Goal: Information Seeking & Learning: Learn about a topic

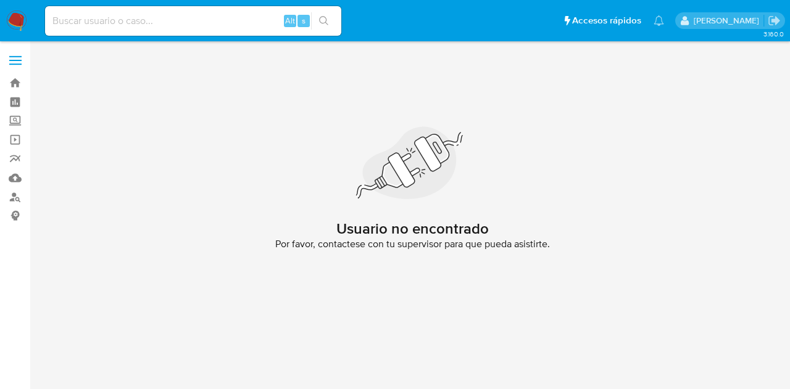
click at [23, 27] on img at bounding box center [16, 20] width 21 height 21
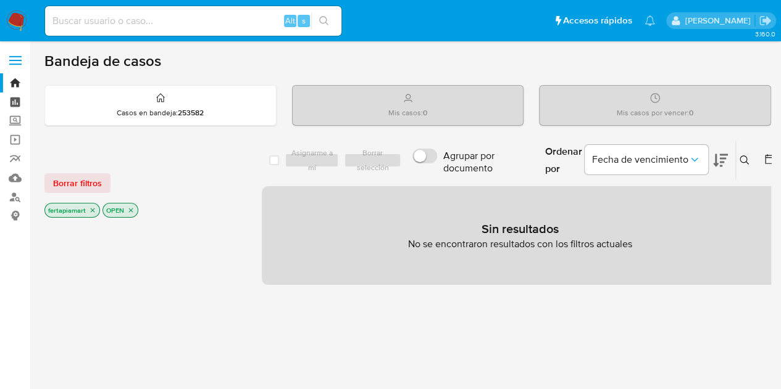
click at [12, 98] on link "Tablero" at bounding box center [73, 102] width 147 height 19
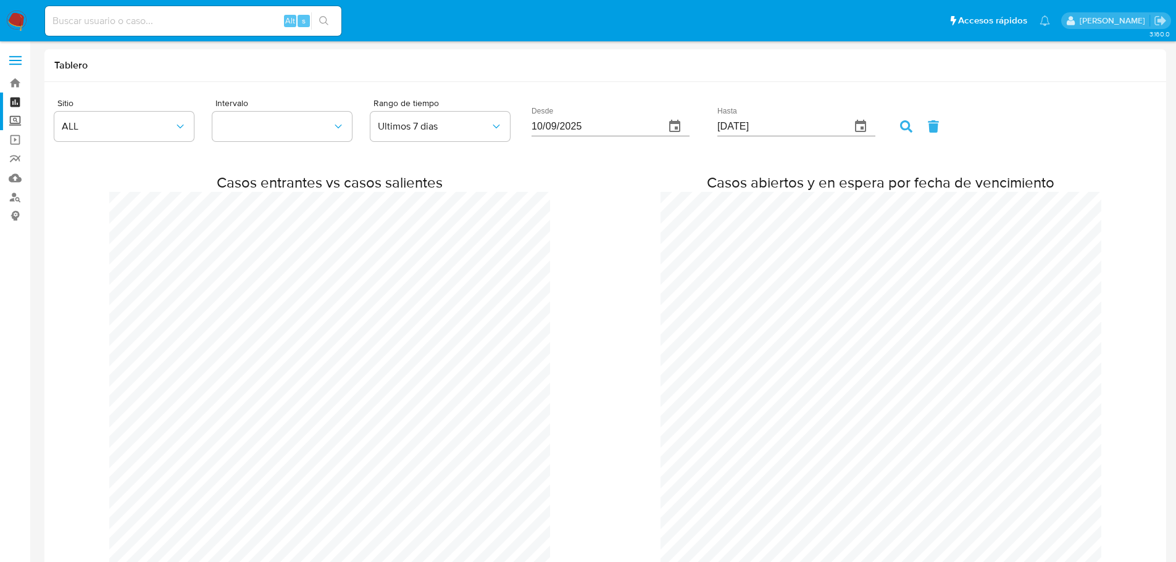
click at [12, 121] on label "Screening" at bounding box center [73, 121] width 147 height 19
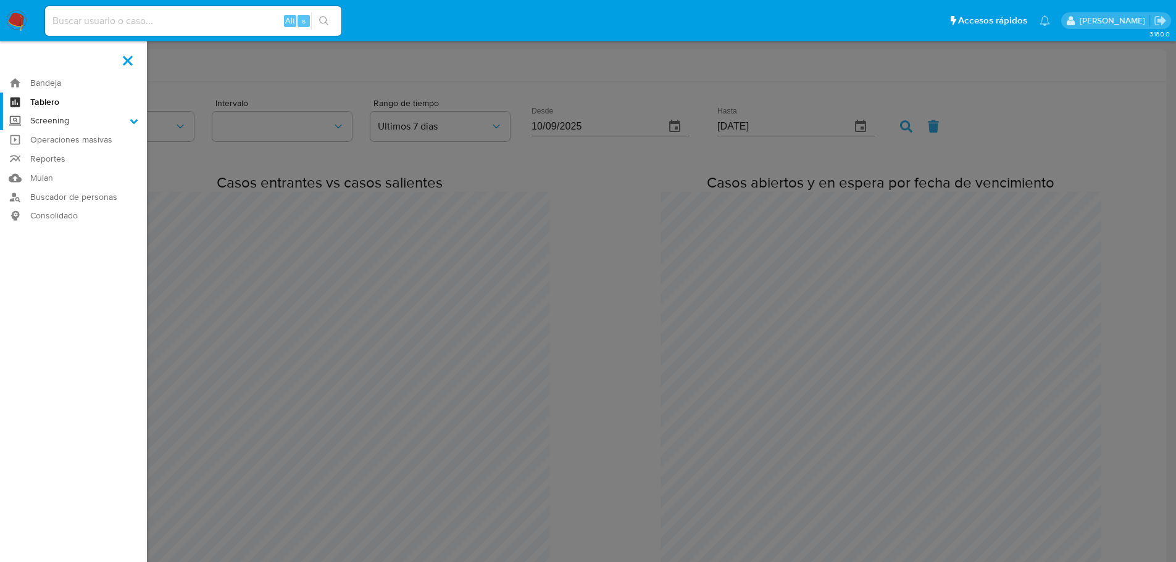
click at [0, 0] on input "Screening" at bounding box center [0, 0] width 0 height 0
click at [77, 220] on link "Mulan" at bounding box center [73, 224] width 147 height 19
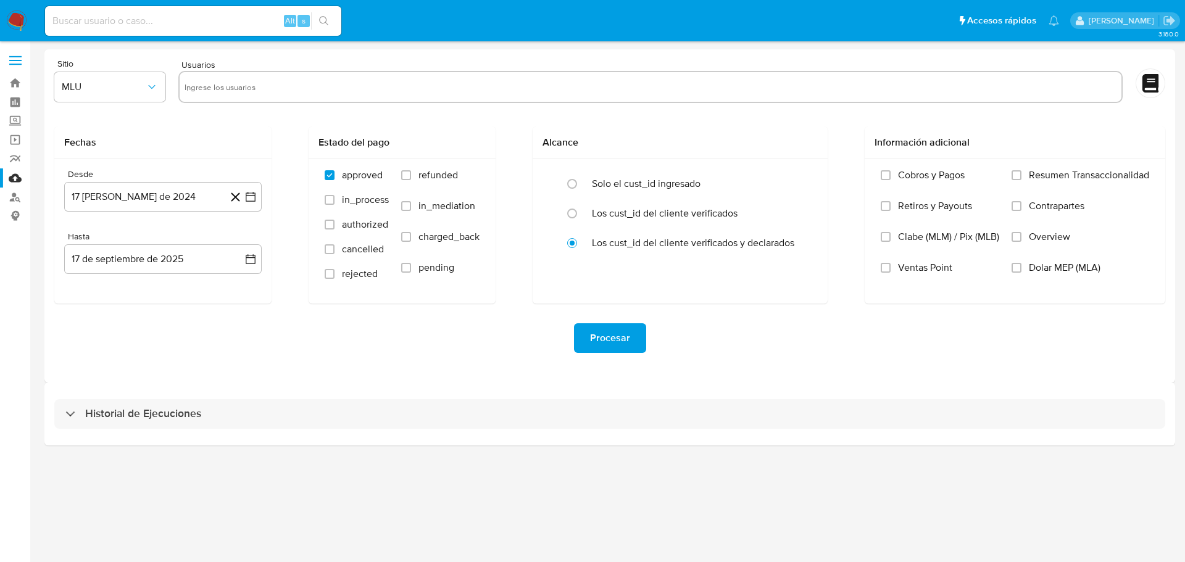
click at [238, 92] on input "text" at bounding box center [651, 87] width 932 height 20
paste input "1936534782"
type input "1936534782"
click at [23, 126] on label "Screening" at bounding box center [73, 121] width 147 height 19
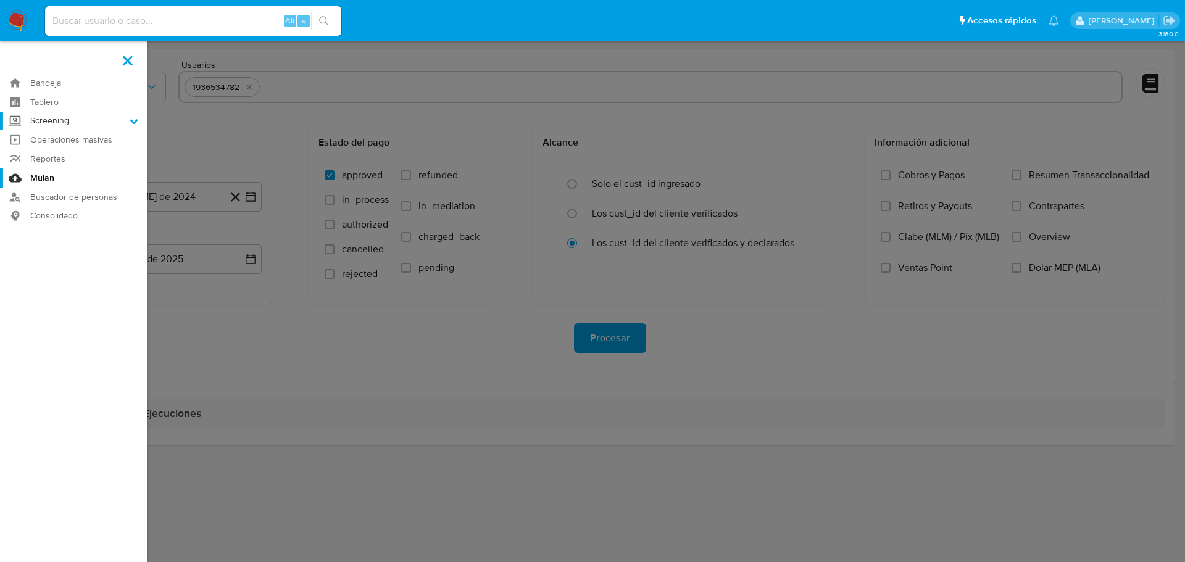
click at [0, 0] on input "Screening" at bounding box center [0, 0] width 0 height 0
click at [246, 78] on label at bounding box center [592, 281] width 1185 height 562
click at [0, 0] on input "checkbox" at bounding box center [0, 0] width 0 height 0
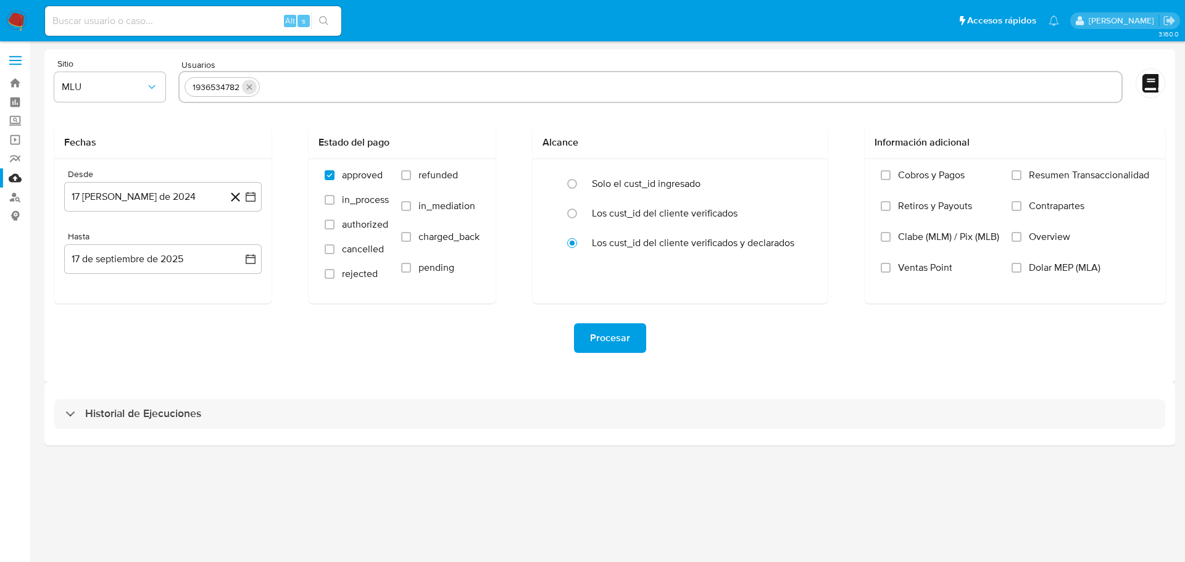
click at [248, 86] on icon "quitar 1936534782" at bounding box center [249, 87] width 10 height 10
click at [20, 82] on link "Bandeja" at bounding box center [73, 82] width 147 height 19
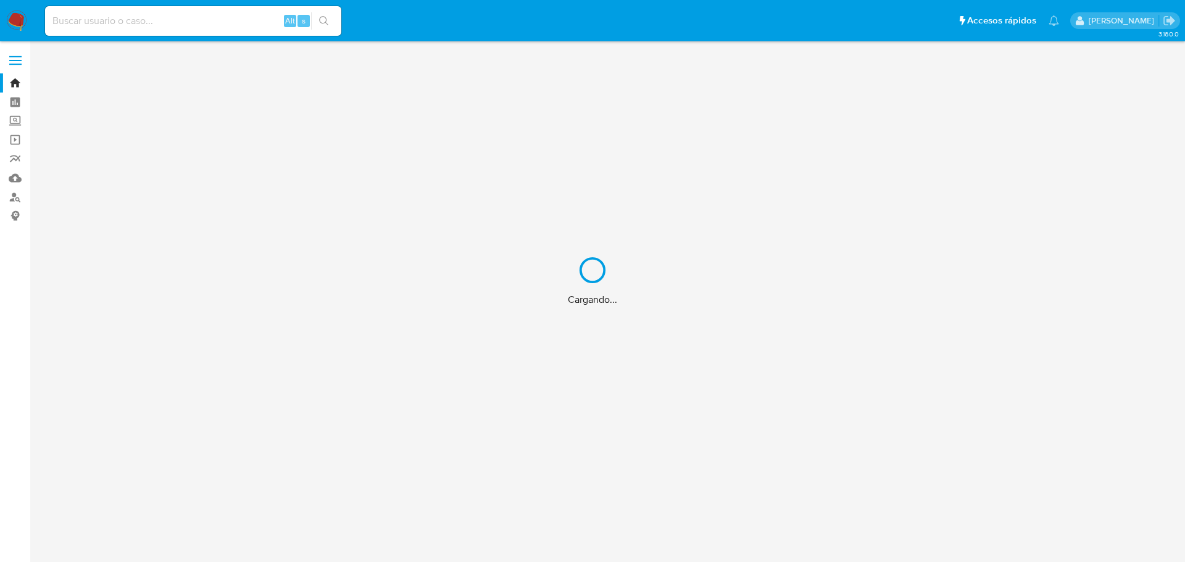
click at [110, 19] on div "Cargando..." at bounding box center [592, 281] width 1185 height 562
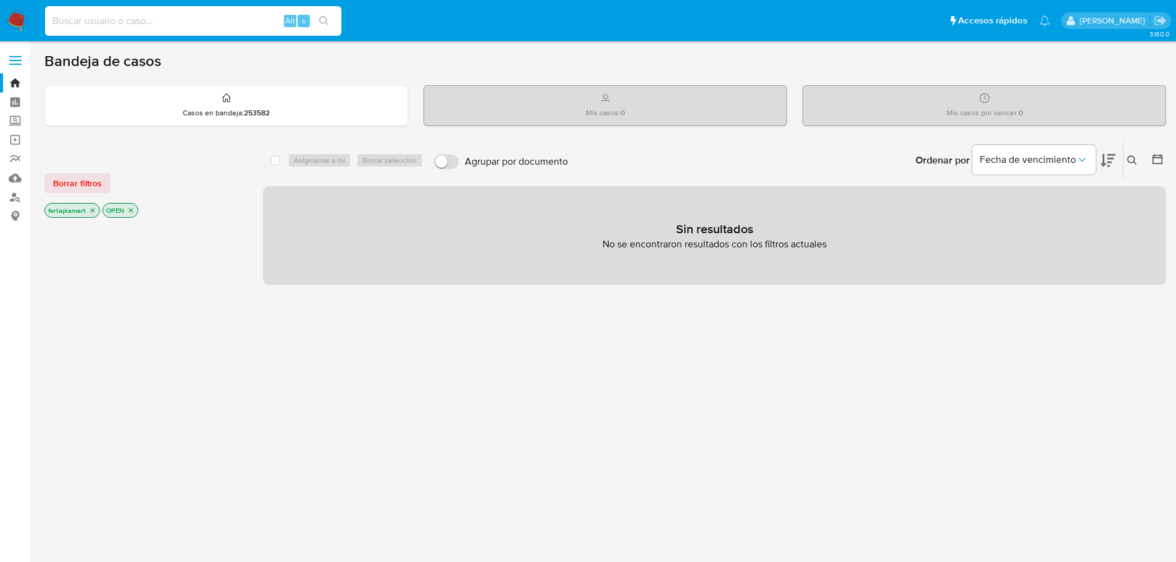
click at [110, 19] on input at bounding box center [193, 21] width 296 height 16
paste input "1936534782"
type input "1936534782"
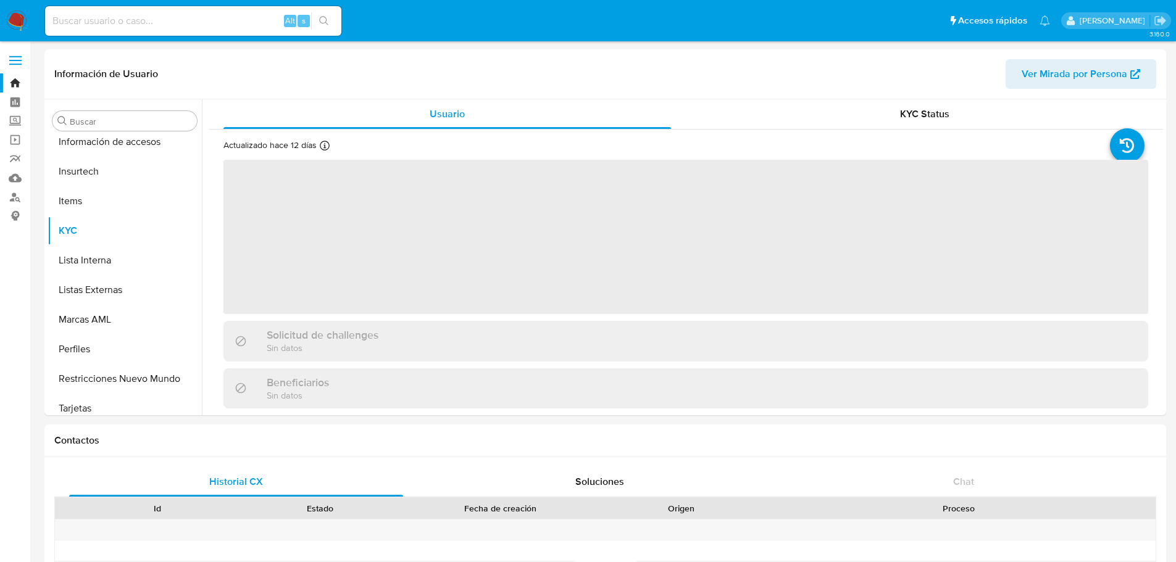
scroll to position [521, 0]
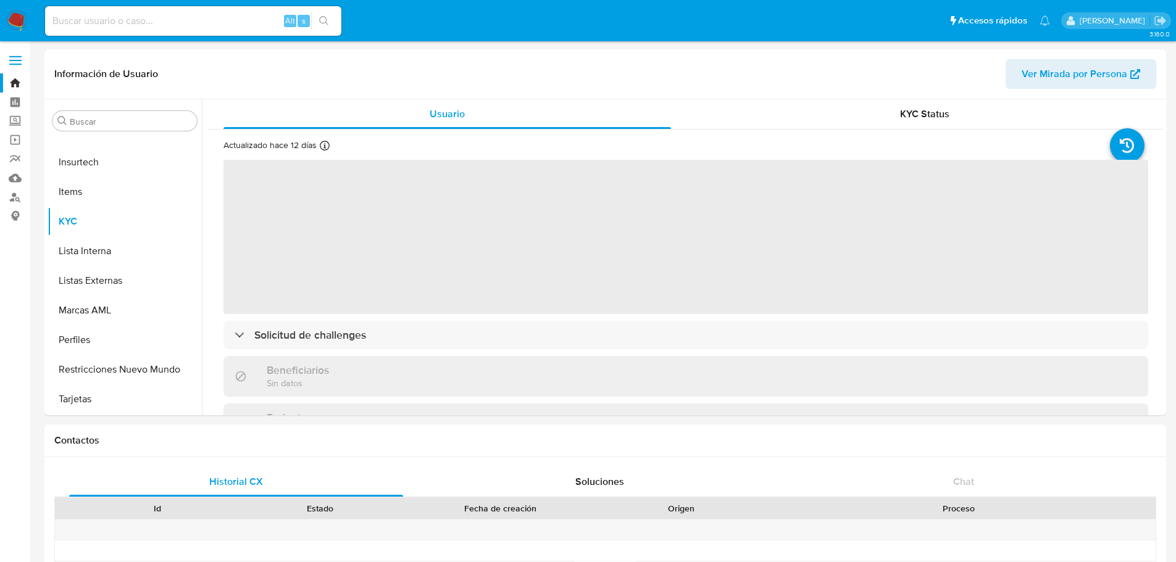
select select "10"
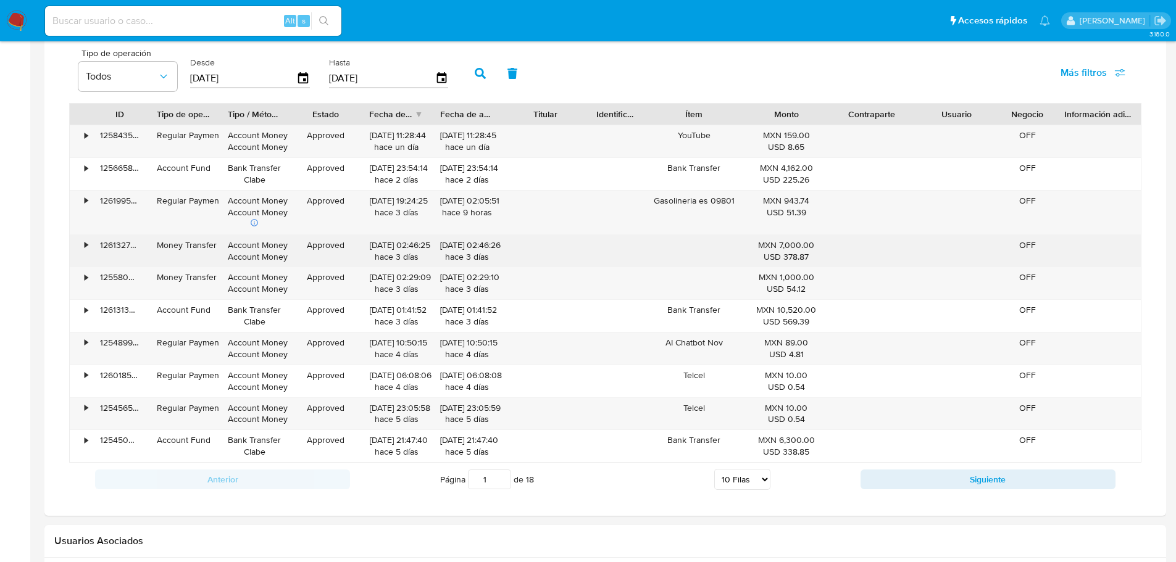
scroll to position [870, 0]
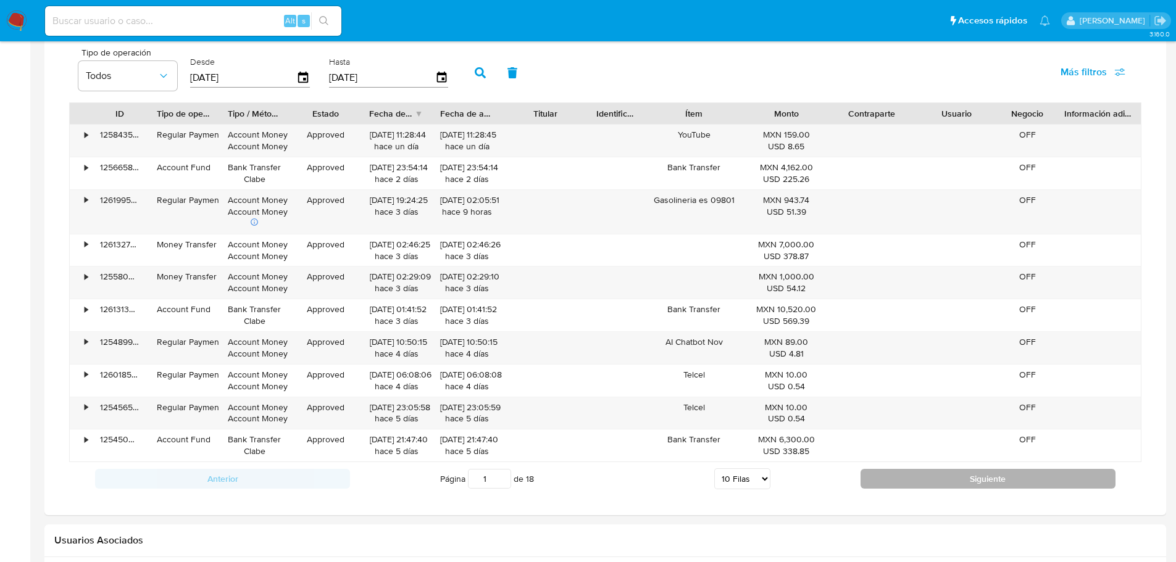
click at [924, 474] on button "Siguiente" at bounding box center [987, 479] width 255 height 20
type input "2"
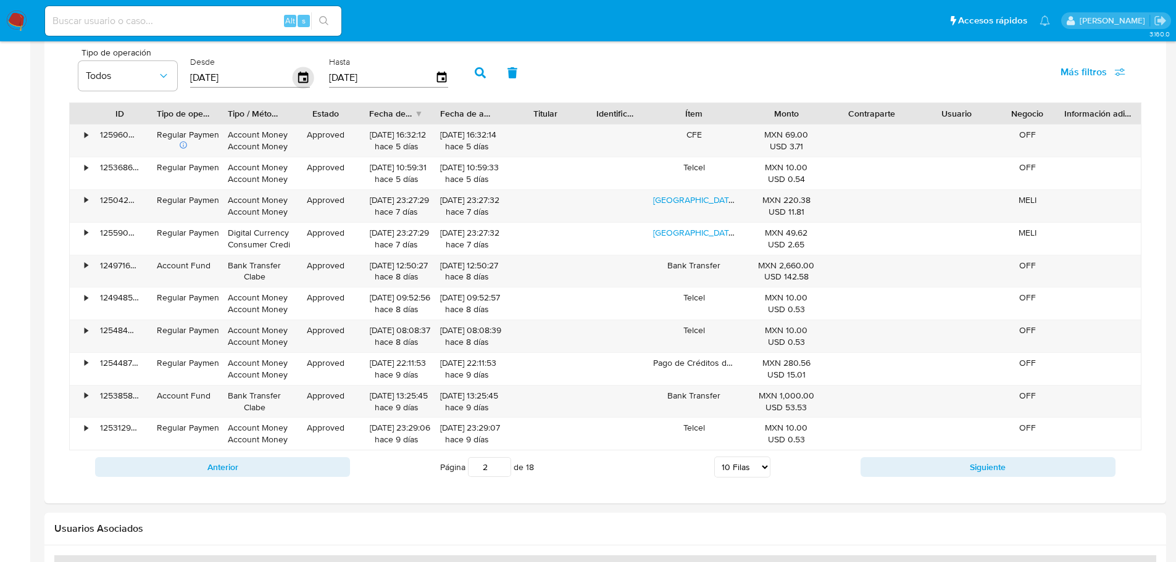
click at [302, 75] on icon "button" at bounding box center [303, 77] width 10 height 11
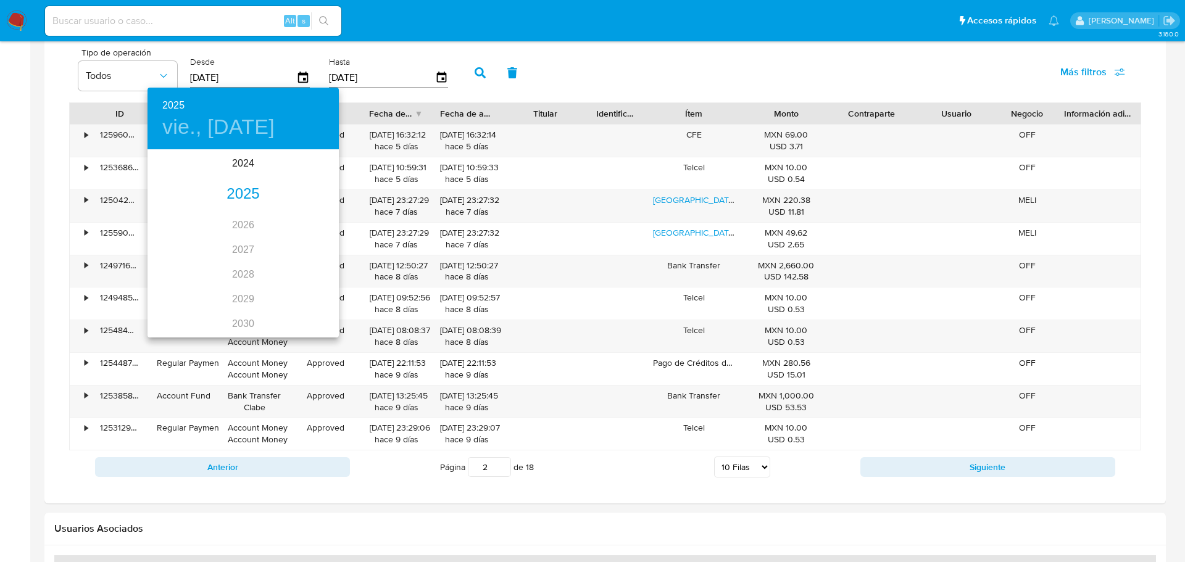
click at [249, 199] on div "2025" at bounding box center [242, 194] width 191 height 25
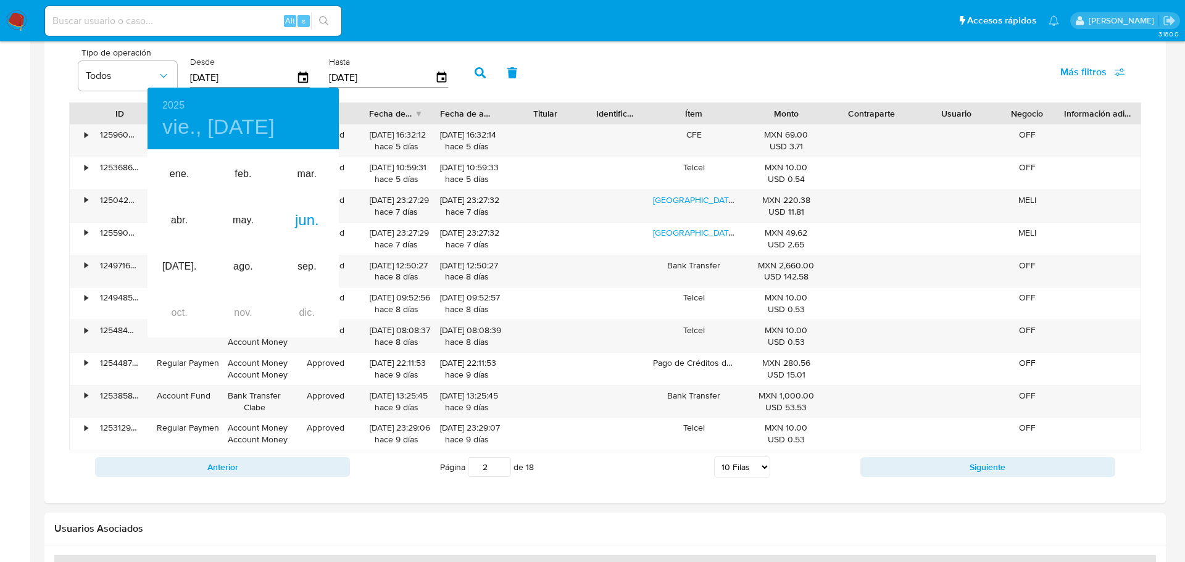
click at [444, 81] on div at bounding box center [592, 281] width 1185 height 562
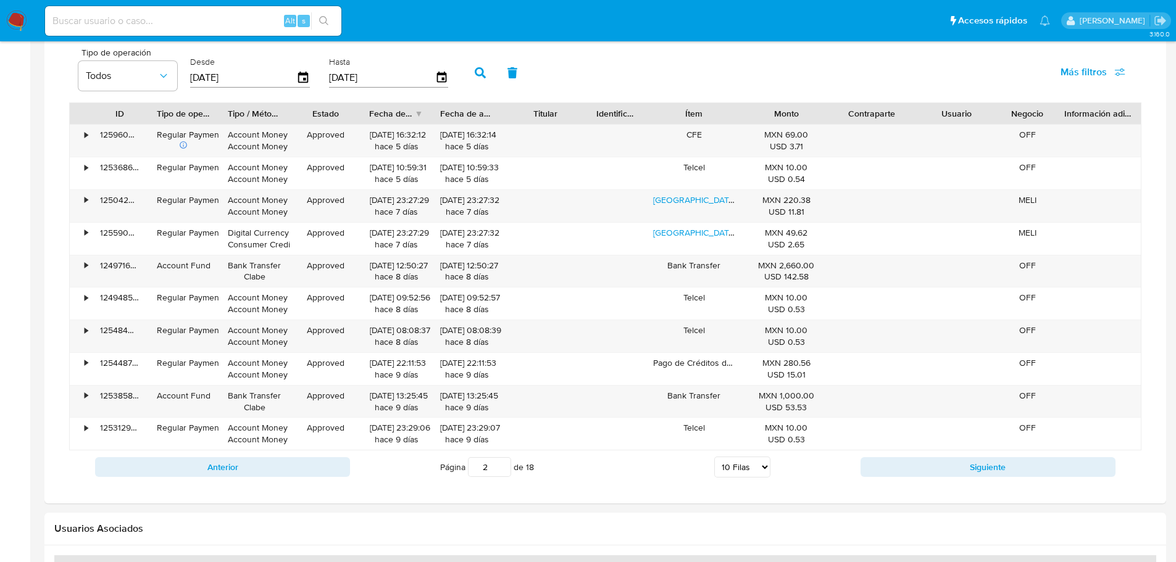
click at [444, 81] on icon "button" at bounding box center [442, 78] width 14 height 14
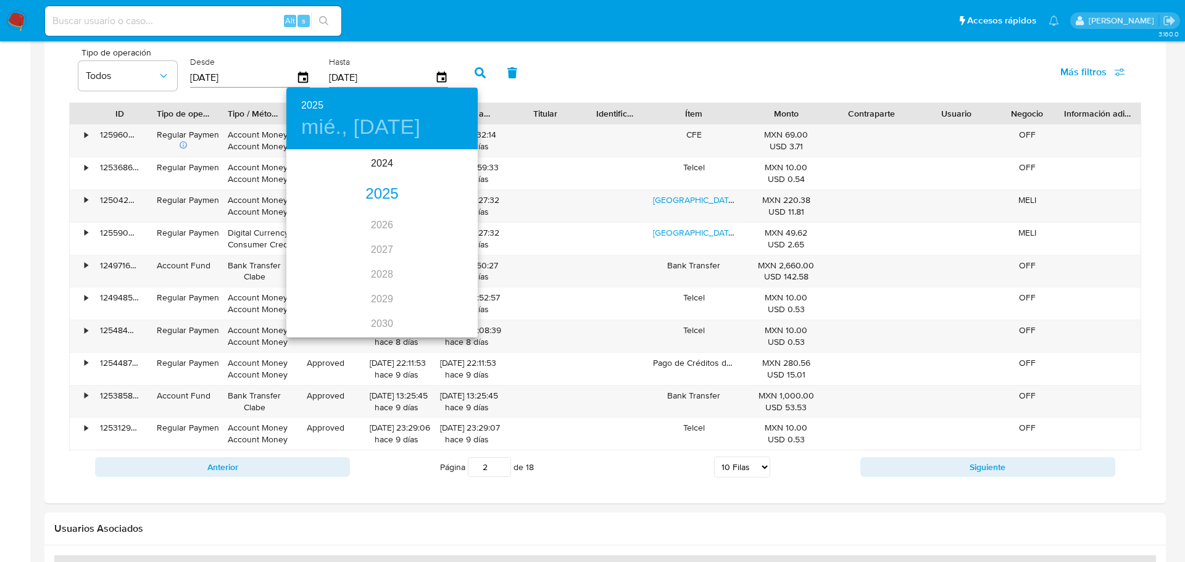
click at [390, 188] on div "2025" at bounding box center [381, 194] width 191 height 25
click at [315, 265] on div "jul." at bounding box center [318, 267] width 64 height 46
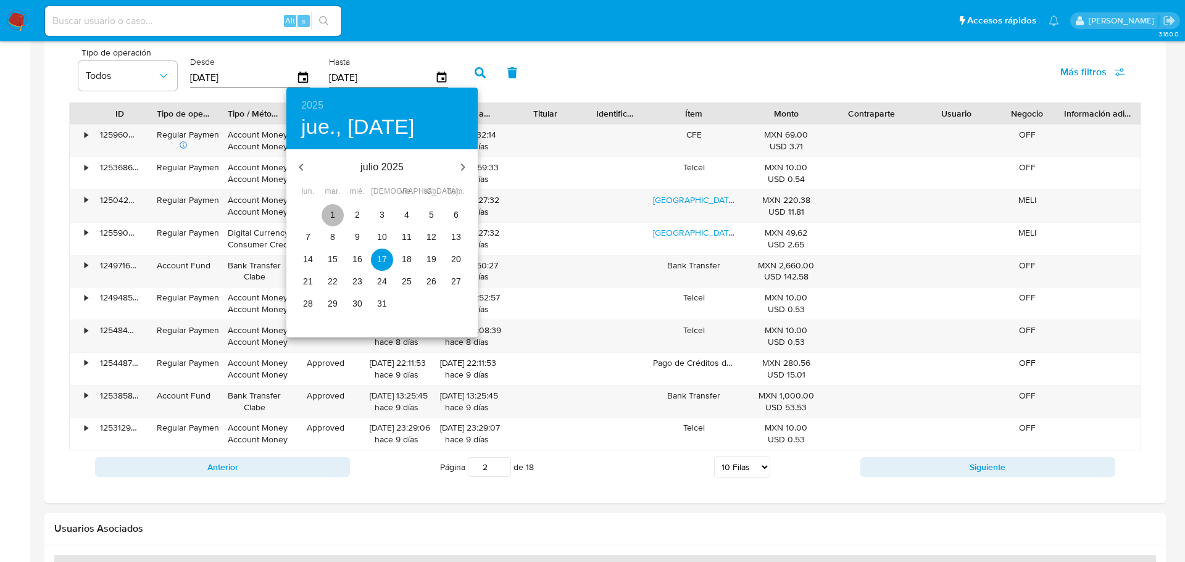
click at [335, 213] on span "1" at bounding box center [333, 215] width 22 height 12
type input "01/07/2025"
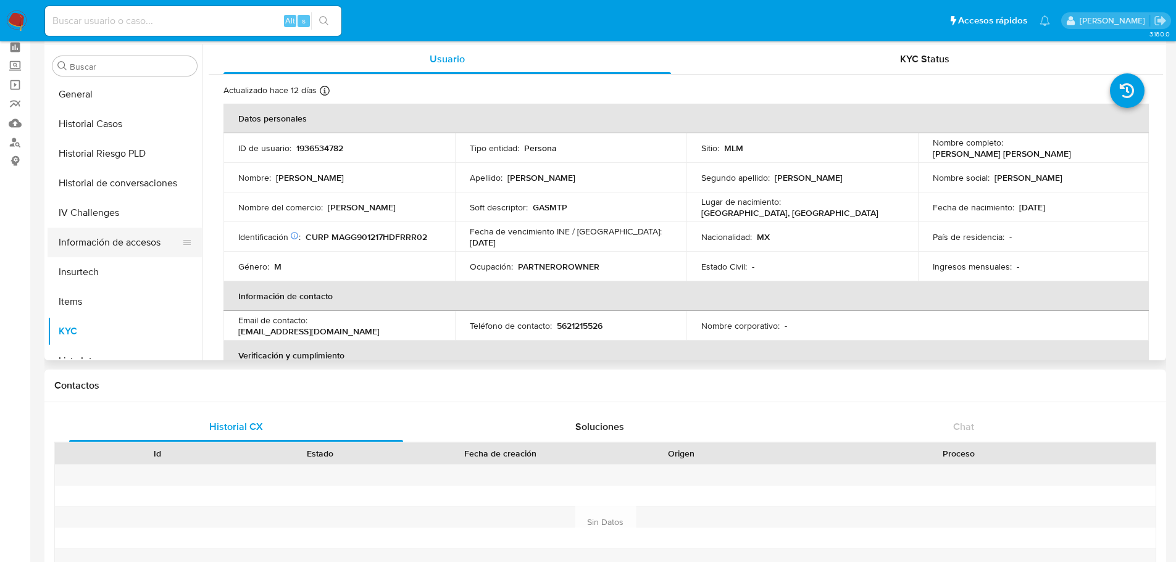
scroll to position [354, 0]
click at [125, 149] on button "Historial Riesgo PLD" at bounding box center [125, 157] width 154 height 30
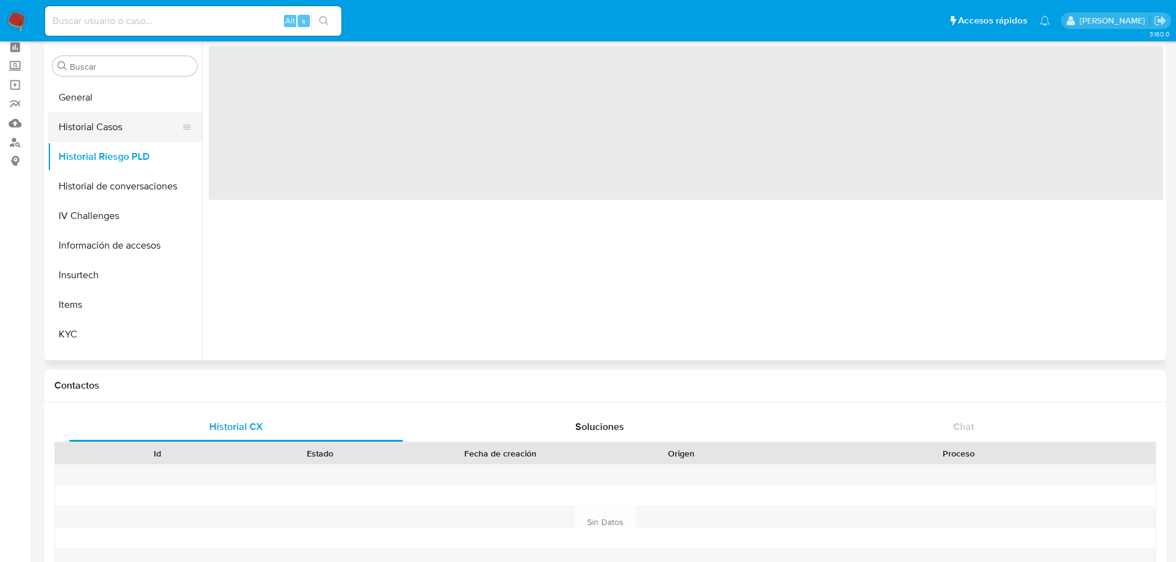
click at [109, 130] on button "Historial Casos" at bounding box center [120, 127] width 144 height 30
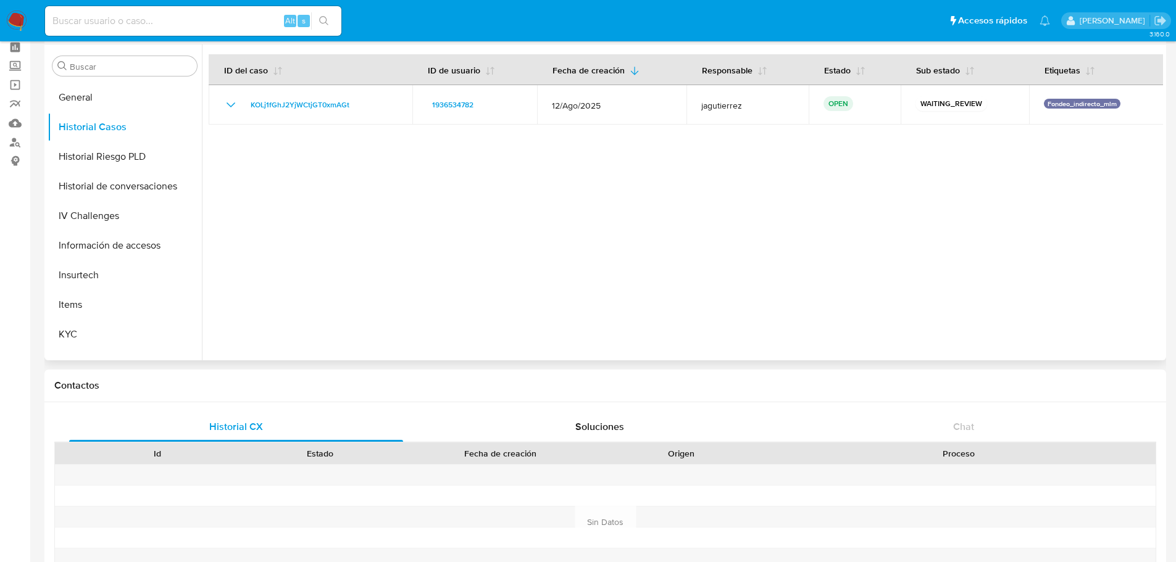
click at [662, 330] on div at bounding box center [682, 202] width 961 height 316
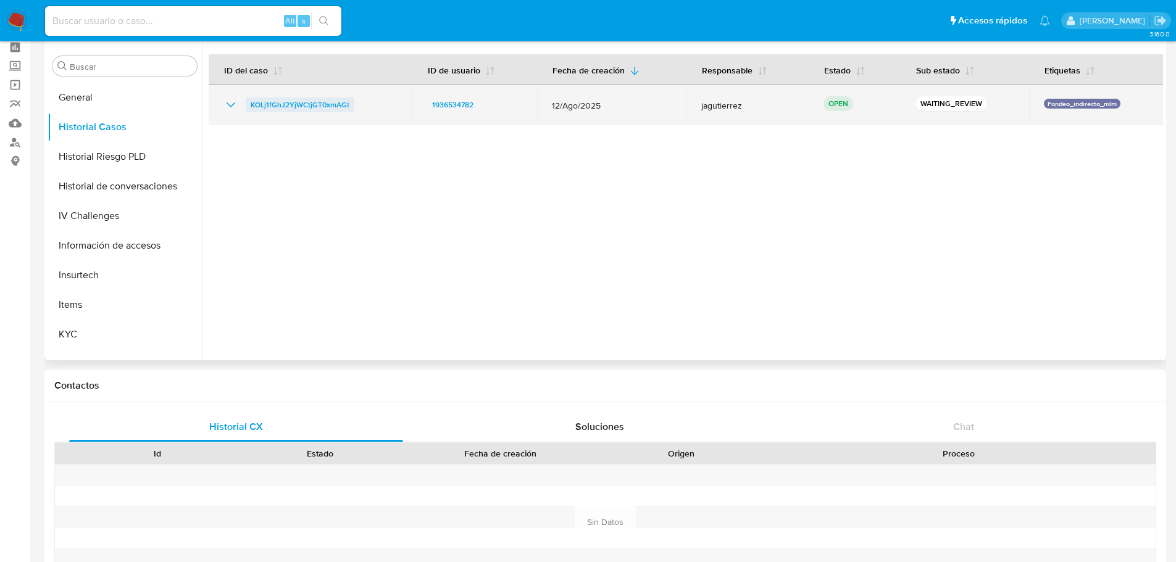
click at [318, 109] on span "KOLj1fGhJ2YjWCtjGT0xmAGt" at bounding box center [300, 105] width 99 height 15
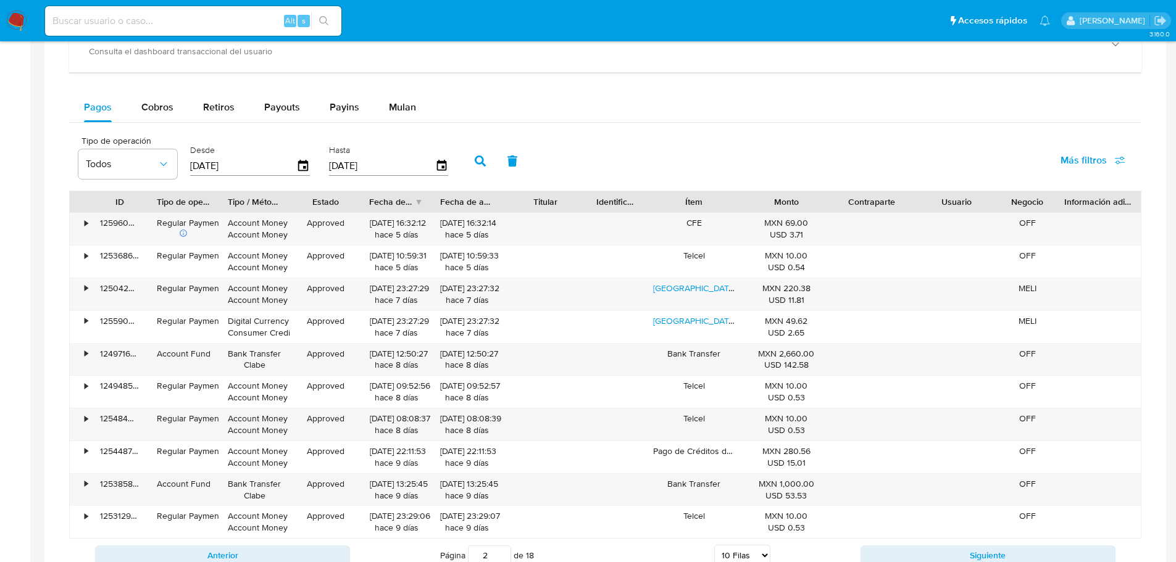
scroll to position [781, 0]
click at [177, 109] on button "Cobros" at bounding box center [158, 108] width 62 height 30
select select "10"
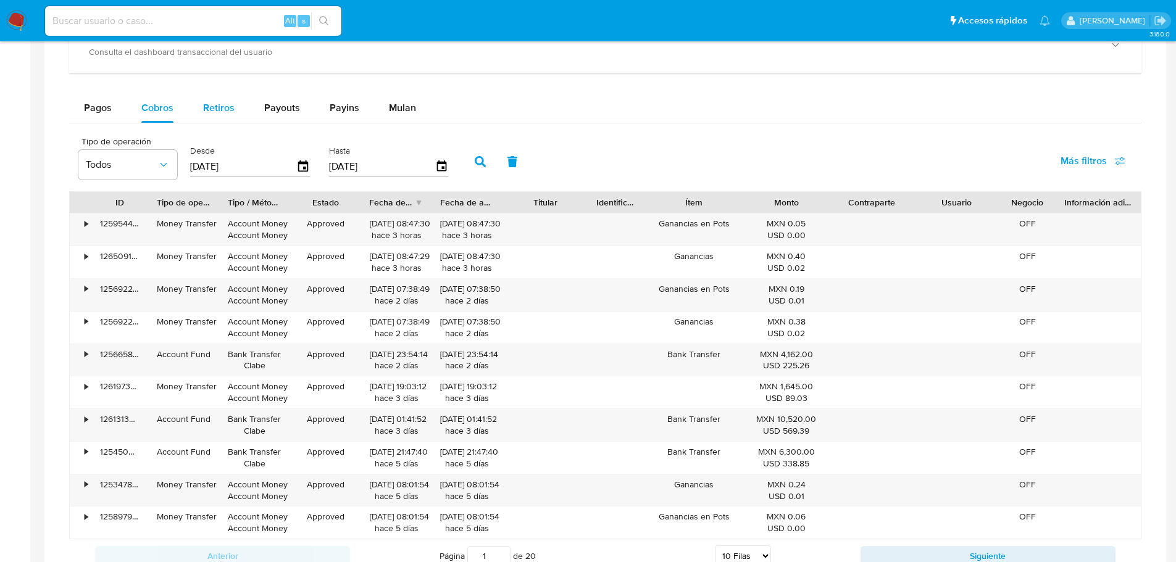
click at [222, 109] on span "Retiros" at bounding box center [218, 108] width 31 height 14
select select "10"
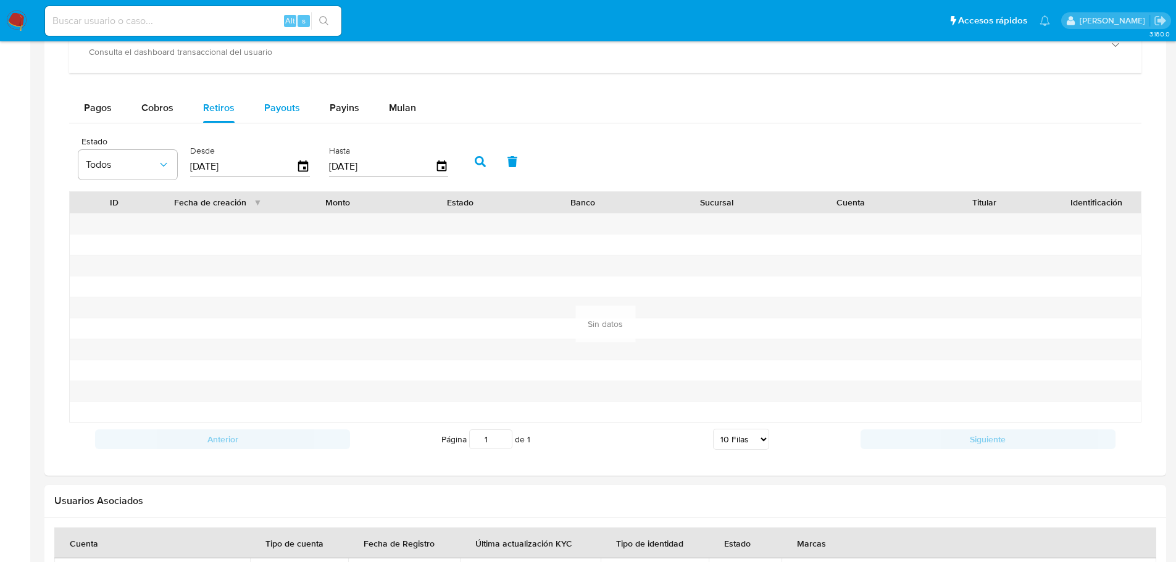
click at [260, 109] on button "Payouts" at bounding box center [281, 108] width 65 height 30
select select "10"
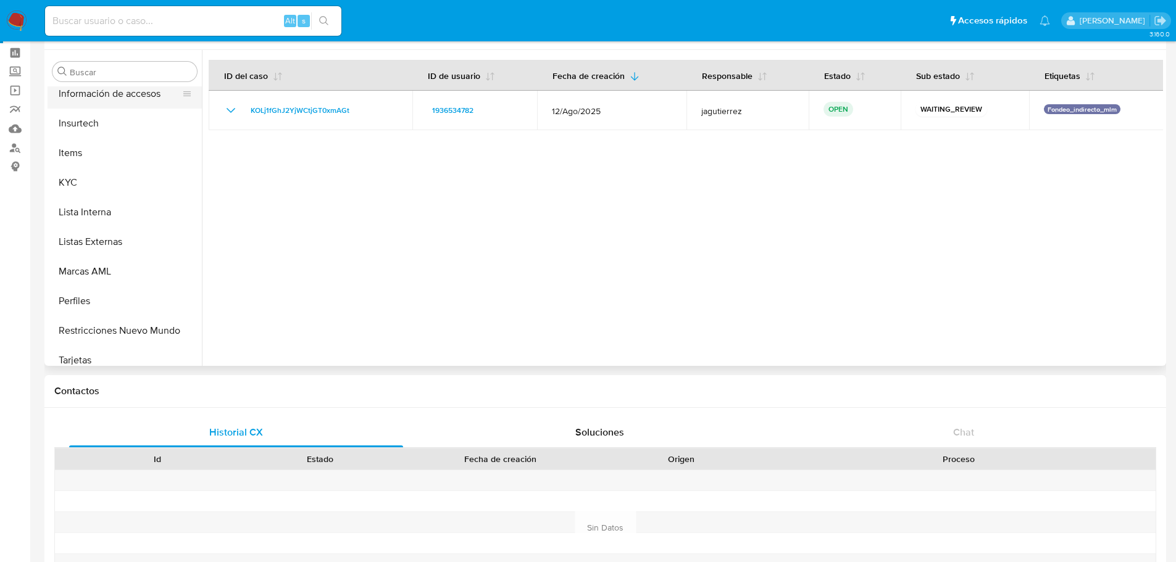
scroll to position [521, 0]
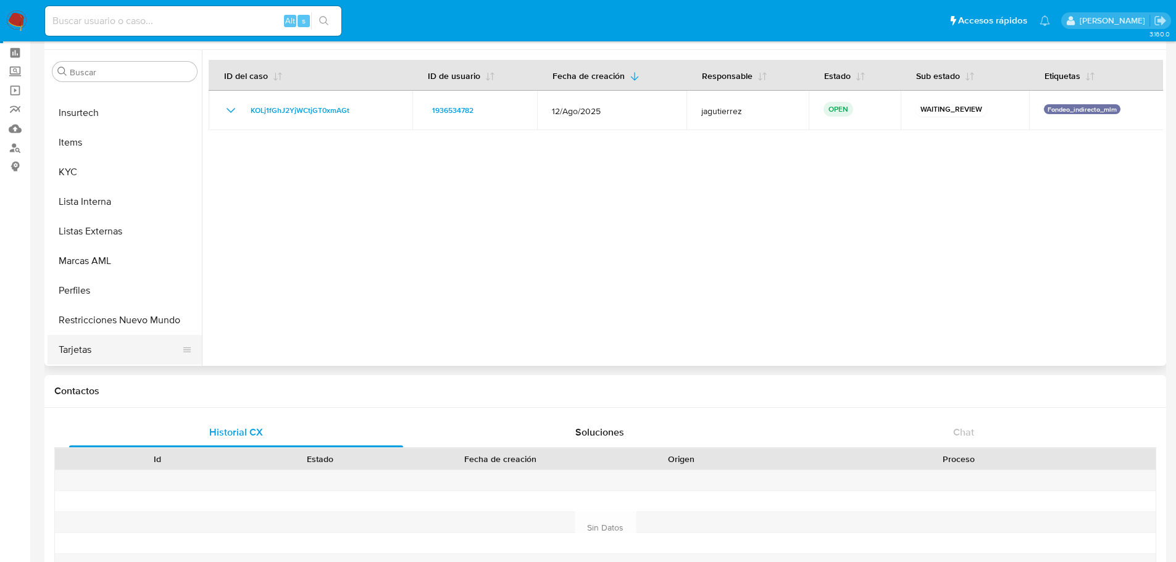
click at [107, 341] on button "Tarjetas" at bounding box center [120, 350] width 144 height 30
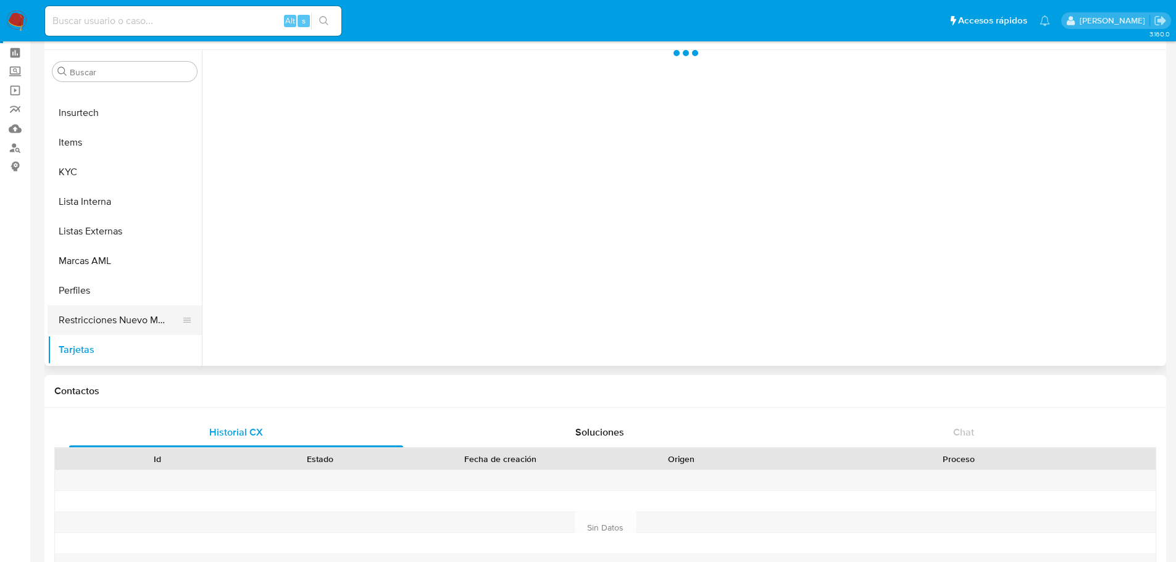
click at [109, 323] on button "Restricciones Nuevo Mundo" at bounding box center [120, 320] width 144 height 30
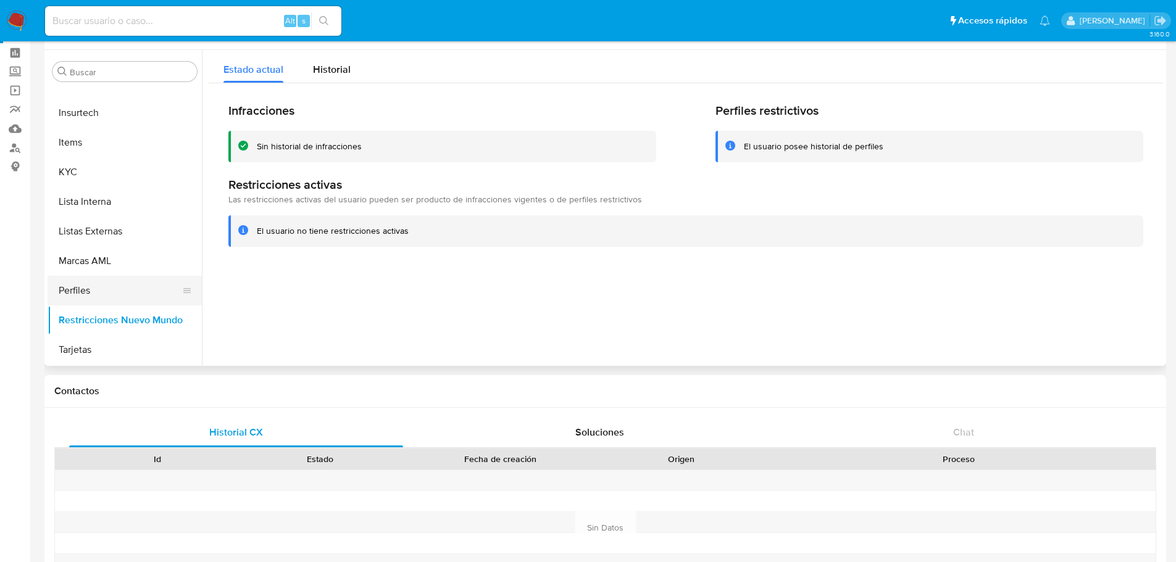
click at [103, 302] on button "Perfiles" at bounding box center [120, 291] width 144 height 30
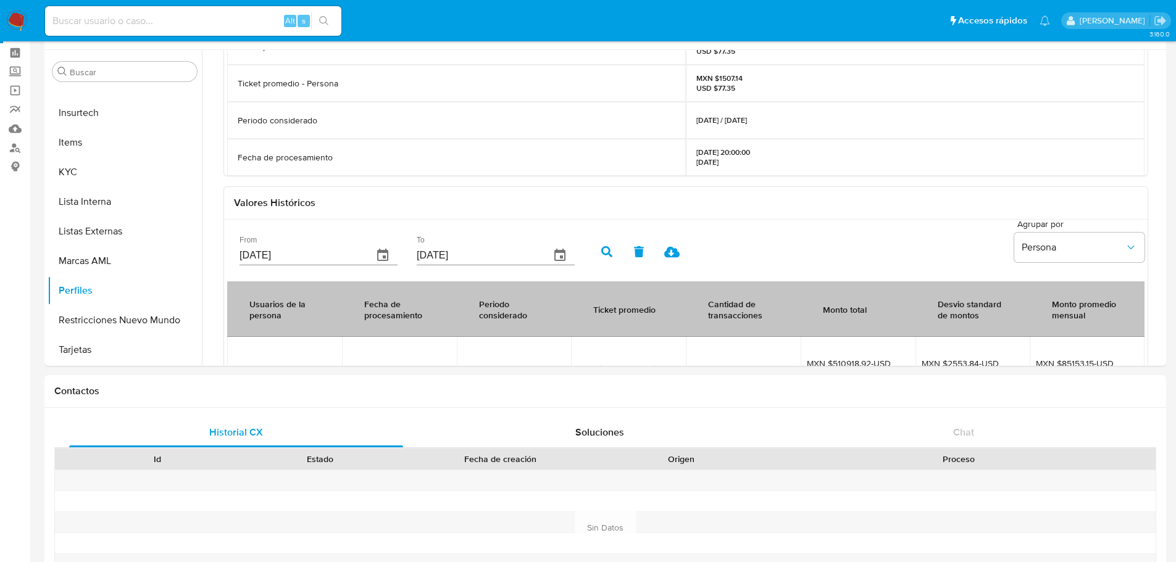
scroll to position [284, 0]
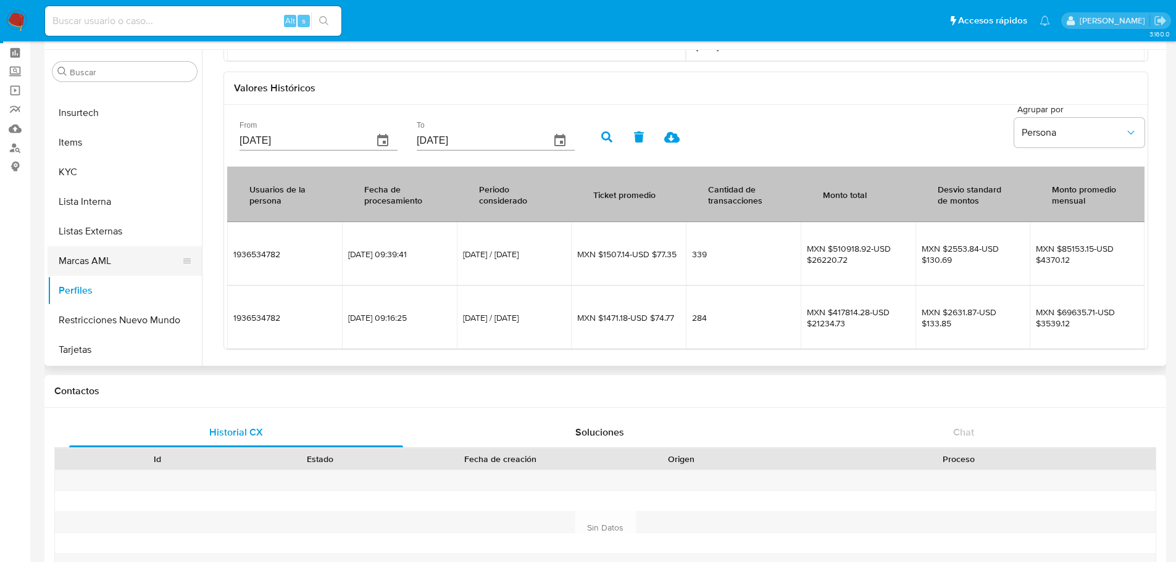
click at [156, 273] on button "Marcas AML" at bounding box center [120, 261] width 144 height 30
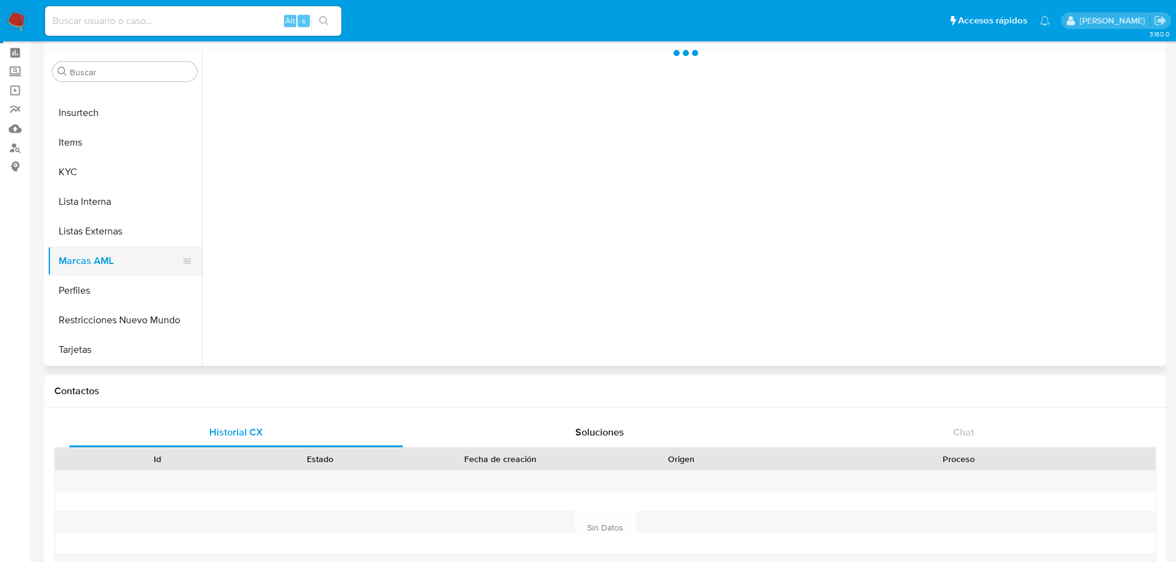
scroll to position [0, 0]
click at [109, 239] on button "Listas Externas" at bounding box center [120, 232] width 144 height 30
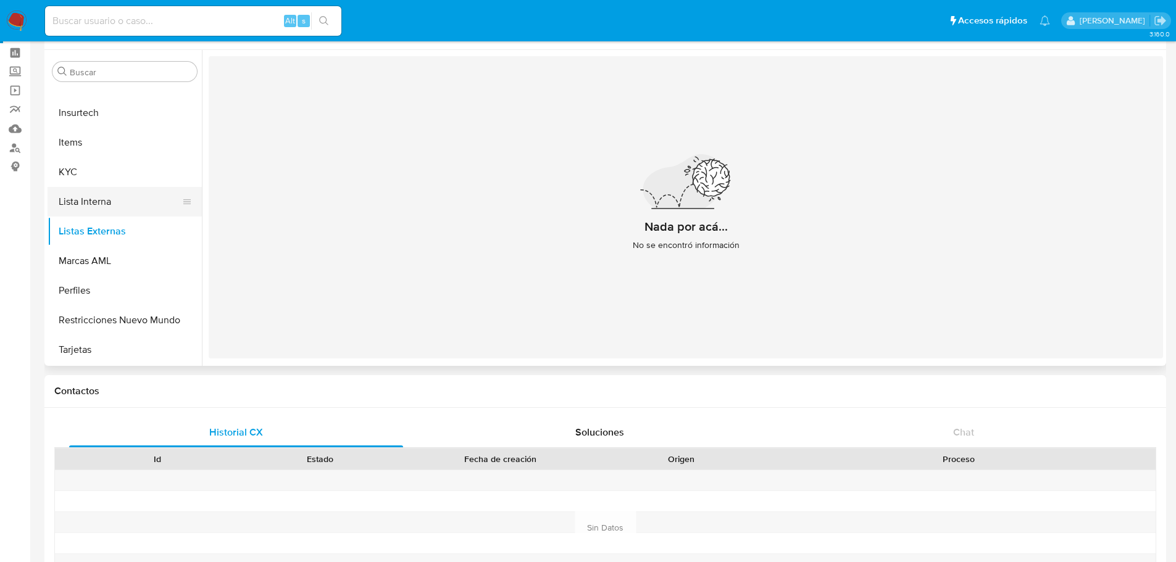
click at [99, 214] on button "Lista Interna" at bounding box center [120, 202] width 144 height 30
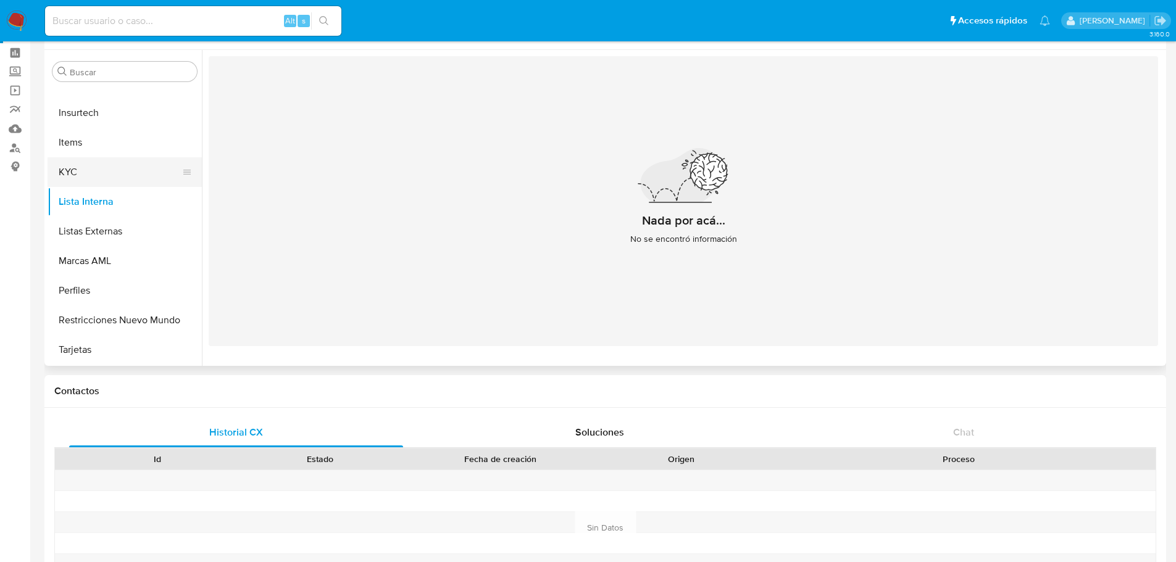
click at [99, 176] on button "KYC" at bounding box center [120, 172] width 144 height 30
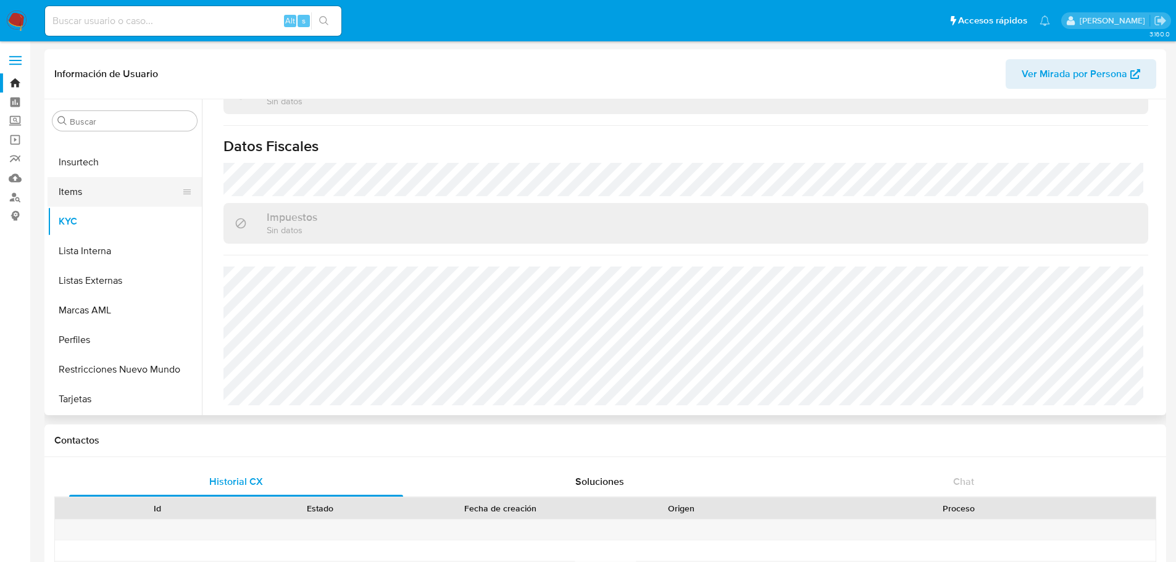
click at [127, 190] on button "Items" at bounding box center [120, 192] width 144 height 30
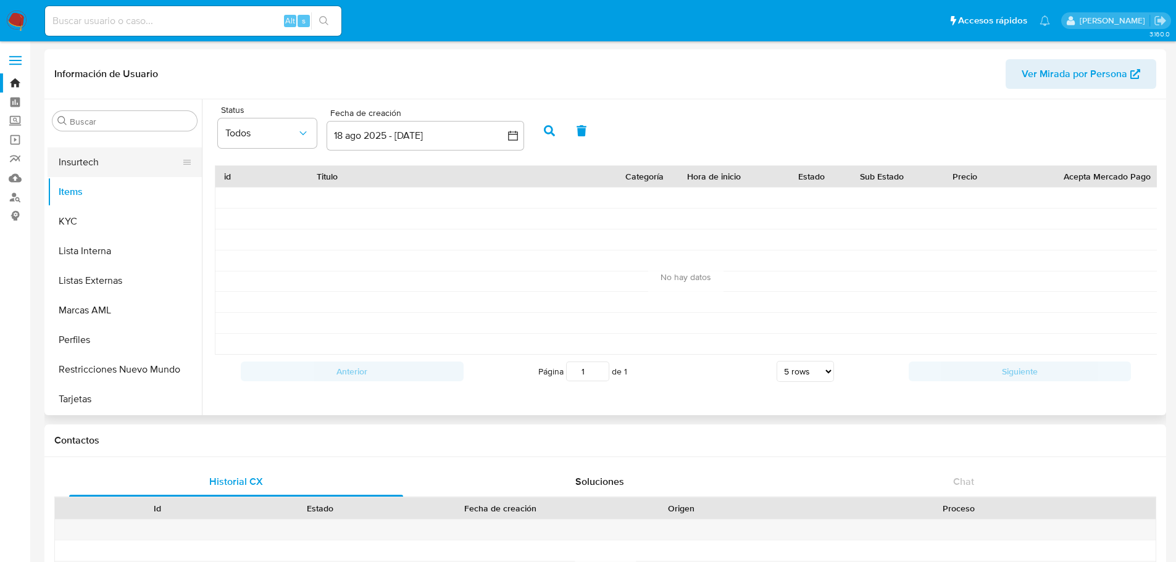
click at [110, 166] on button "Insurtech" at bounding box center [120, 162] width 144 height 30
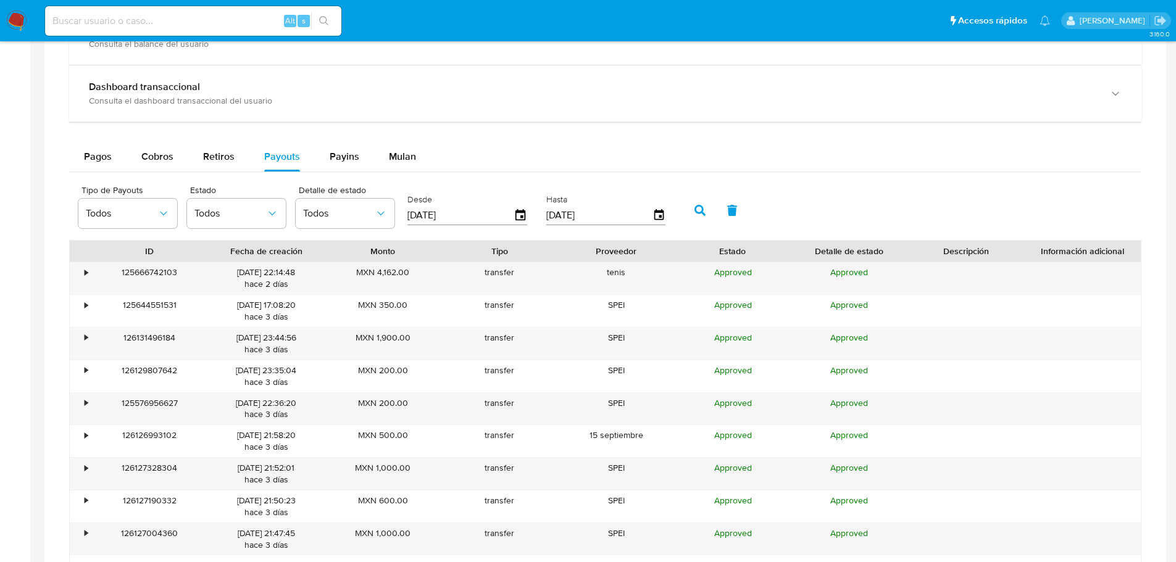
scroll to position [733, 0]
drag, startPoint x: 532, startPoint y: 122, endPoint x: 408, endPoint y: 157, distance: 128.9
click at [408, 157] on span "Mulan" at bounding box center [402, 156] width 27 height 14
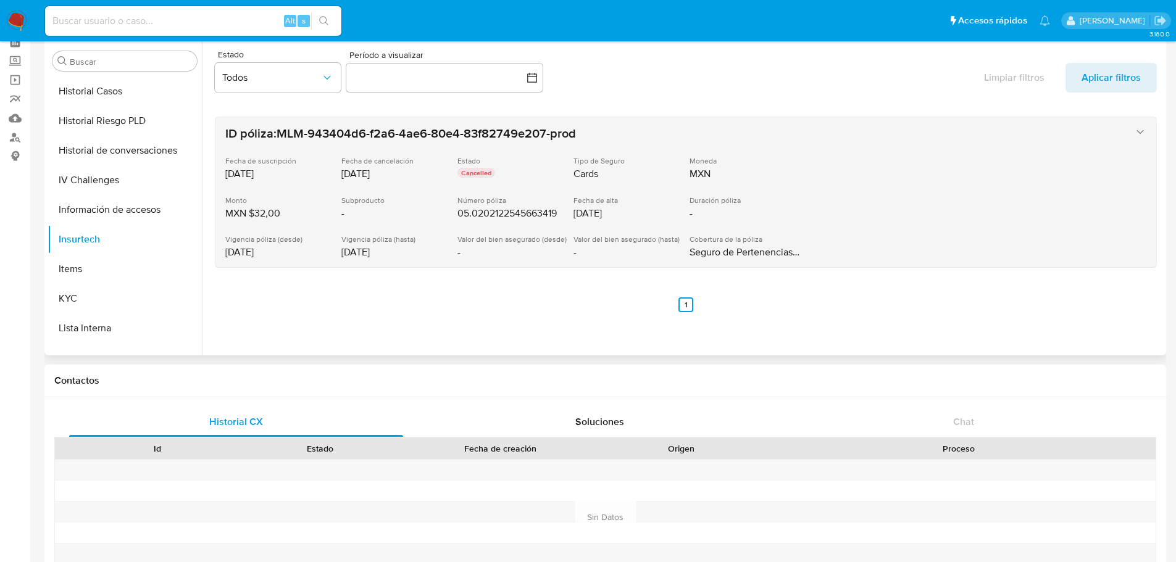
scroll to position [62, 0]
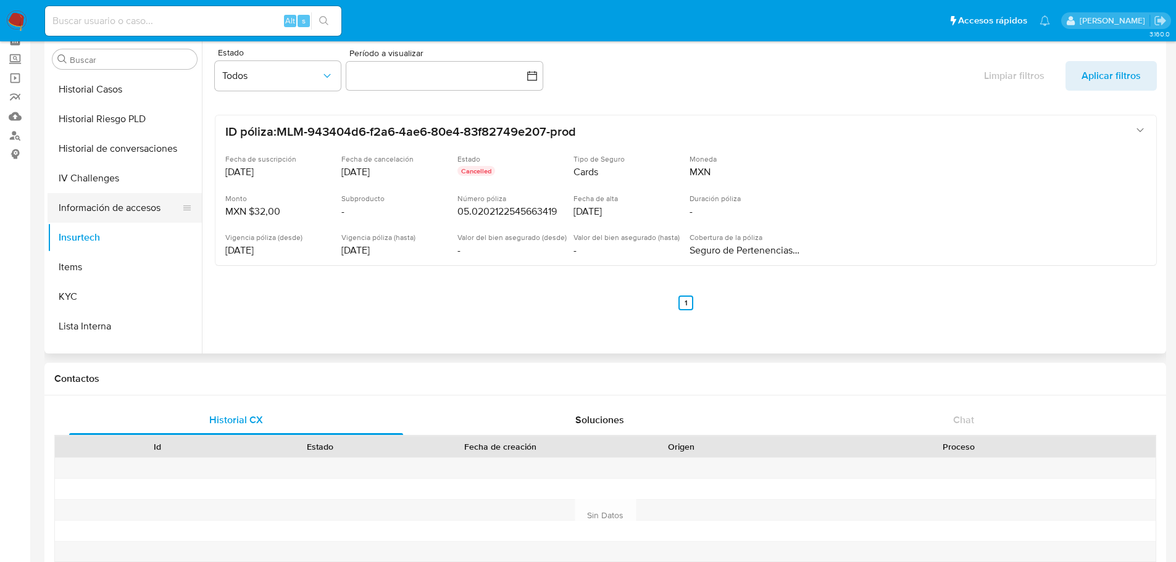
click at [136, 212] on button "Información de accesos" at bounding box center [120, 208] width 144 height 30
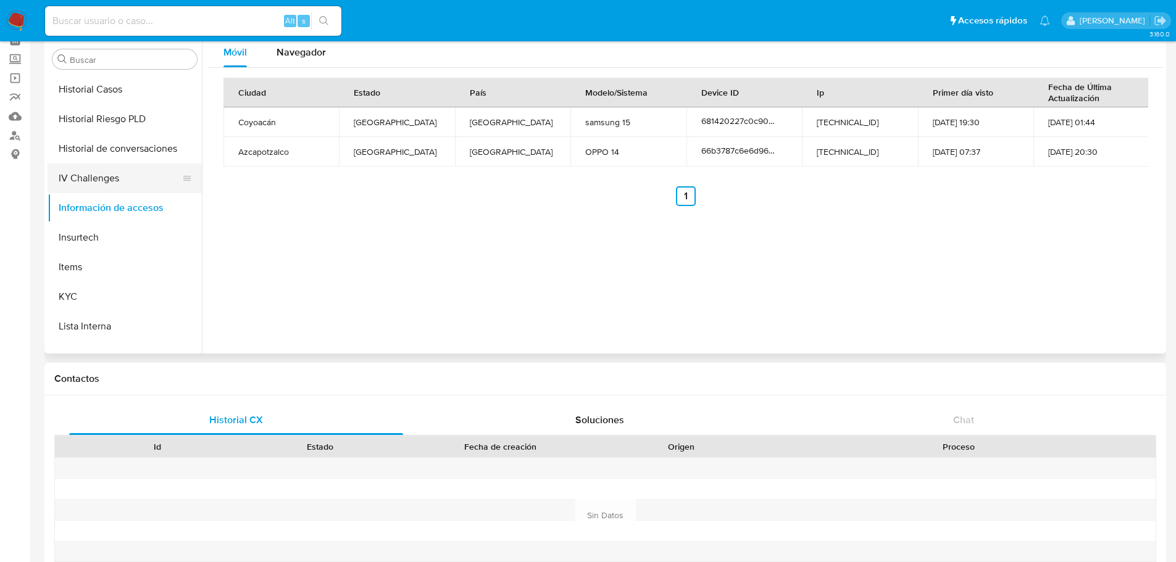
click at [120, 180] on button "IV Challenges" at bounding box center [120, 179] width 144 height 30
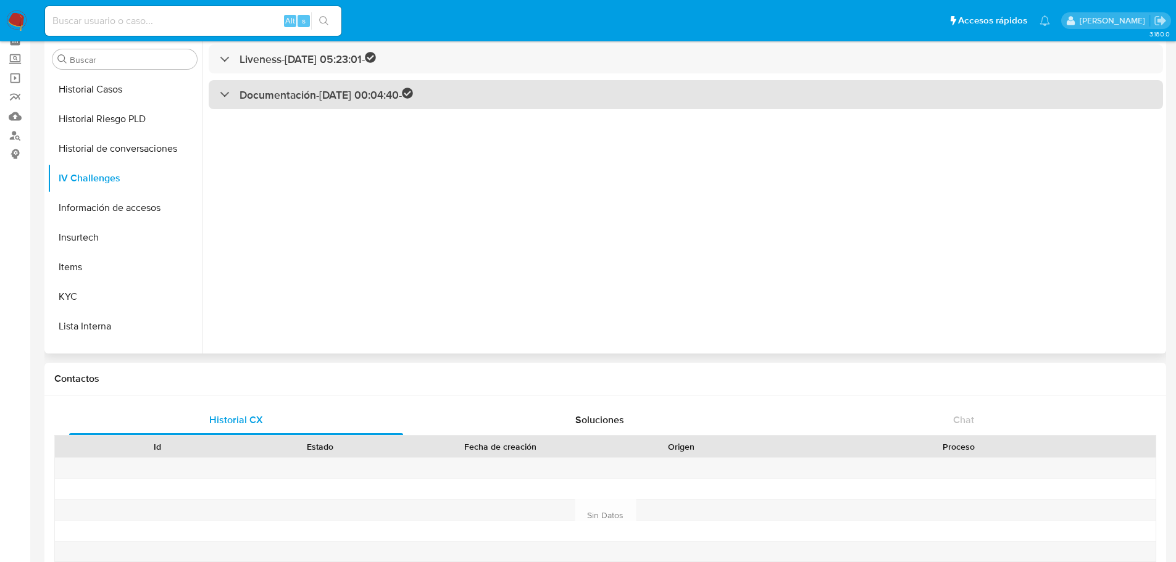
click at [233, 94] on div "Documentación - 27/12/2024 00:04:40 -" at bounding box center [316, 95] width 193 height 14
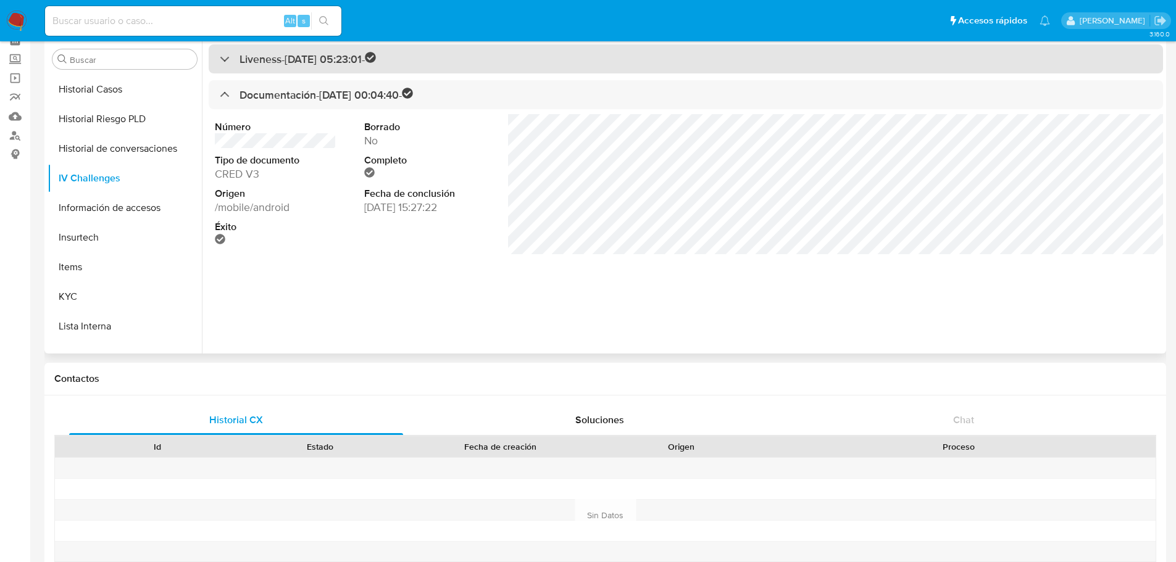
click at [220, 60] on div "Liveness - 24/12/2024 05:23:01 -" at bounding box center [298, 59] width 156 height 14
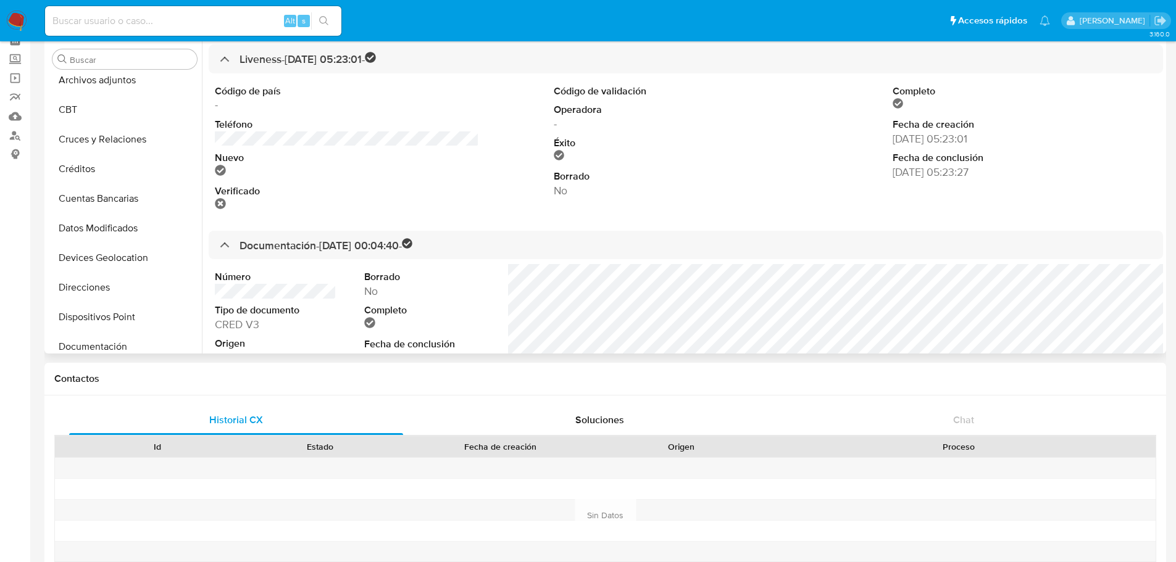
scroll to position [0, 0]
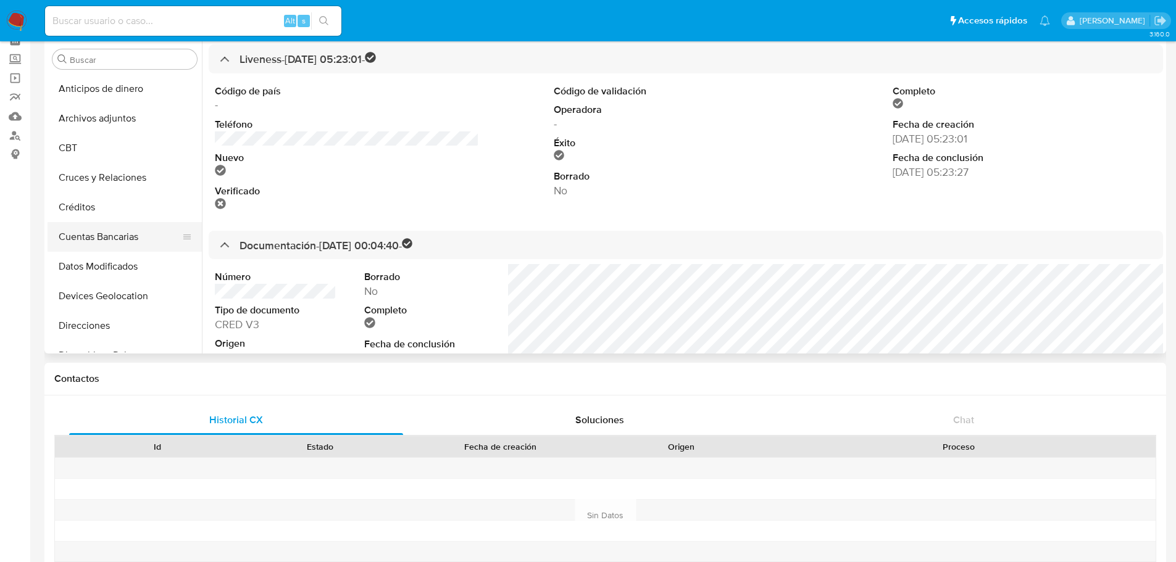
click at [121, 240] on button "Cuentas Bancarias" at bounding box center [120, 237] width 144 height 30
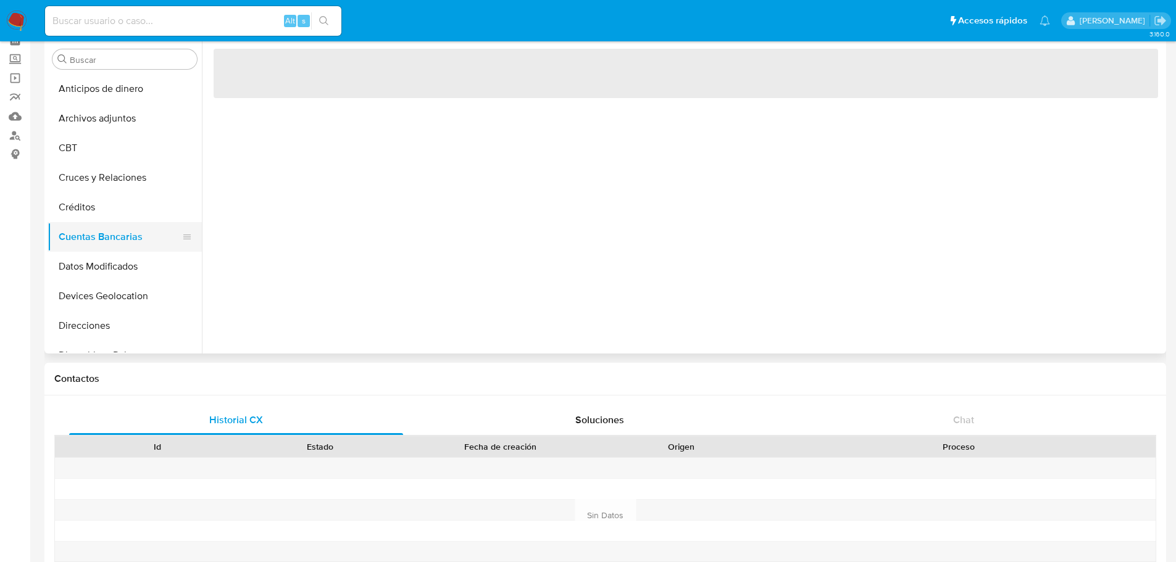
click at [121, 240] on button "Cuentas Bancarias" at bounding box center [120, 237] width 144 height 30
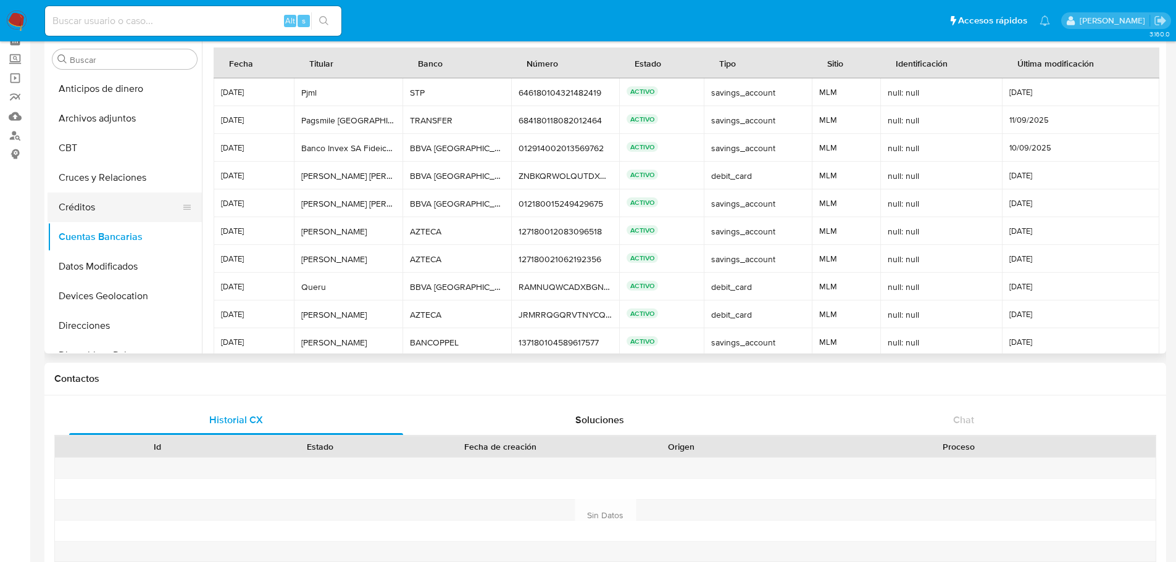
click at [115, 193] on button "Créditos" at bounding box center [120, 208] width 144 height 30
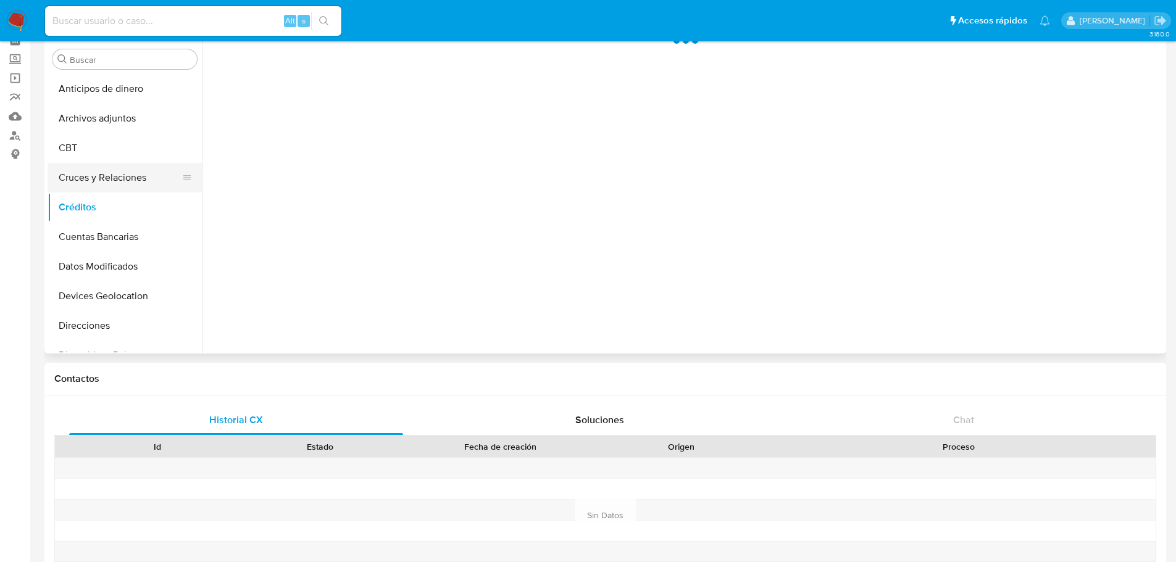
click at [115, 168] on button "Cruces y Relaciones" at bounding box center [120, 178] width 144 height 30
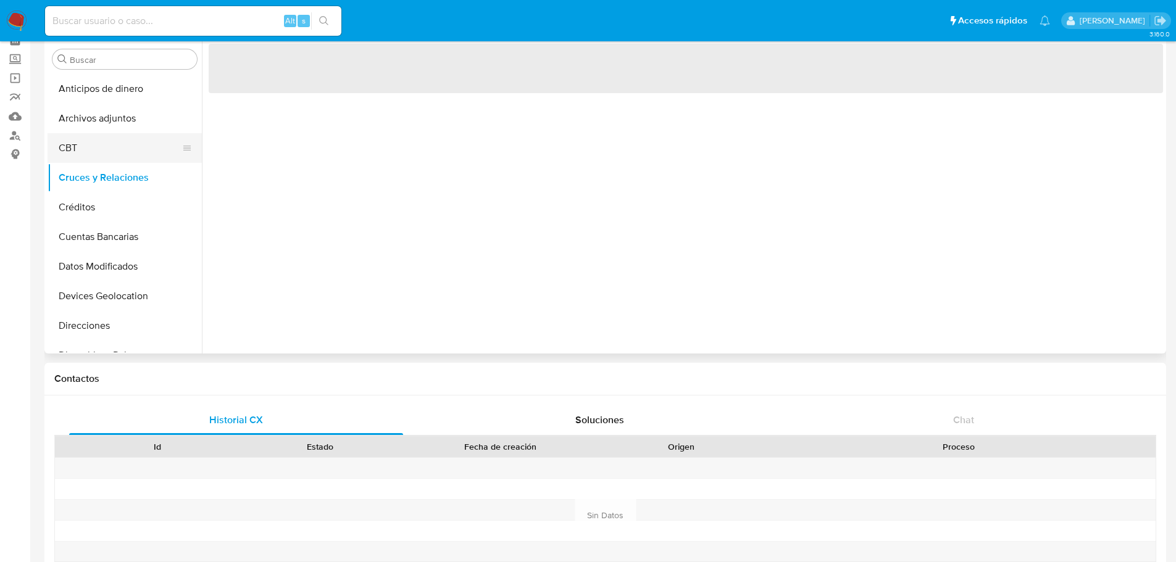
click at [85, 138] on button "CBT" at bounding box center [120, 148] width 144 height 30
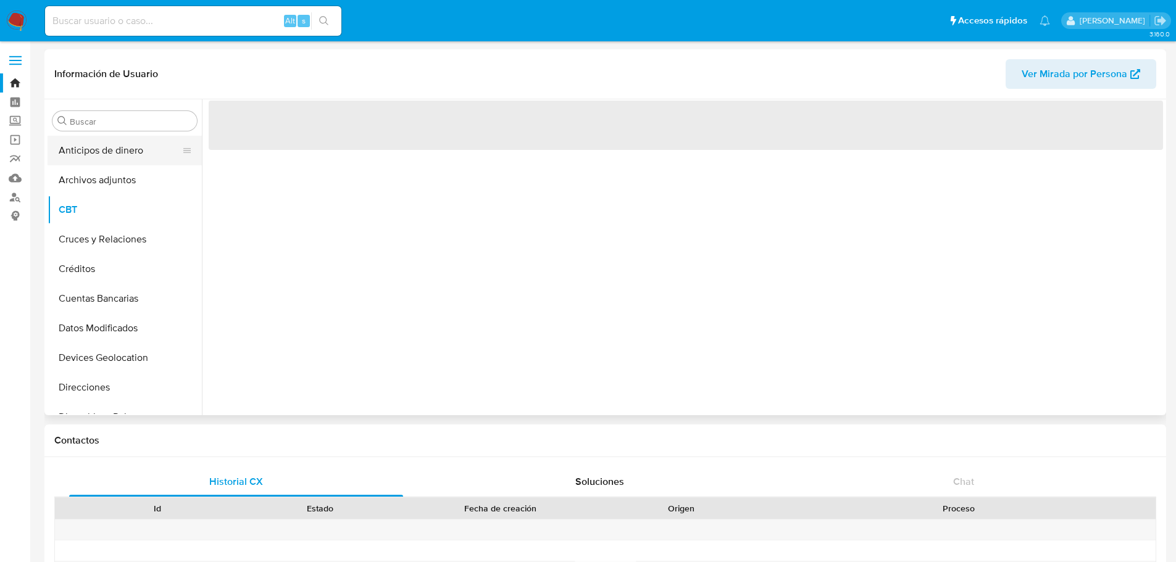
click at [117, 160] on button "Anticipos de dinero" at bounding box center [120, 151] width 144 height 30
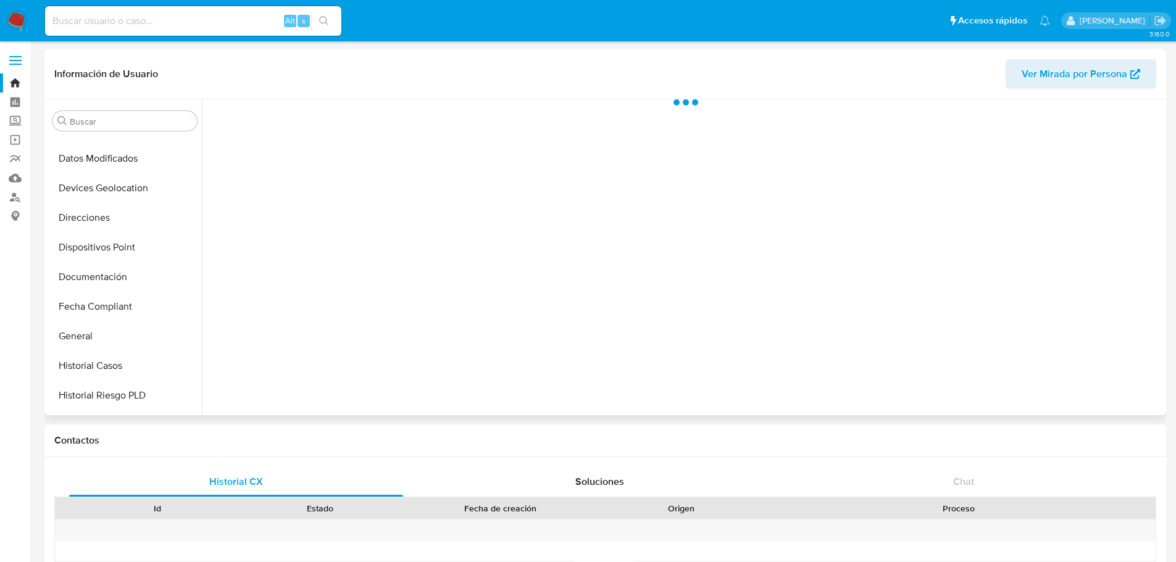
scroll to position [179, 0]
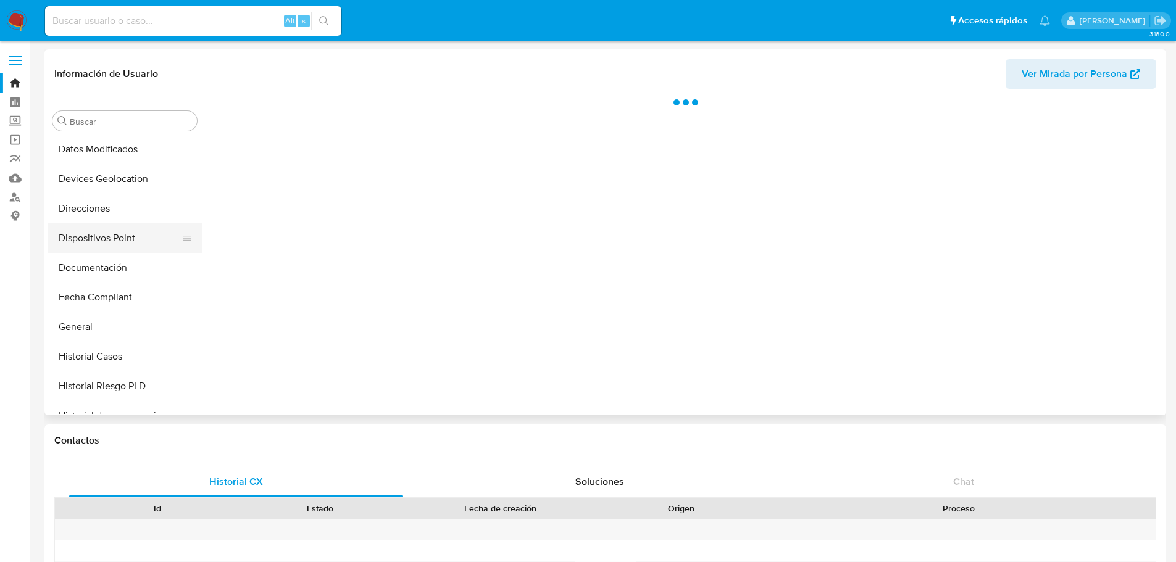
click at [122, 233] on button "Dispositivos Point" at bounding box center [120, 238] width 144 height 30
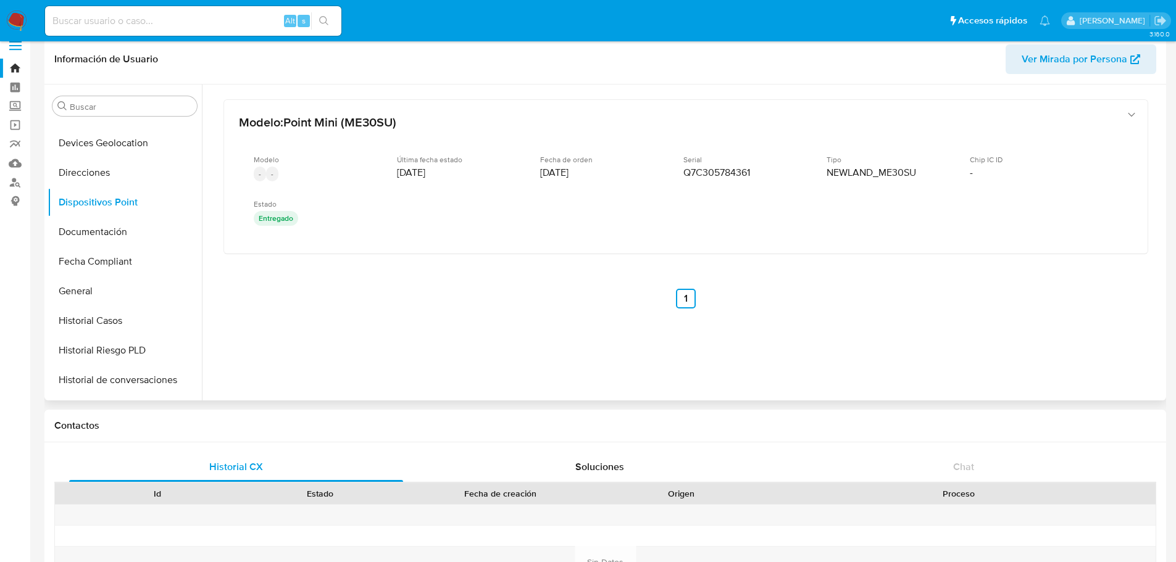
scroll to position [10, 0]
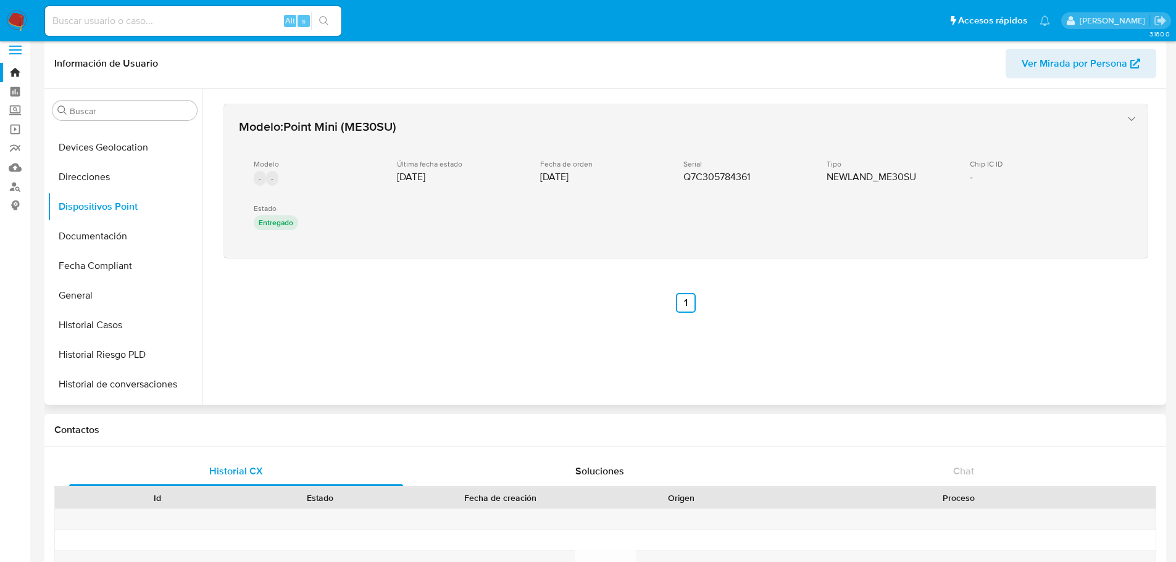
click at [513, 198] on div "Modelo - - Última fecha estado 15/08/2025 Fecha de orden 13/08/2025 Serial Q7C3…" at bounding box center [673, 196] width 869 height 94
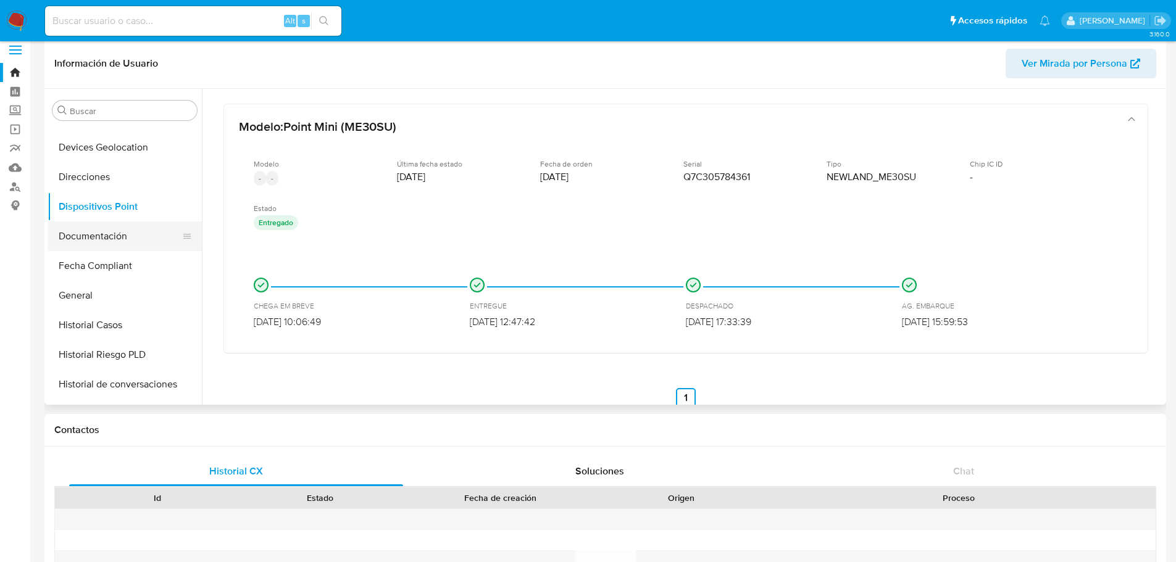
click at [120, 241] on button "Documentación" at bounding box center [120, 237] width 144 height 30
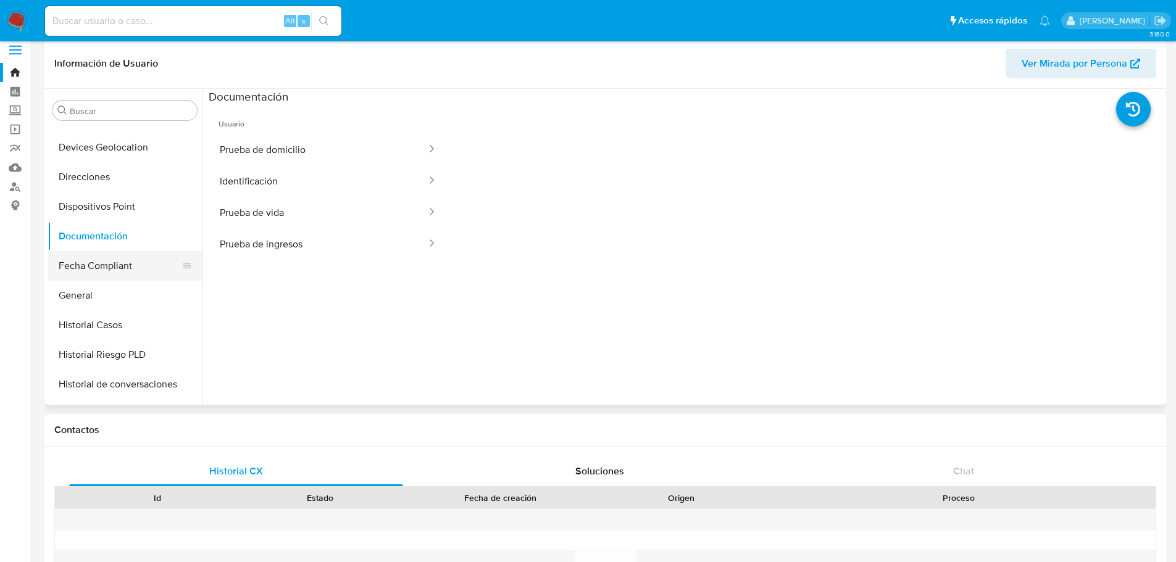
click at [117, 273] on button "Fecha Compliant" at bounding box center [120, 266] width 144 height 30
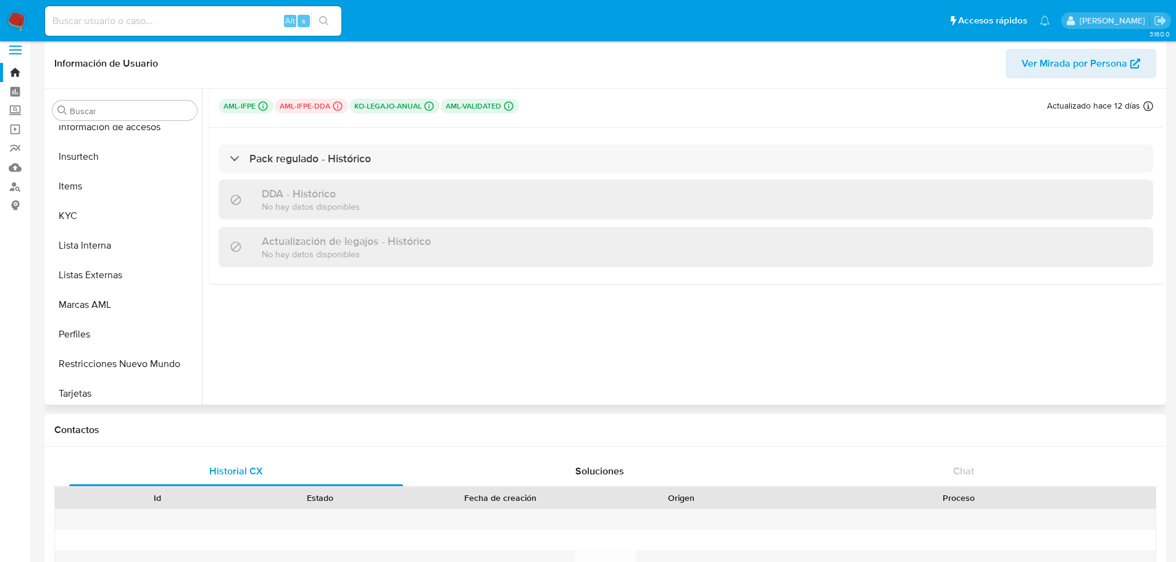
scroll to position [521, 0]
click at [109, 360] on button "Restricciones Nuevo Mundo" at bounding box center [120, 359] width 144 height 30
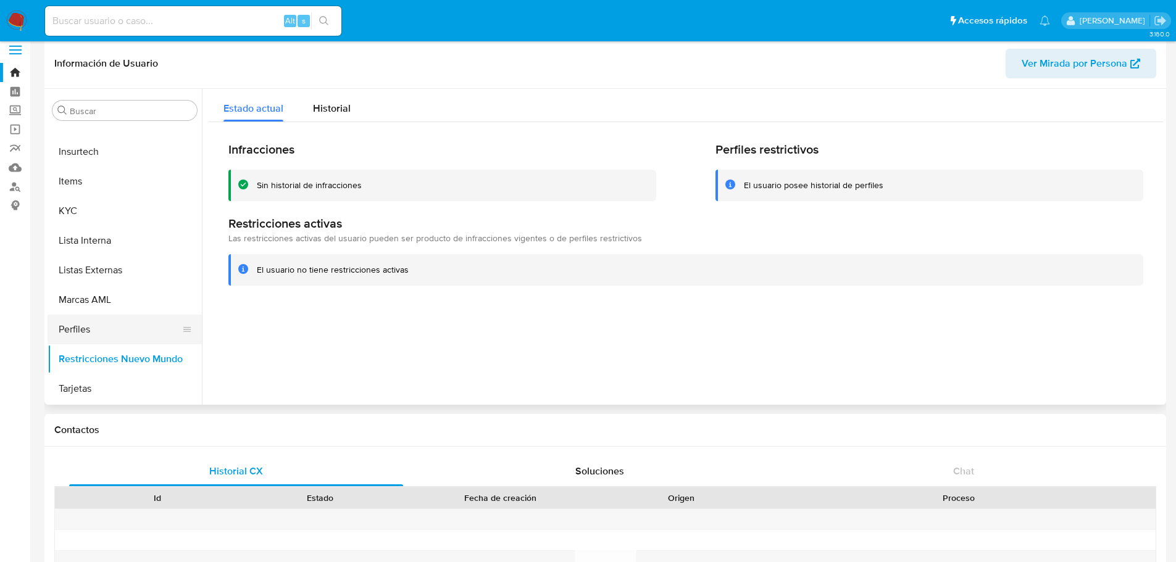
click at [86, 322] on button "Perfiles" at bounding box center [120, 330] width 144 height 30
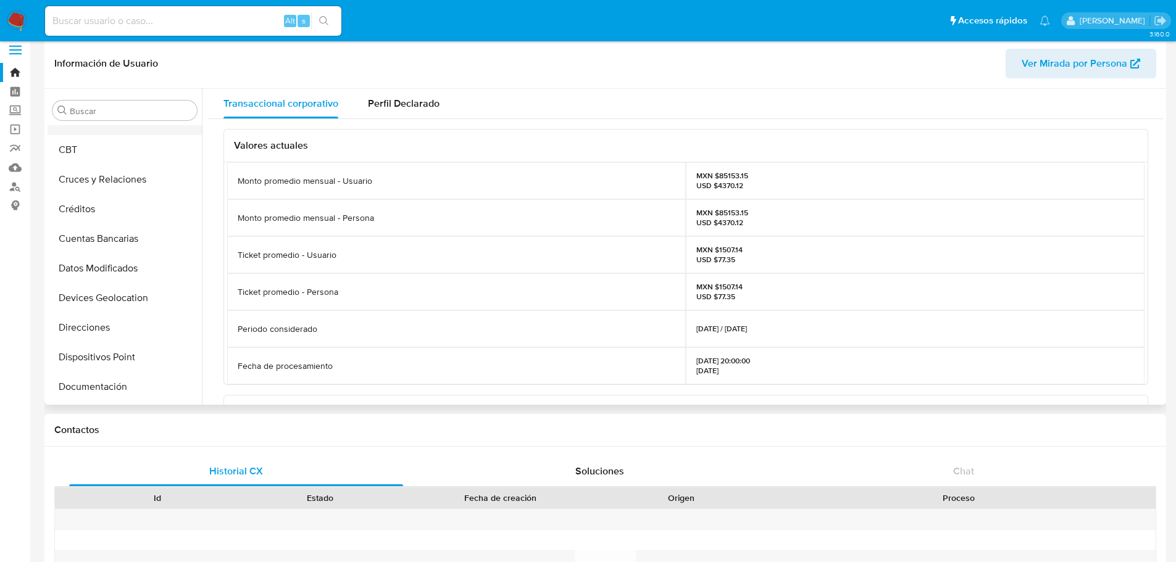
scroll to position [50, 0]
click at [109, 240] on button "Cuentas Bancarias" at bounding box center [120, 238] width 144 height 30
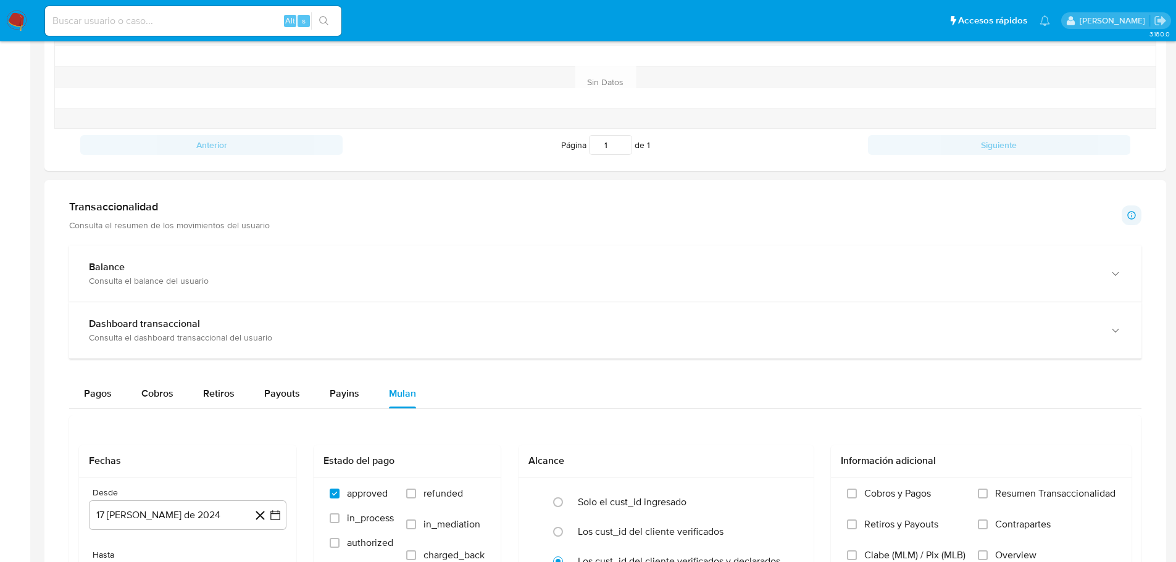
scroll to position [496, 0]
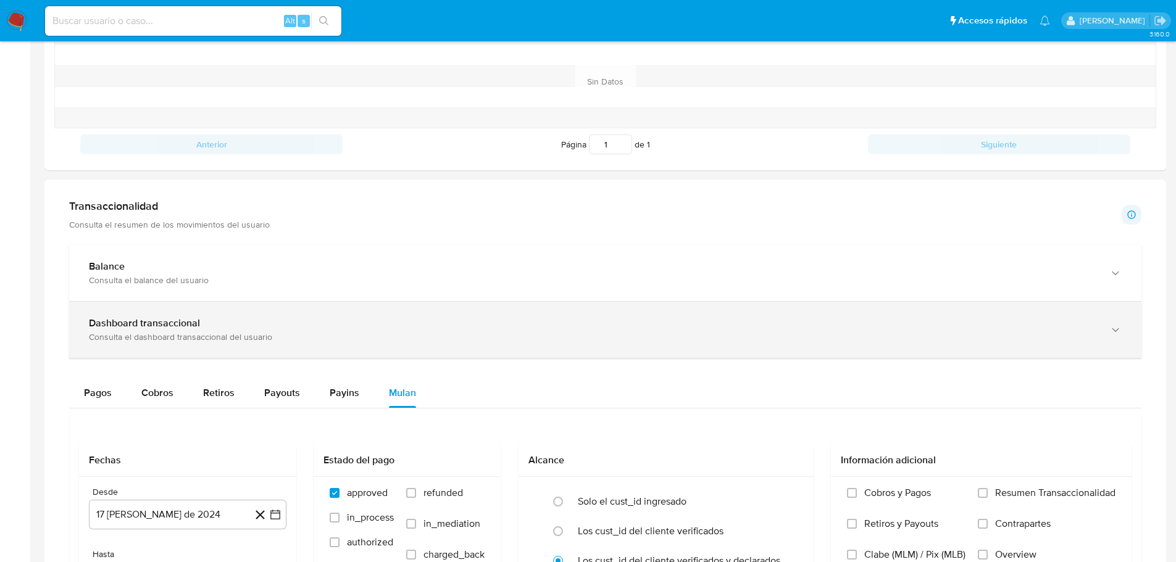
click at [231, 316] on div "Dashboard transaccional Consulta el dashboard transaccional del usuario" at bounding box center [605, 330] width 1072 height 56
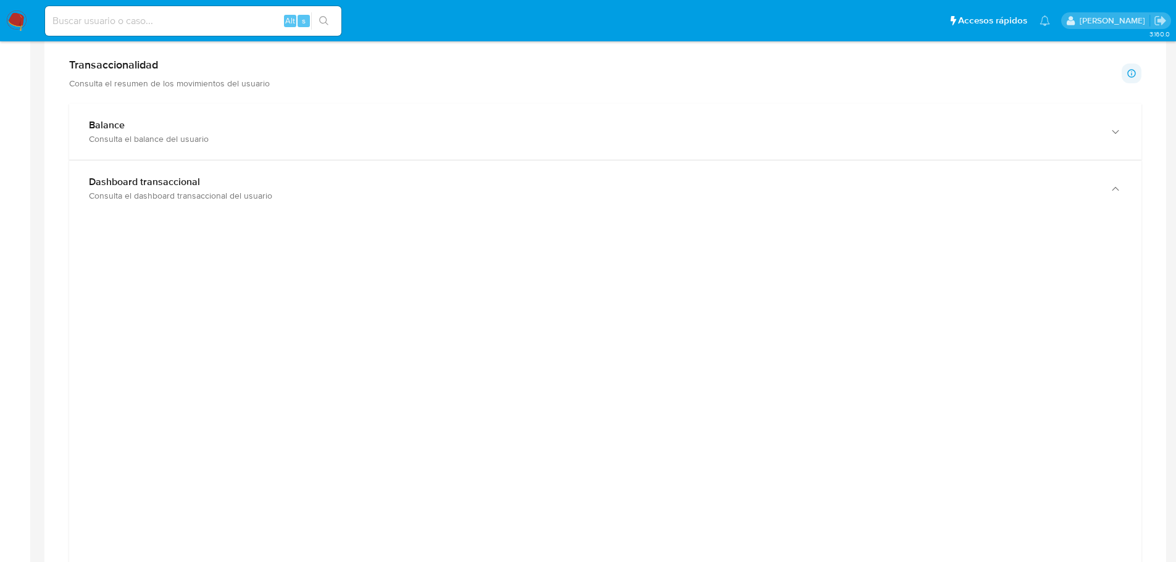
scroll to position [636, 0]
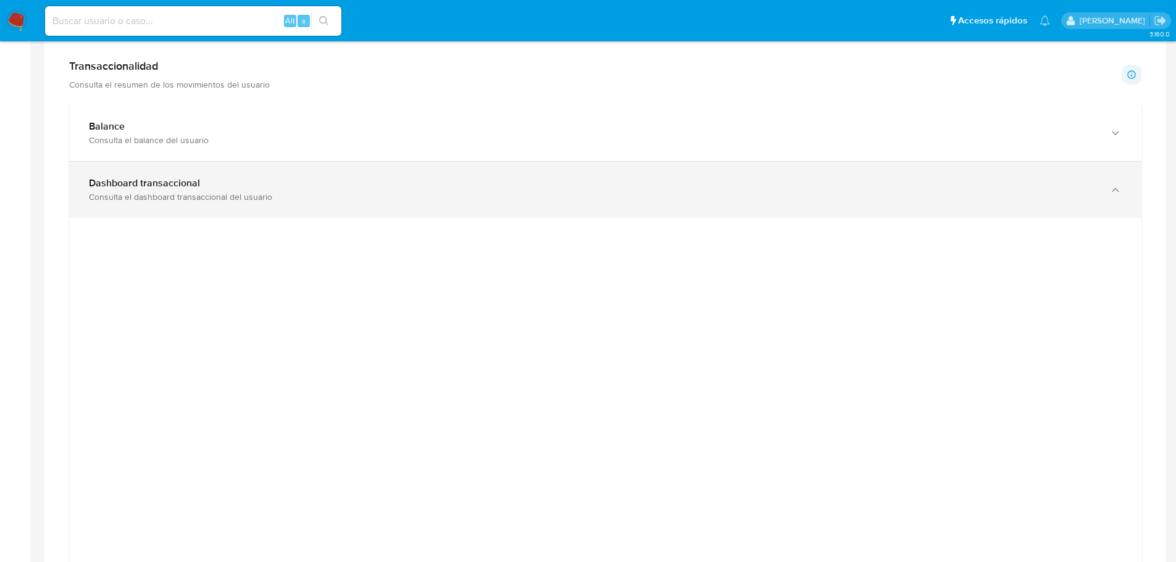
click at [245, 198] on div "Consulta el dashboard transaccional del usuario" at bounding box center [593, 196] width 1008 height 11
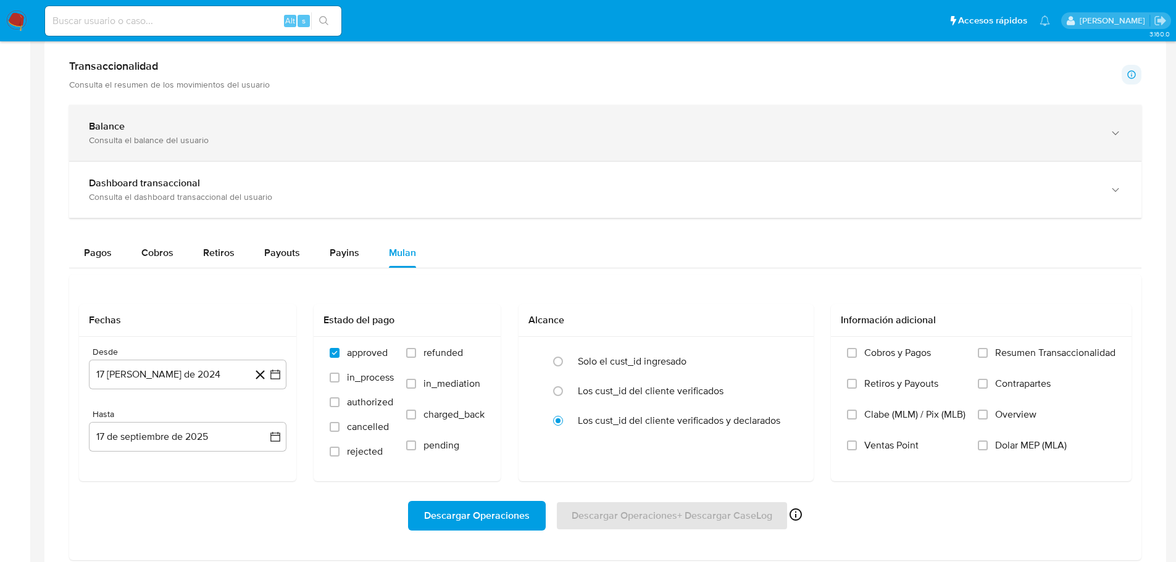
click at [206, 117] on div "Balance Consulta el balance del usuario" at bounding box center [605, 133] width 1072 height 56
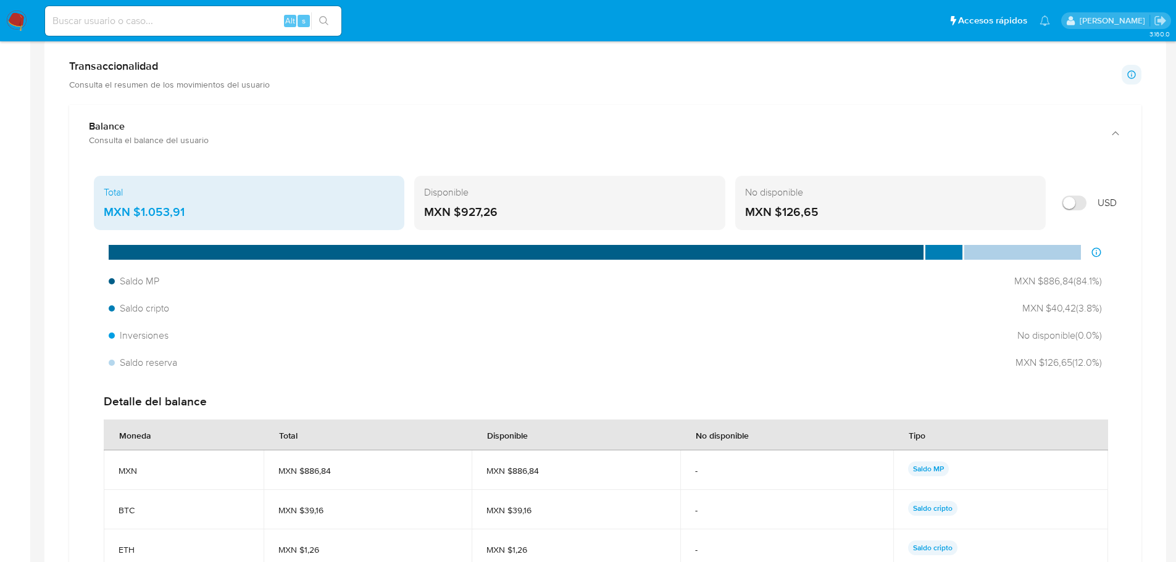
click at [16, 28] on img at bounding box center [16, 20] width 21 height 21
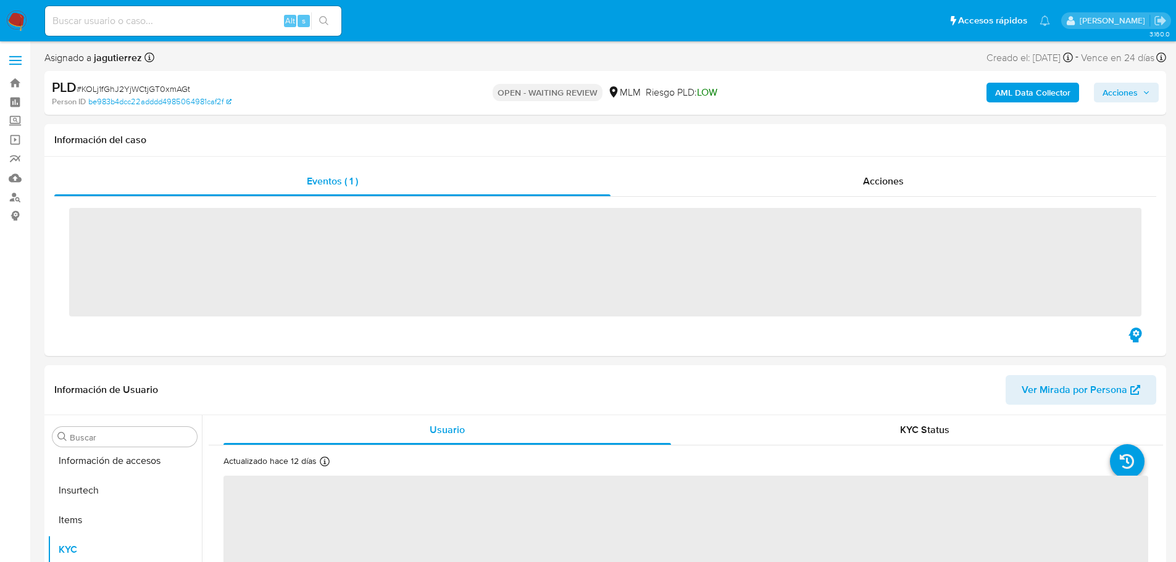
scroll to position [521, 0]
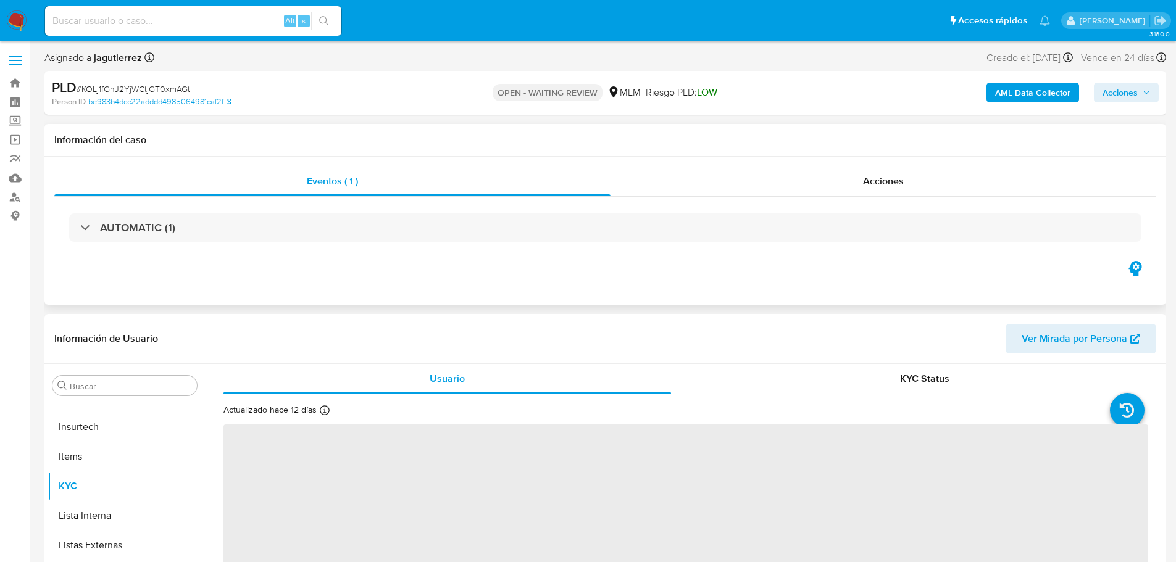
select select "10"
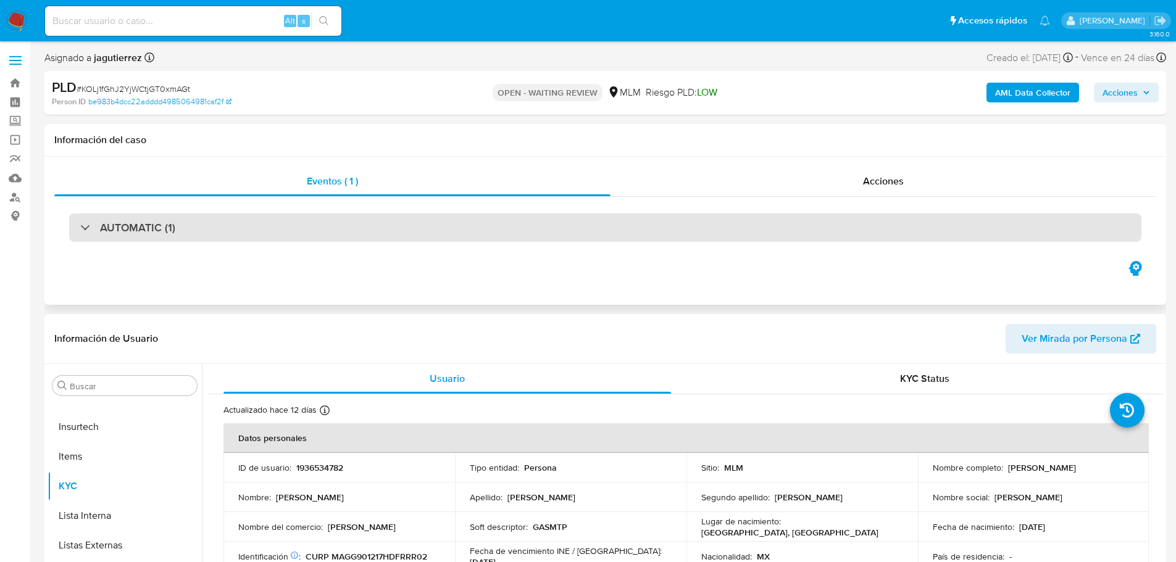
click at [387, 226] on div "AUTOMATIC (1)" at bounding box center [605, 228] width 1072 height 28
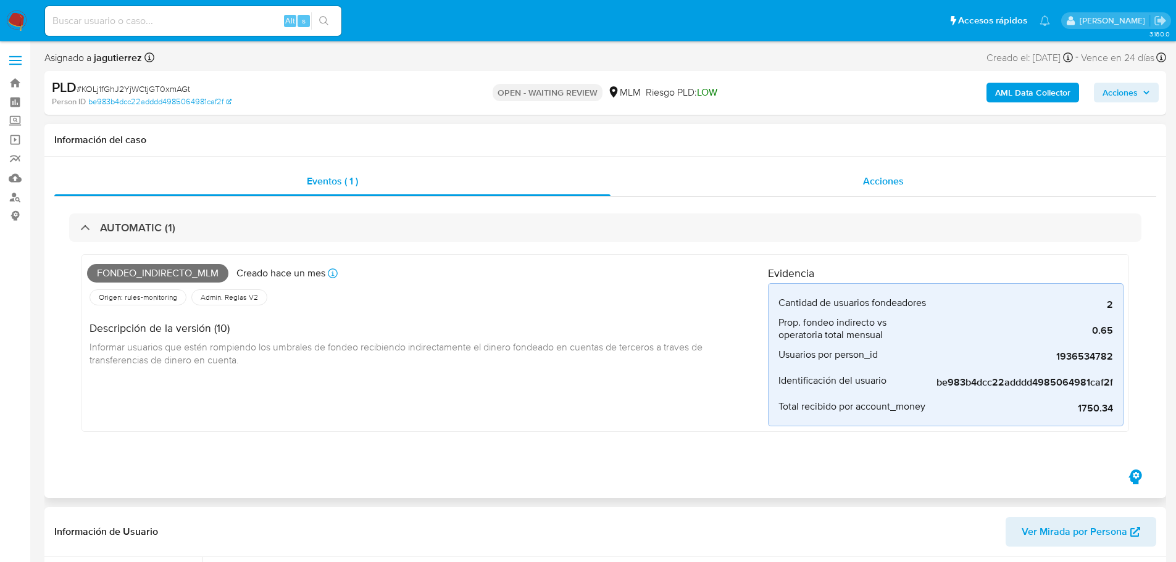
click at [742, 196] on div "Acciones" at bounding box center [883, 182] width 546 height 30
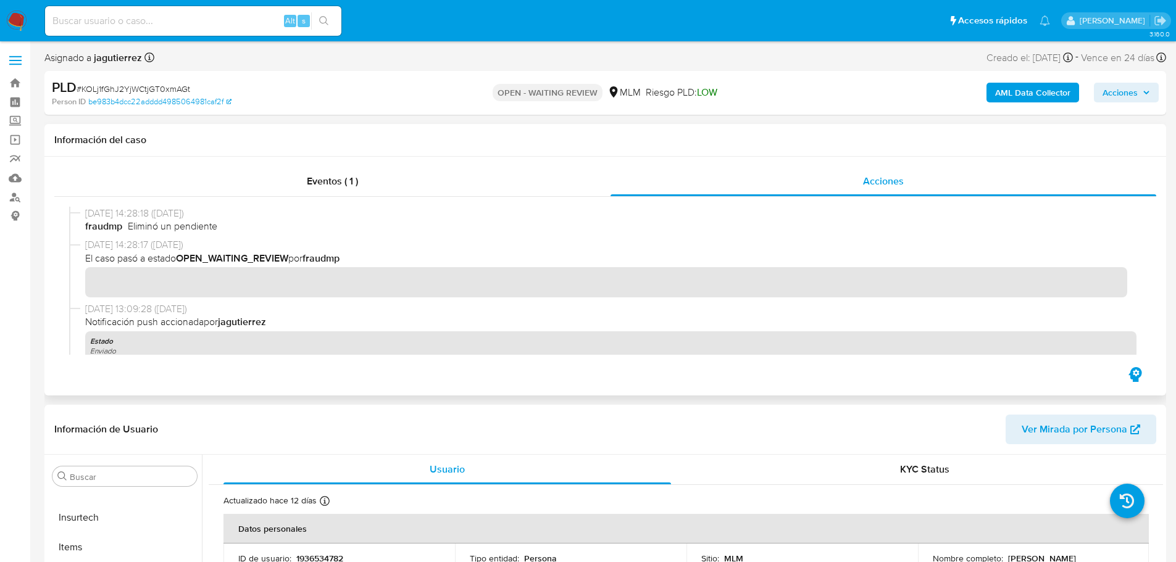
scroll to position [0, 0]
click at [22, 83] on link "Bandeja" at bounding box center [73, 82] width 147 height 19
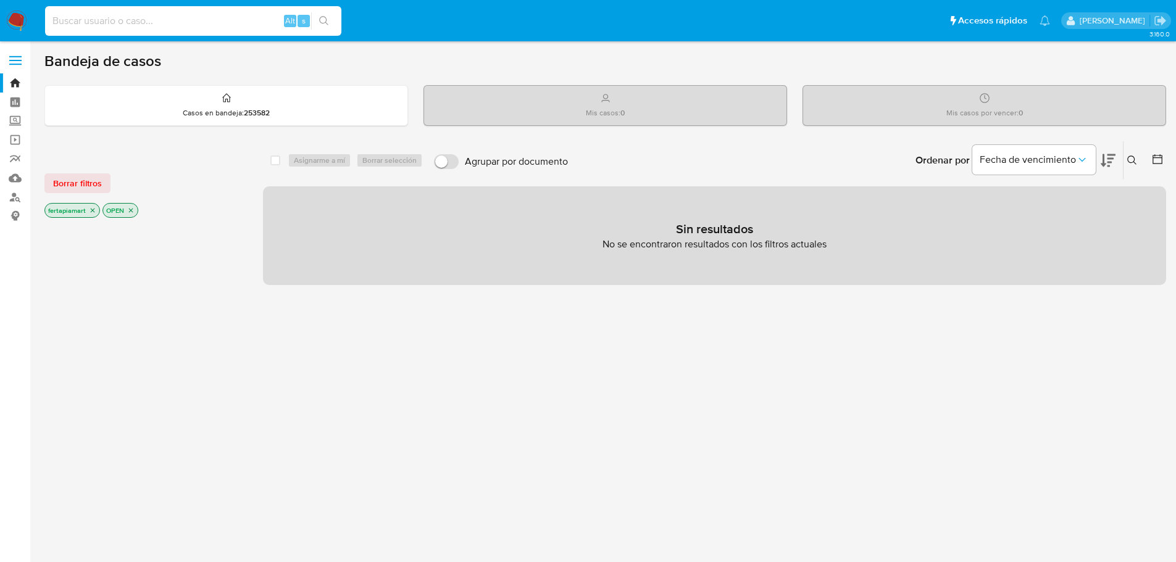
click at [124, 28] on input at bounding box center [193, 21] width 296 height 16
click at [319, 16] on icon "search-icon" at bounding box center [324, 21] width 10 height 10
click at [182, 17] on input at bounding box center [193, 21] width 296 height 16
paste input "1834190987"
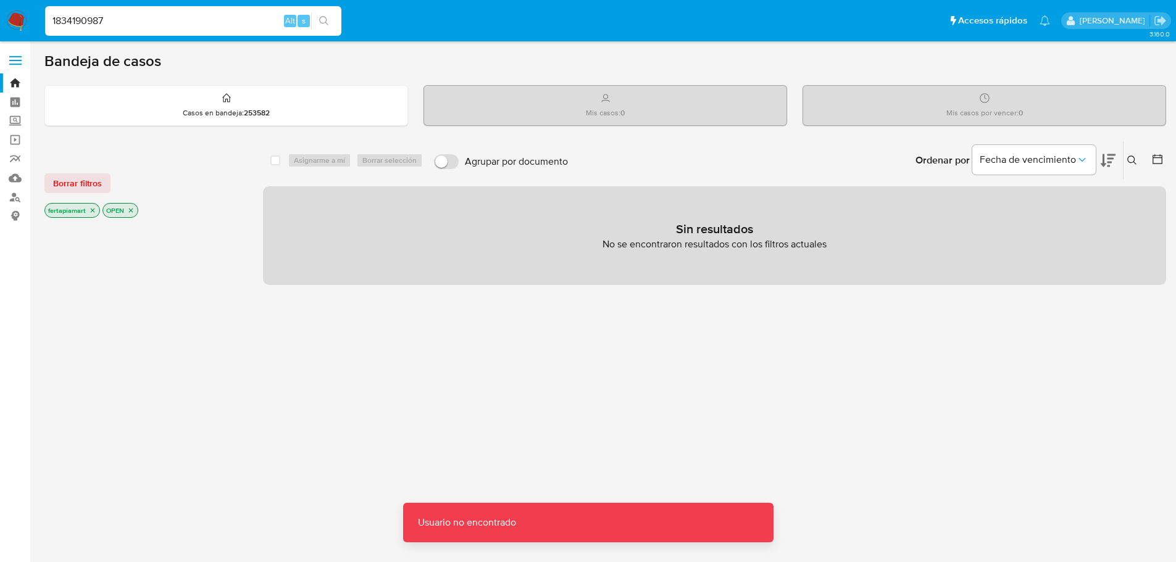
click at [182, 17] on input "1834190987" at bounding box center [193, 21] width 296 height 16
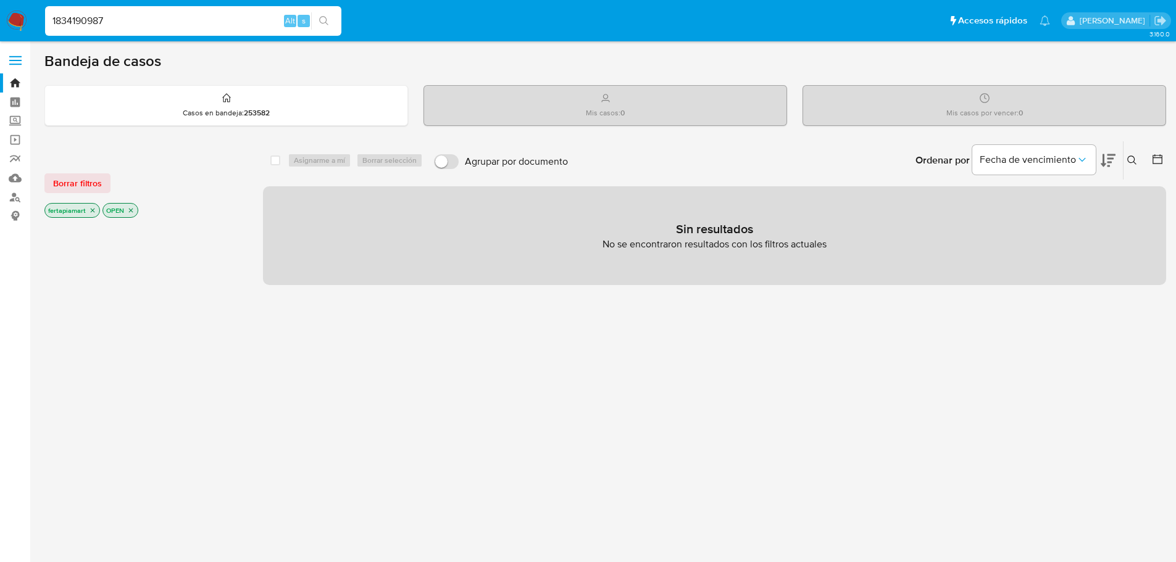
type input "1834190987"
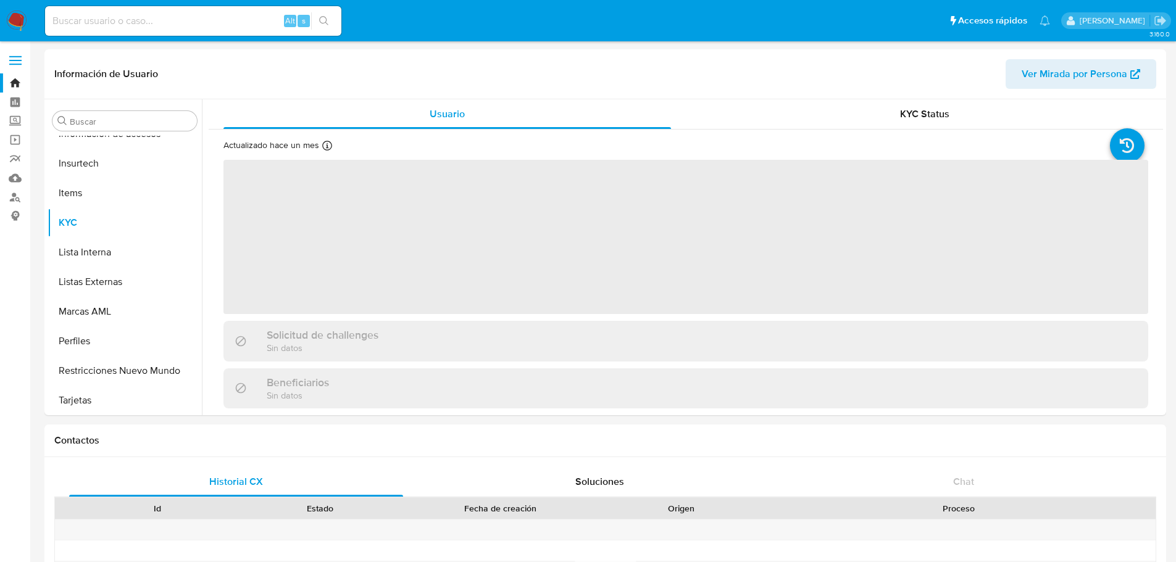
scroll to position [521, 0]
select select "10"
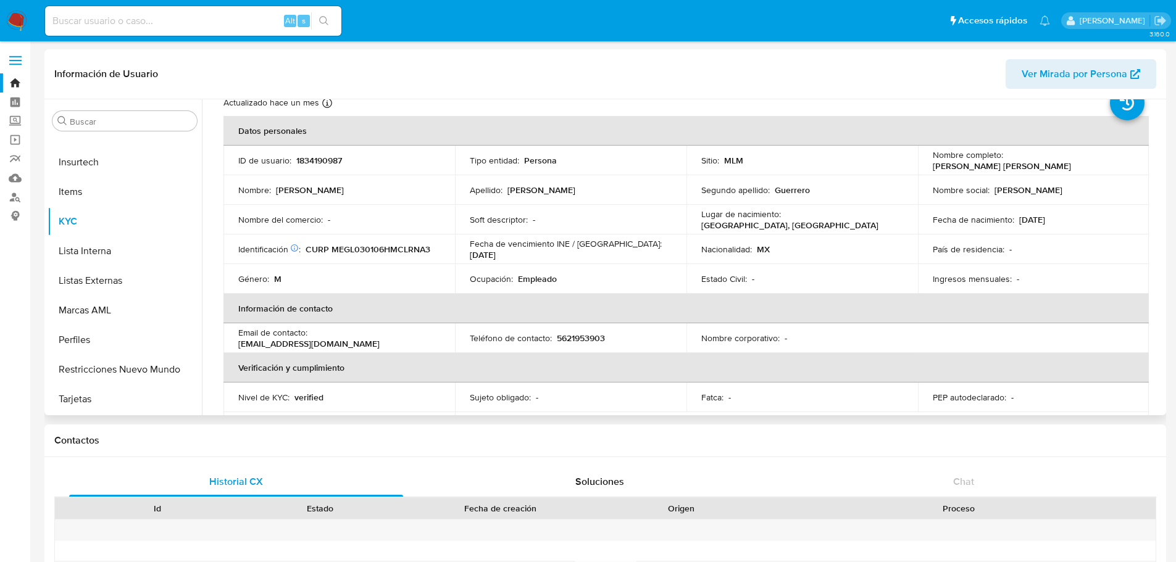
scroll to position [42, 0]
click at [1109, 66] on span "Ver Mirada por Persona" at bounding box center [1074, 74] width 106 height 30
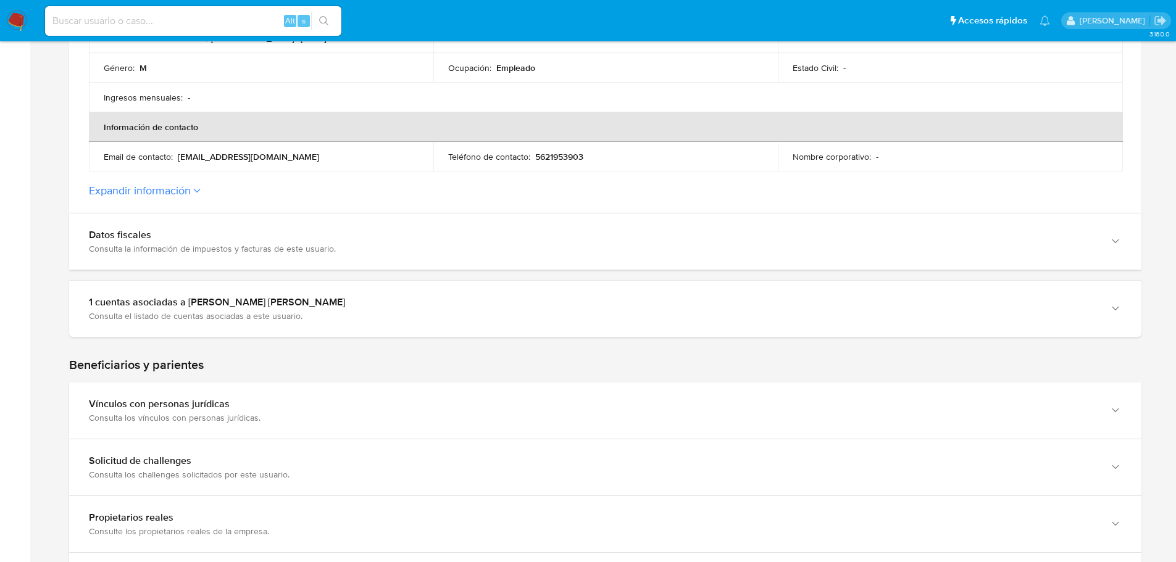
scroll to position [419, 0]
click at [705, 286] on div "1 cuentas asociadas a [PERSON_NAME] [PERSON_NAME] Consulta el listado de cuenta…" at bounding box center [605, 308] width 1072 height 56
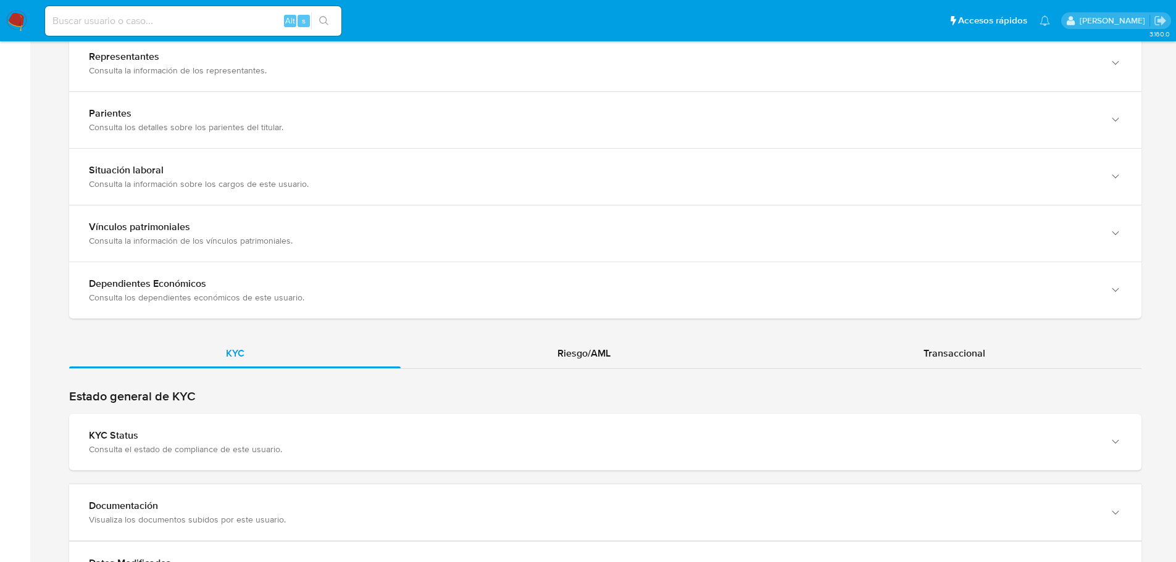
scroll to position [1069, 0]
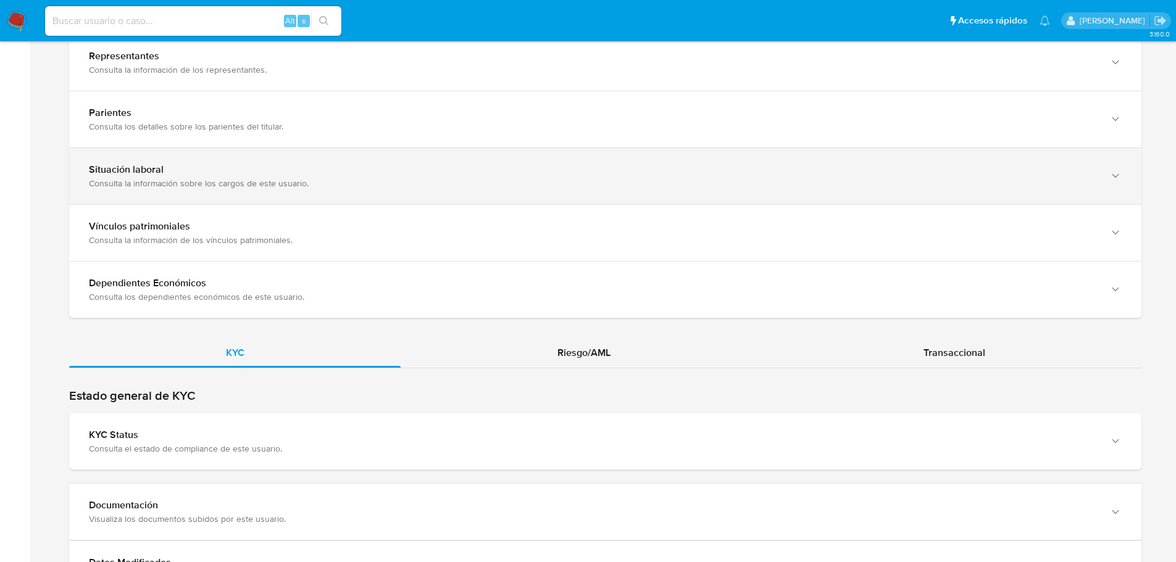
click at [396, 178] on div "Consulta la información sobre los cargos de este usuario." at bounding box center [593, 183] width 1008 height 11
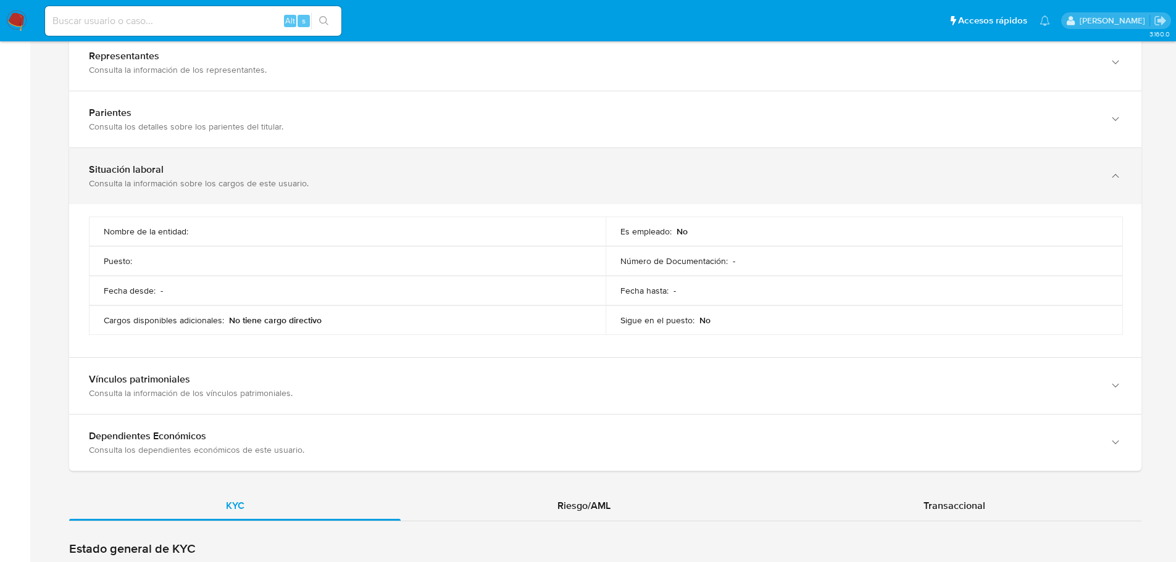
click at [396, 178] on div "Consulta la información sobre los cargos de este usuario." at bounding box center [593, 183] width 1008 height 11
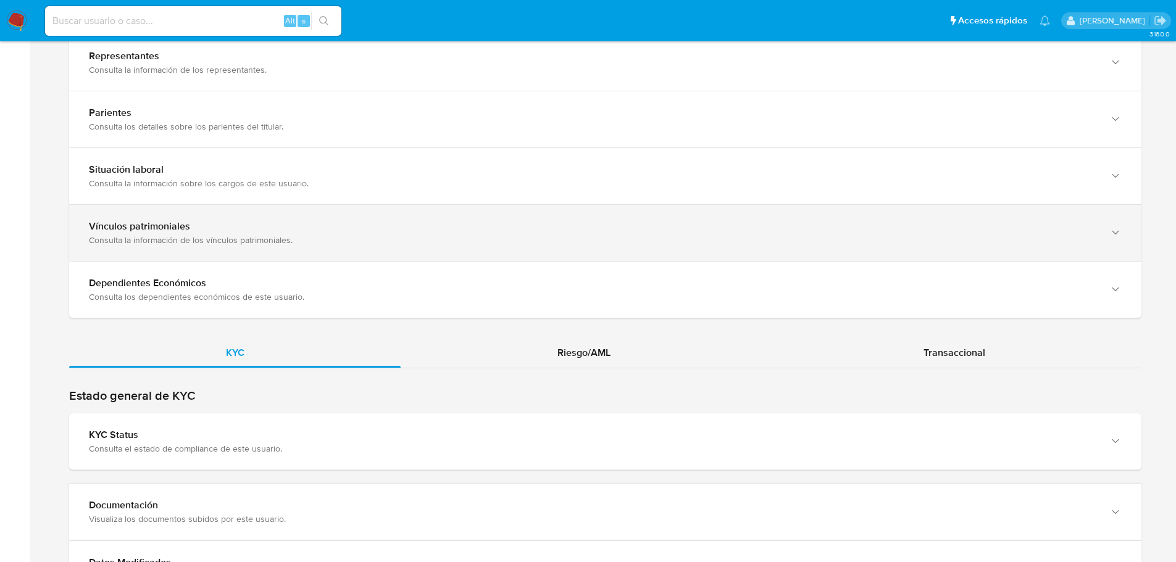
click at [317, 237] on div "Consulta la información de los vínculos patrimoniales." at bounding box center [593, 240] width 1008 height 11
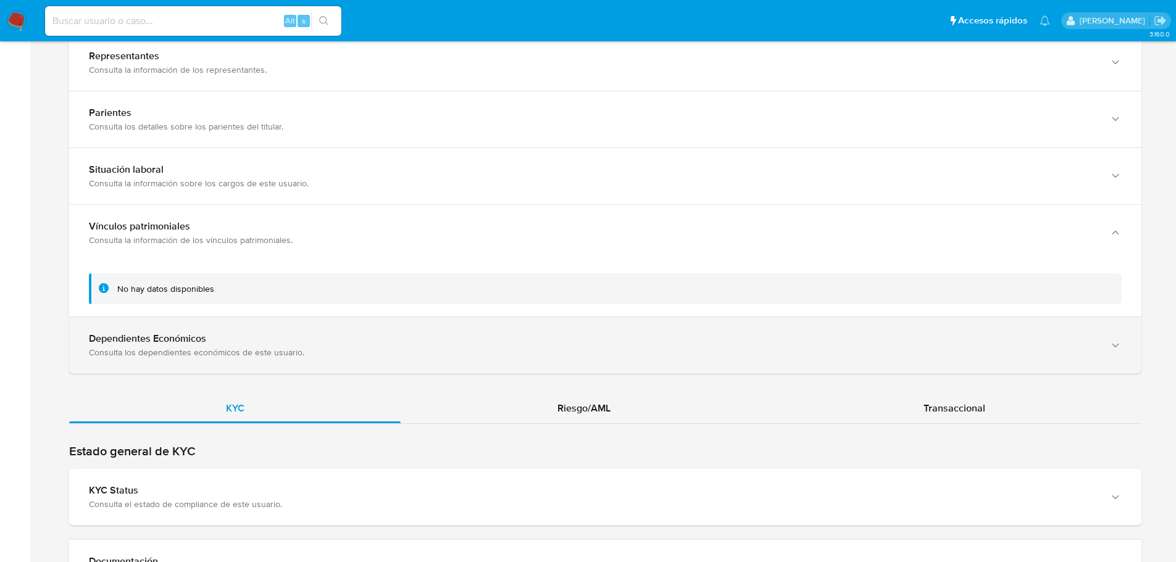
click at [283, 328] on div "Dependientes Económicos Consulta los dependientes económicos de este usuario." at bounding box center [605, 345] width 1072 height 56
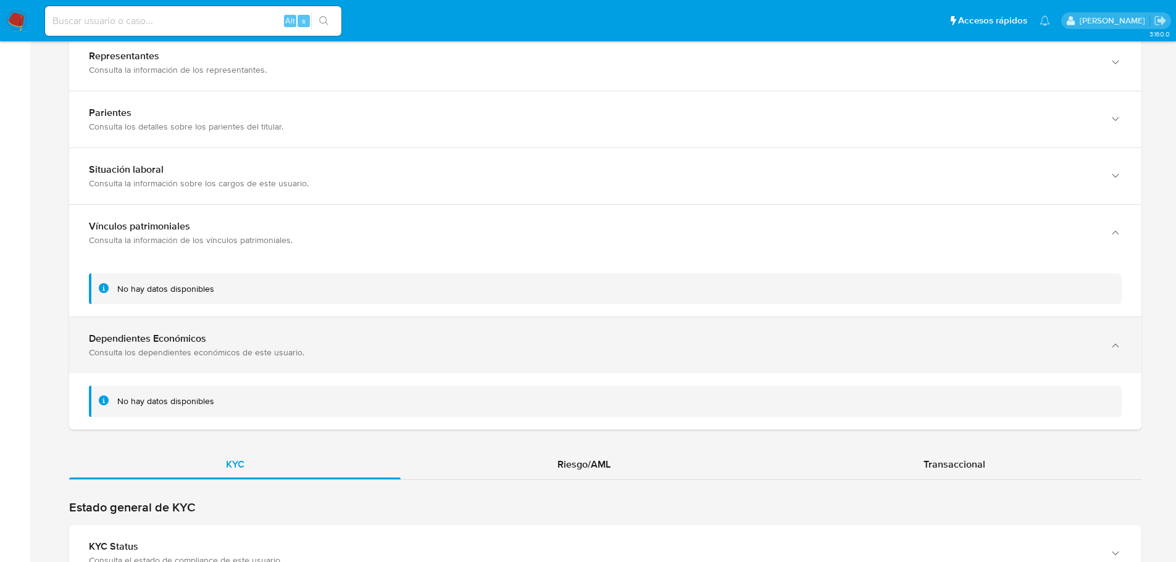
click at [283, 328] on div "Dependientes Económicos Consulta los dependientes económicos de este usuario." at bounding box center [605, 345] width 1072 height 56
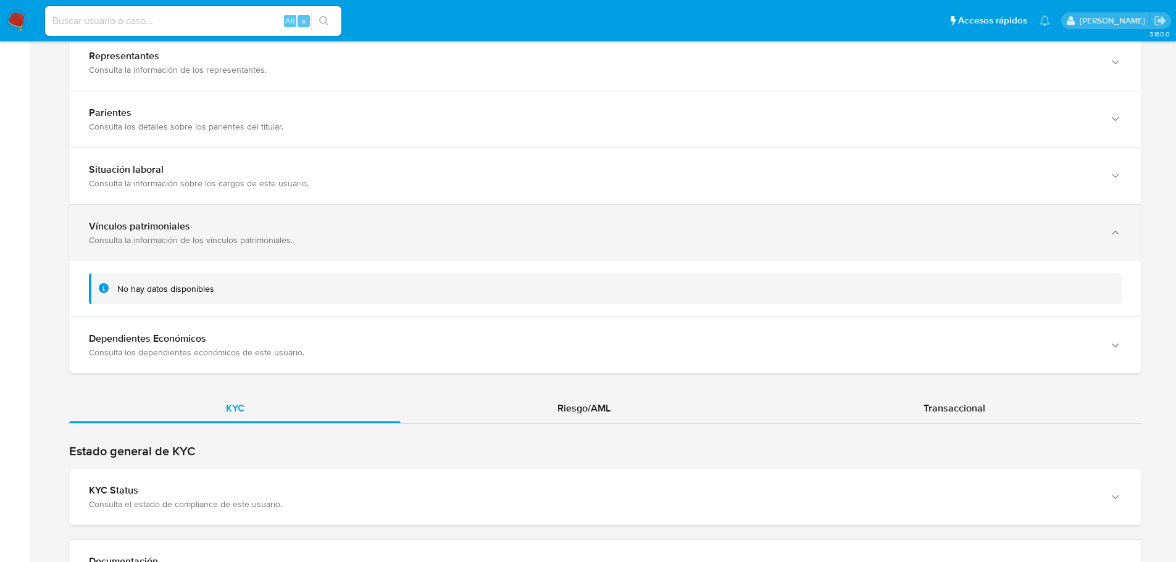
click at [260, 222] on div "Vínculos patrimoniales" at bounding box center [593, 226] width 1008 height 12
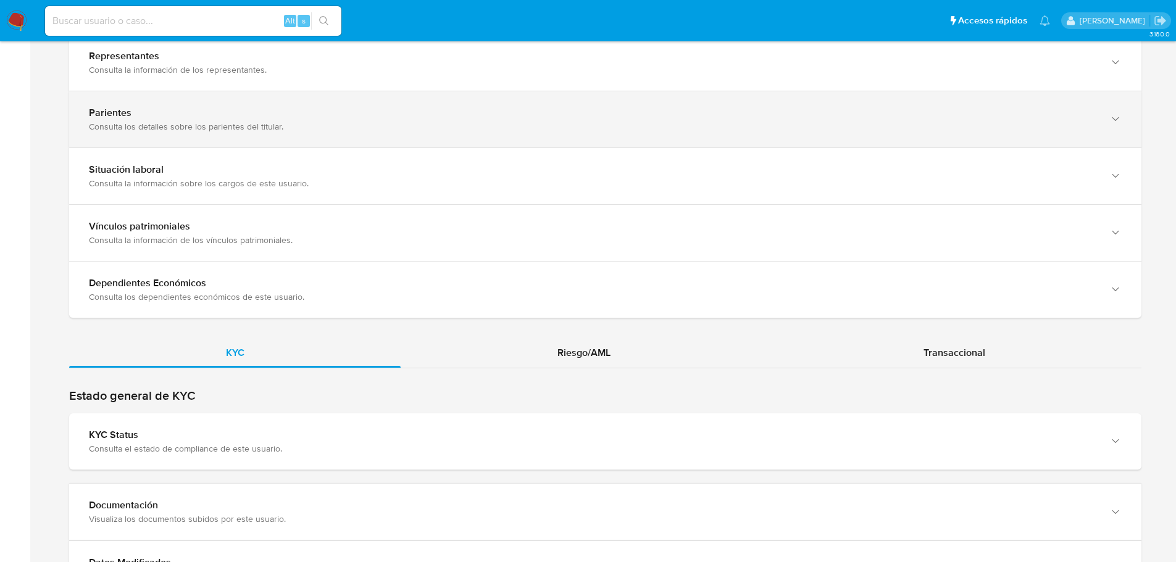
click at [257, 135] on div "Parientes Consulta los detalles sobre los parientes del titular." at bounding box center [605, 119] width 1072 height 56
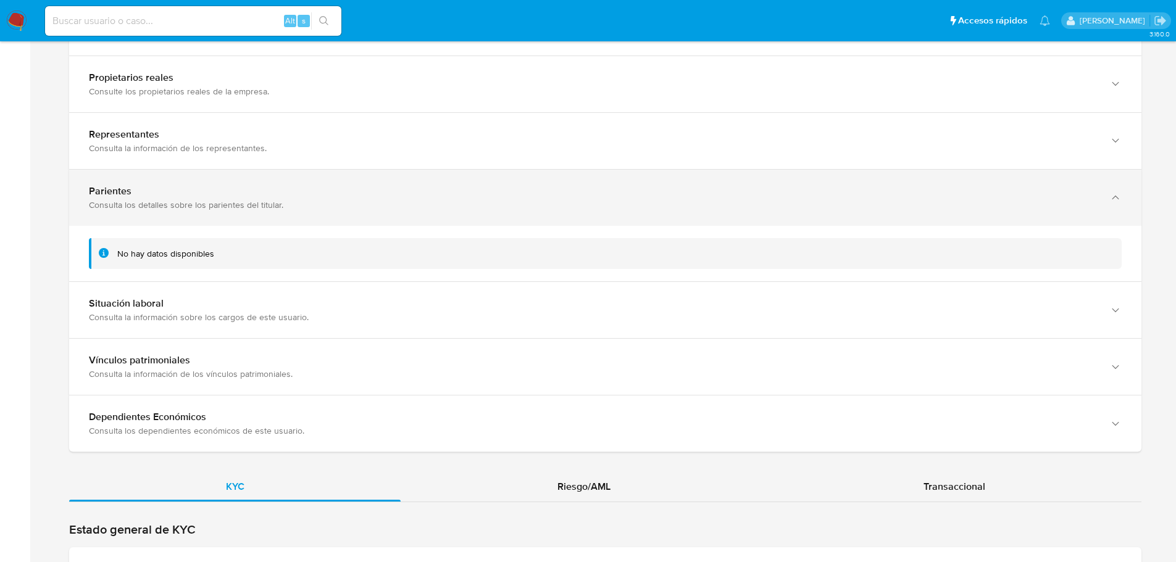
scroll to position [990, 0]
click at [257, 135] on div "Representantes" at bounding box center [593, 135] width 1008 height 12
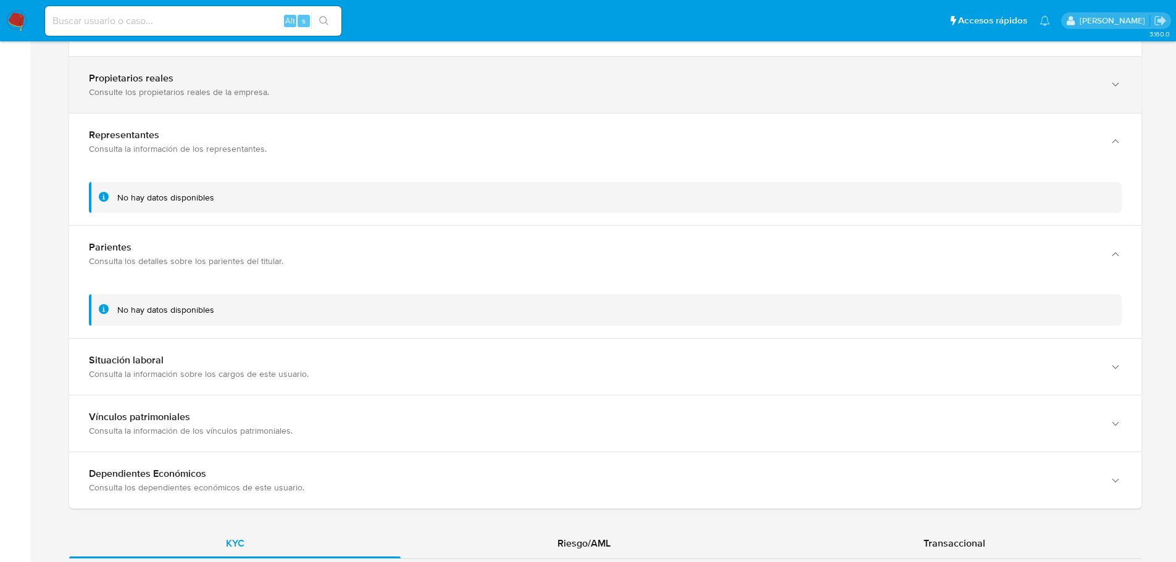
click at [240, 102] on div "Propietarios reales Consulte los propietarios reales de la empresa." at bounding box center [605, 85] width 1072 height 56
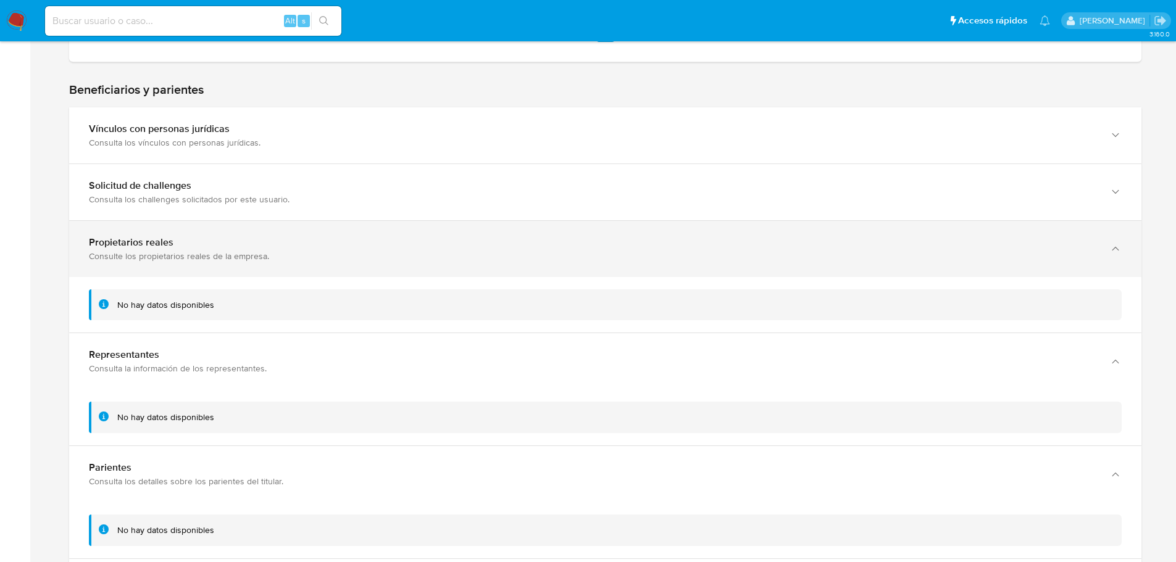
scroll to position [826, 0]
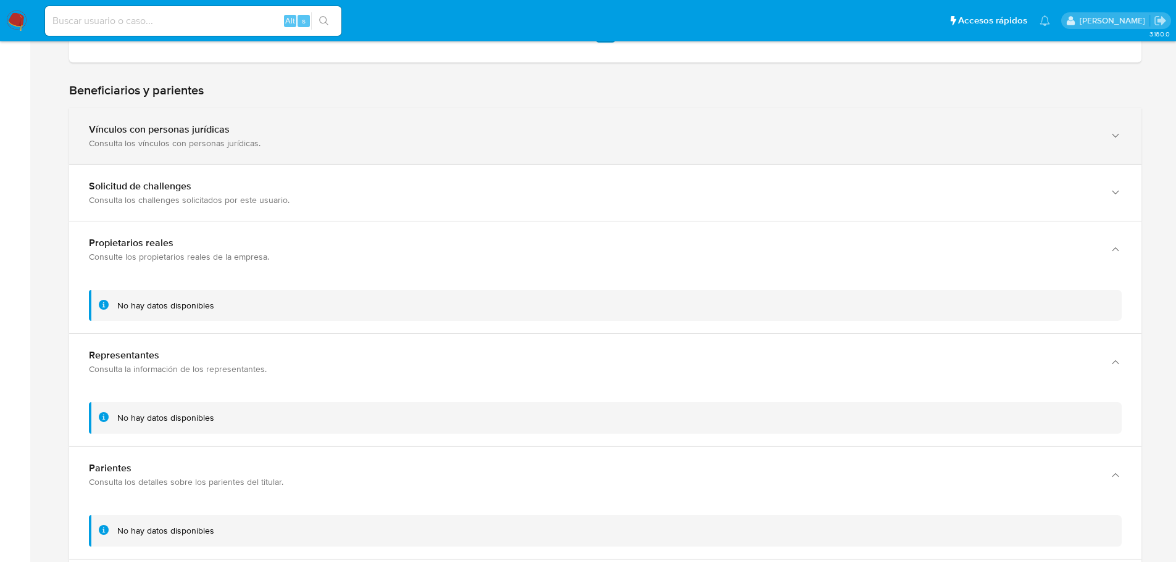
click at [233, 135] on div "Vínculos con personas jurídicas" at bounding box center [593, 129] width 1008 height 12
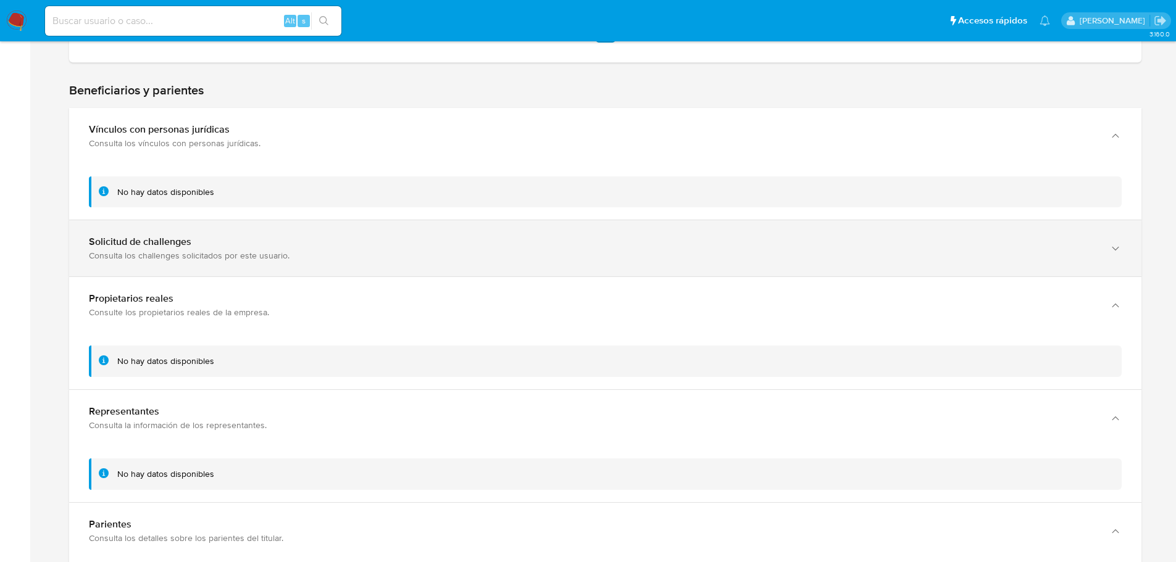
click at [212, 233] on div "Solicitud de challenges Consulta los challenges solicitados por este usuario." at bounding box center [605, 248] width 1072 height 56
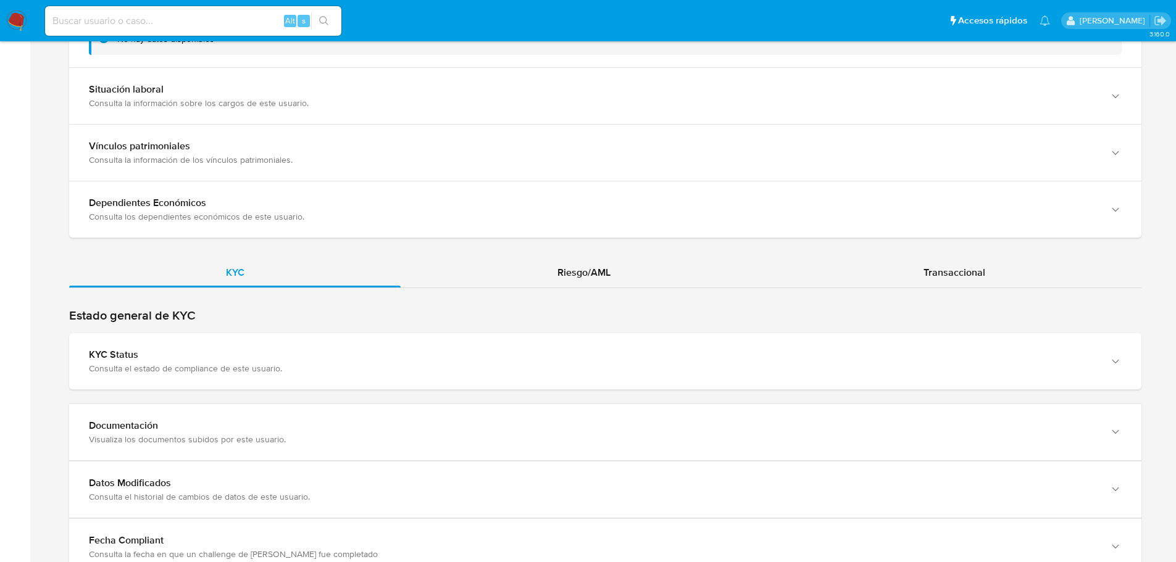
scroll to position [1430, 0]
click at [539, 283] on div "Riesgo/AML" at bounding box center [584, 272] width 366 height 30
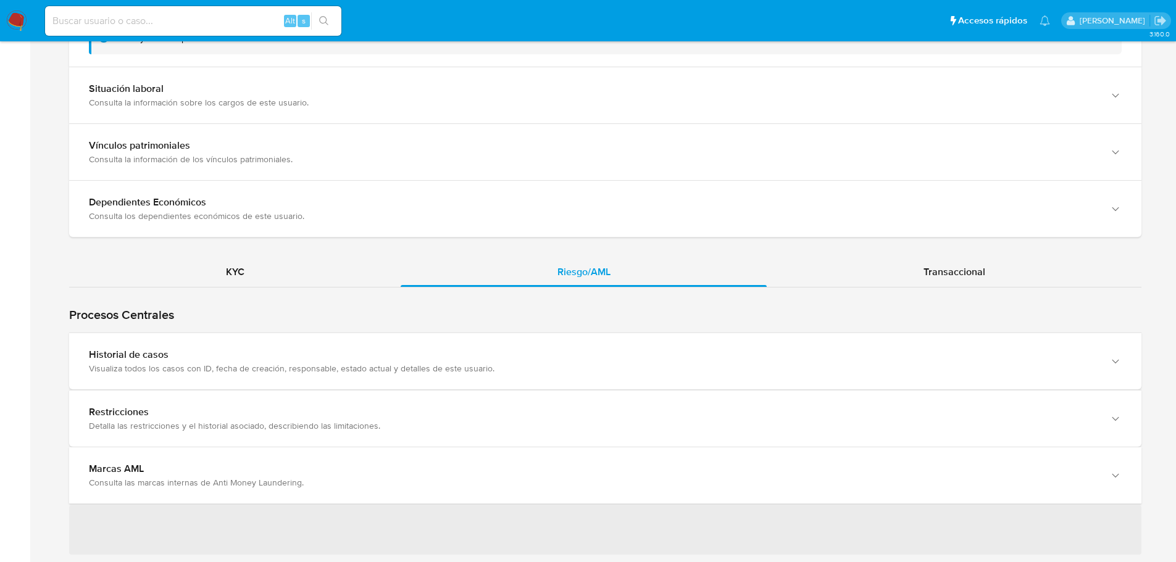
scroll to position [1493, 0]
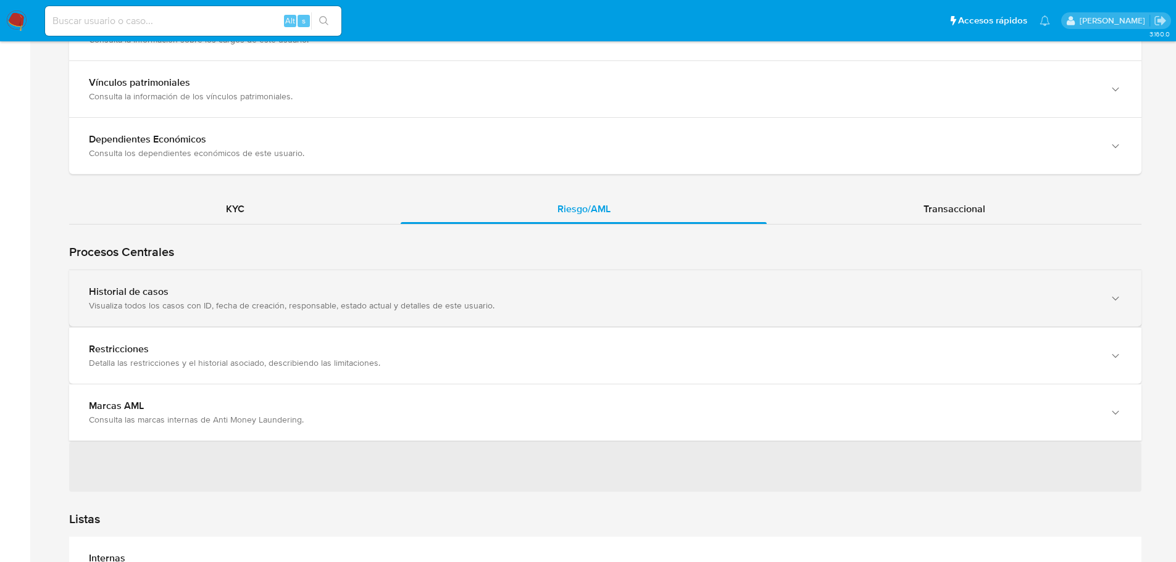
click at [382, 293] on div "Historial de casos" at bounding box center [593, 292] width 1008 height 12
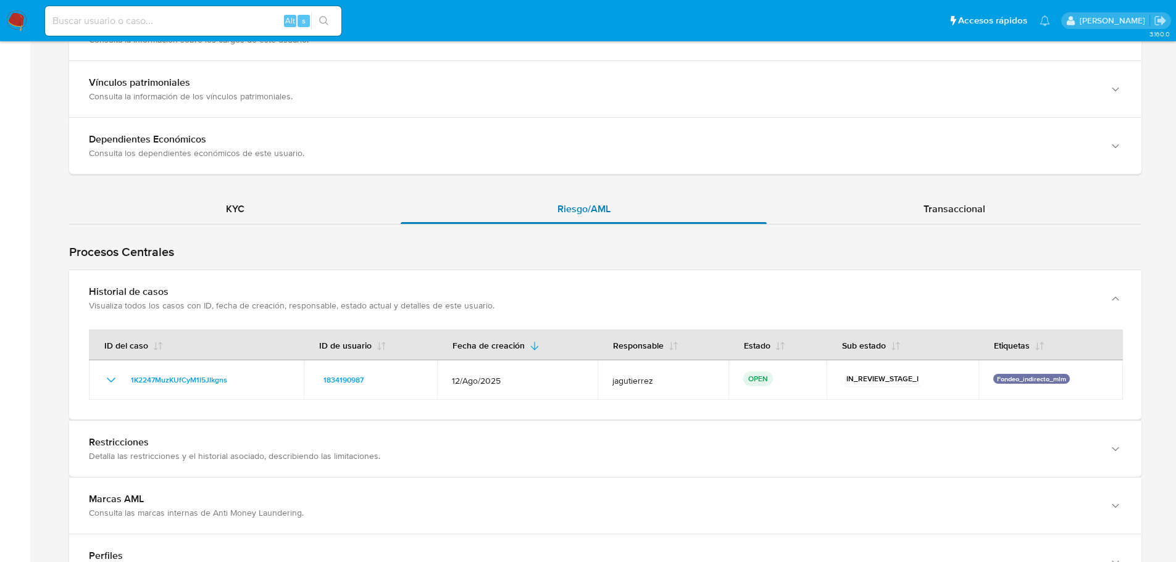
click at [517, 215] on div "Riesgo/AML" at bounding box center [584, 209] width 366 height 30
click at [846, 212] on div "Transaccional" at bounding box center [953, 209] width 375 height 30
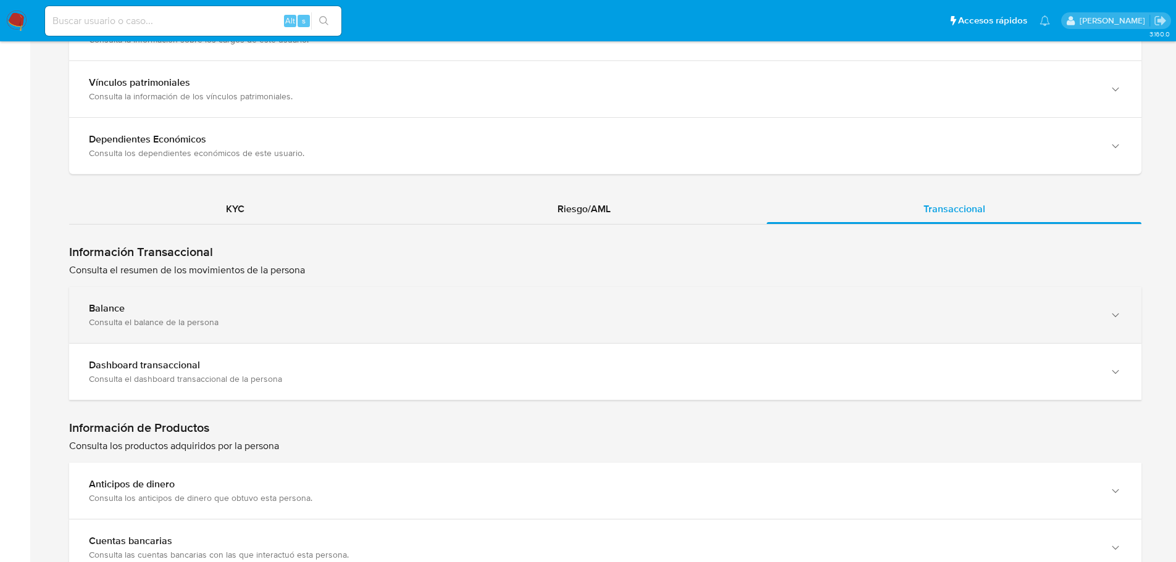
click at [657, 317] on div "Consulta el balance de la persona" at bounding box center [593, 322] width 1008 height 11
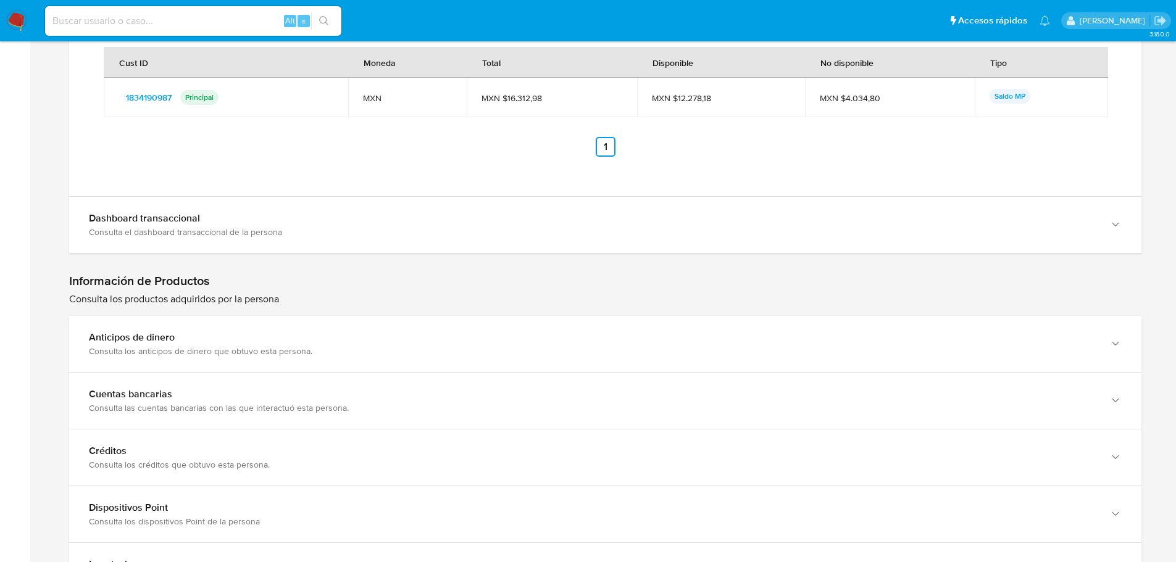
scroll to position [2095, 0]
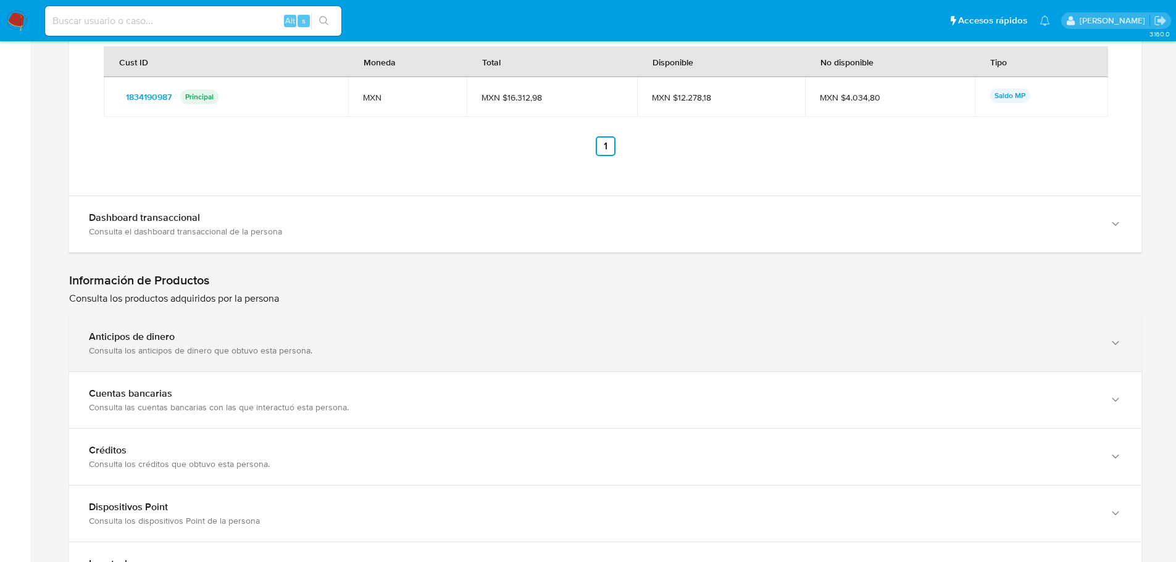
drag, startPoint x: 513, startPoint y: 329, endPoint x: 359, endPoint y: 331, distance: 154.3
click at [359, 331] on div "Anticipos de dinero" at bounding box center [593, 337] width 1008 height 12
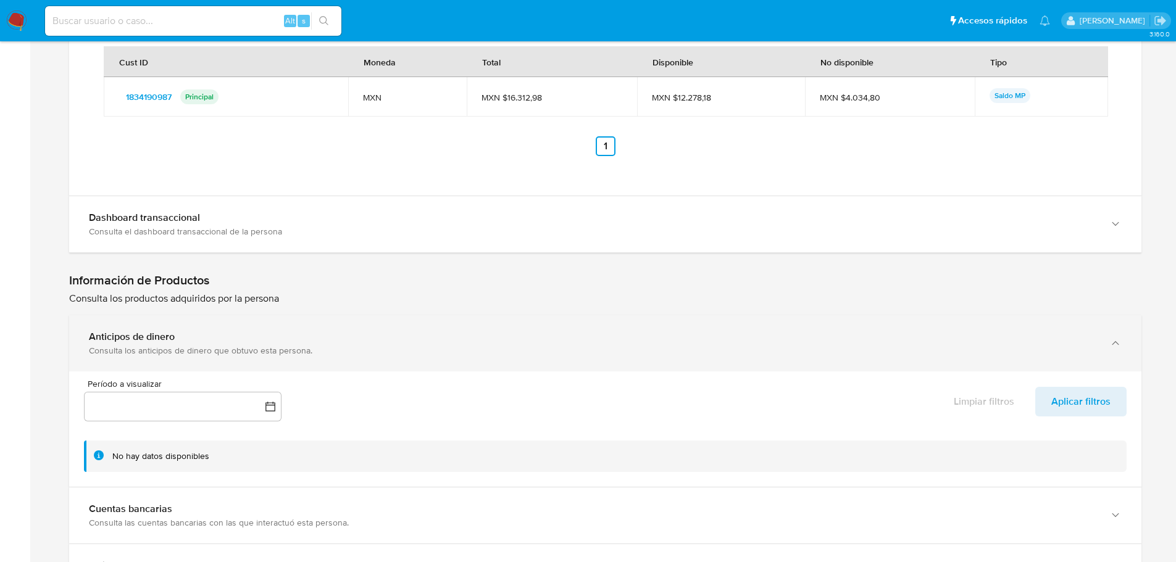
click at [359, 331] on div "Anticipos de dinero" at bounding box center [593, 337] width 1008 height 12
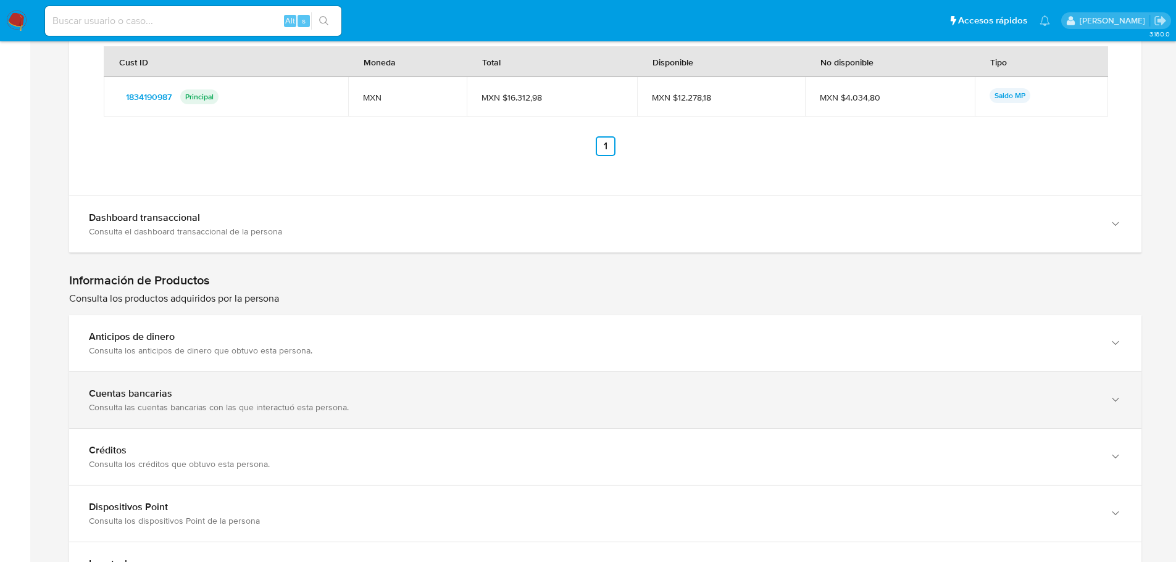
click at [310, 382] on div "Cuentas bancarias Consulta las cuentas bancarias con las que interactuó esta pe…" at bounding box center [605, 400] width 1072 height 56
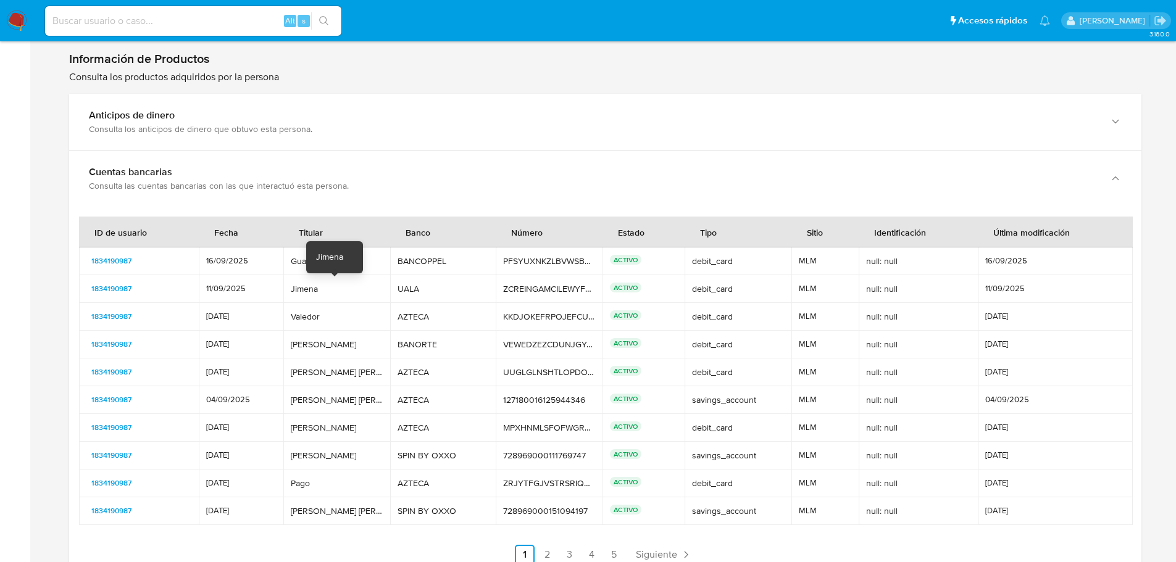
scroll to position [2316, 0]
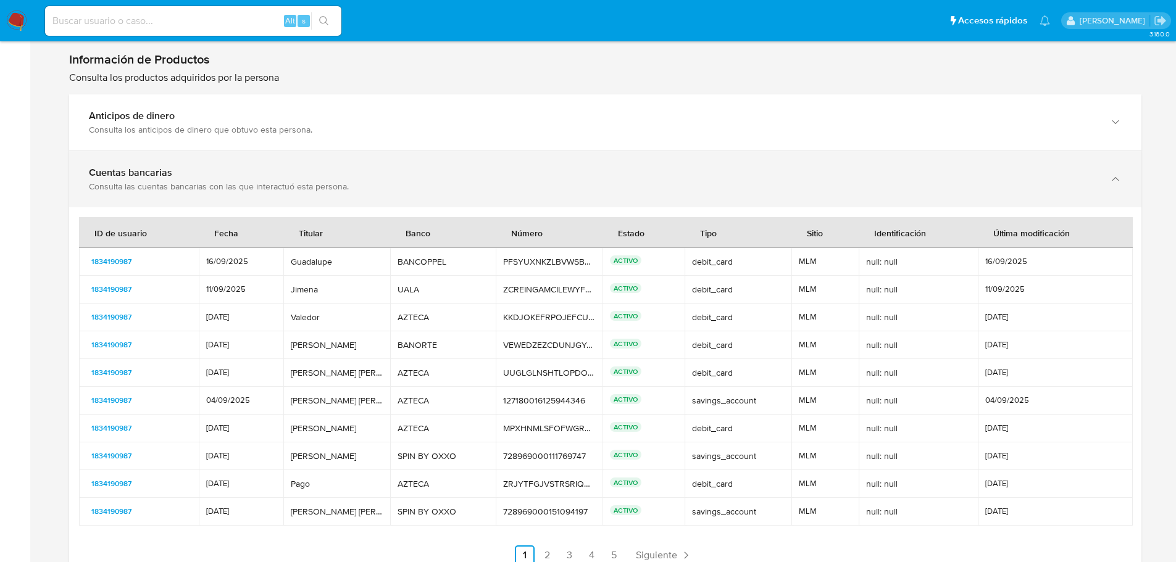
click at [307, 193] on div "Cuentas bancarias Consulta las cuentas bancarias con las que interactuó esta pe…" at bounding box center [605, 179] width 1072 height 56
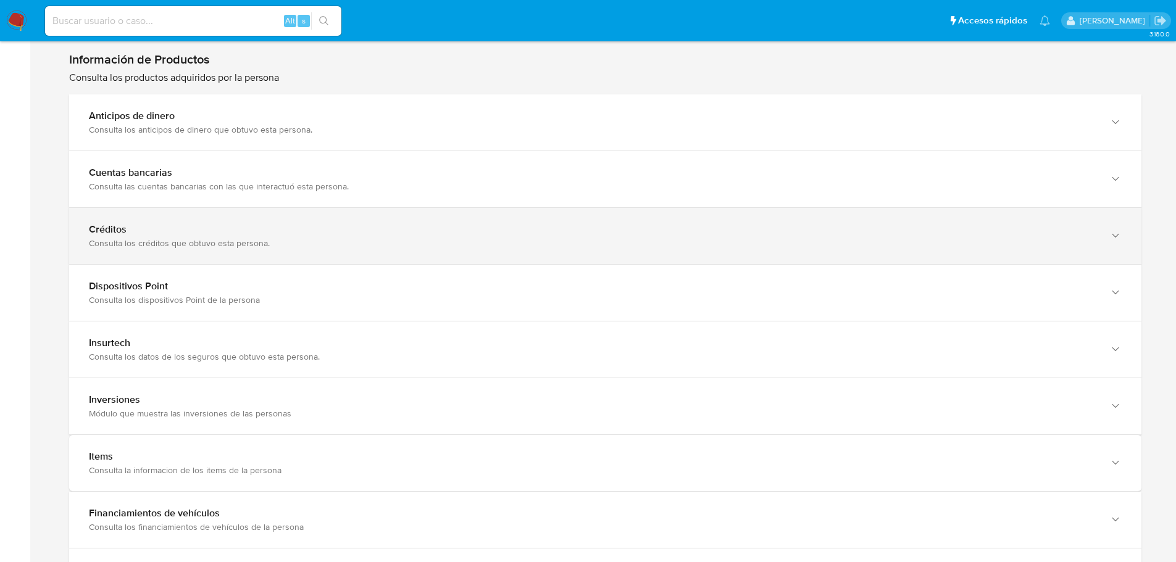
click at [304, 225] on div "Créditos" at bounding box center [593, 229] width 1008 height 12
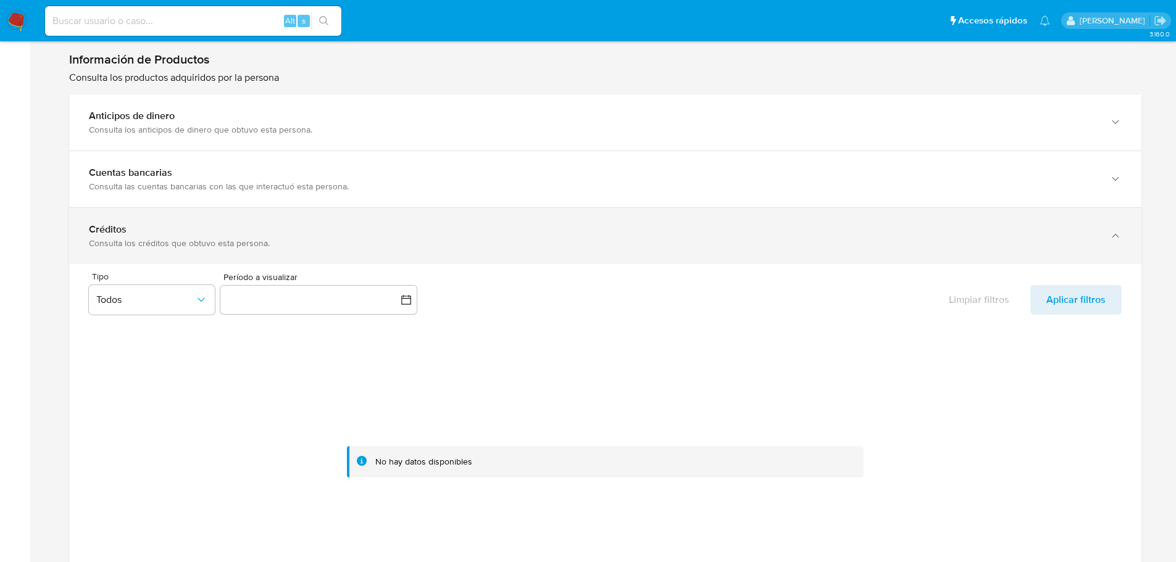
click at [304, 225] on div "Créditos" at bounding box center [593, 229] width 1008 height 12
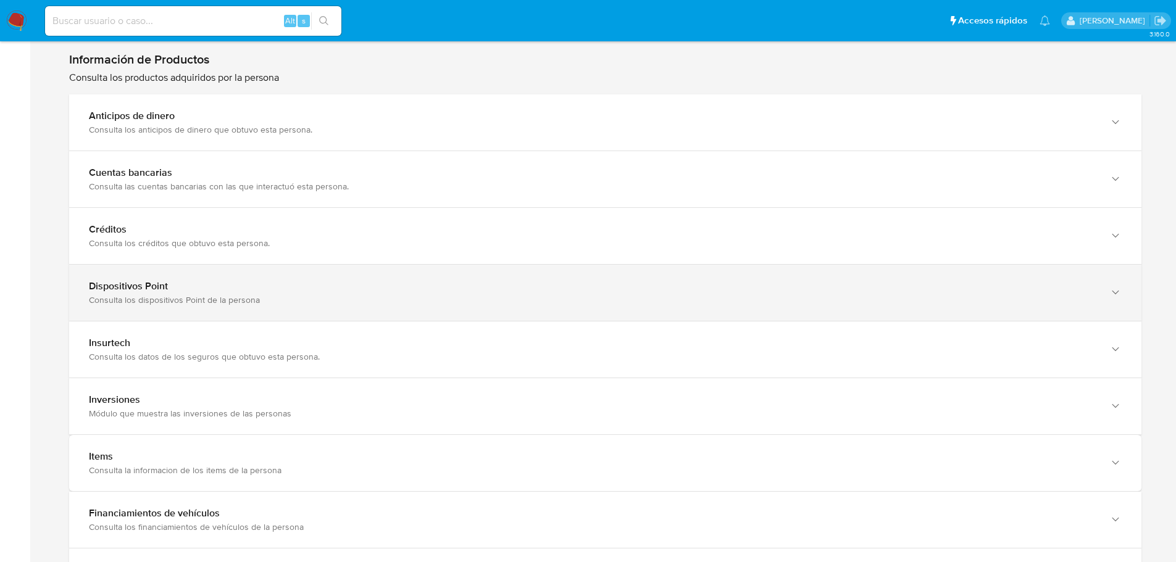
click at [312, 269] on div "Dispositivos Point Consulta los dispositivos Point de la persona" at bounding box center [605, 293] width 1072 height 56
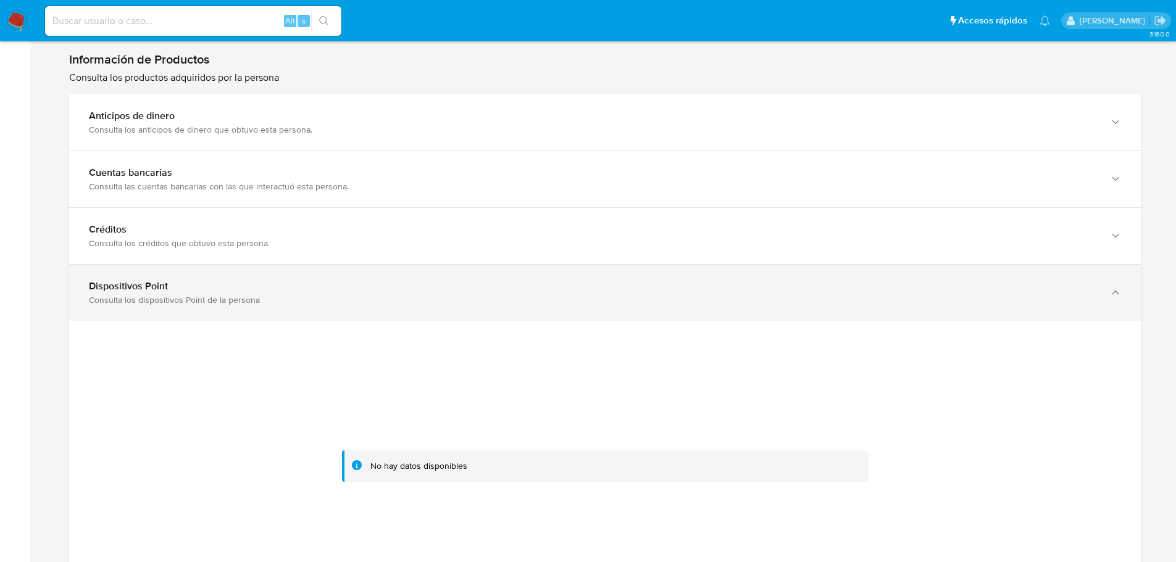
click at [312, 269] on div "Dispositivos Point Consulta los dispositivos Point de la persona" at bounding box center [605, 293] width 1072 height 56
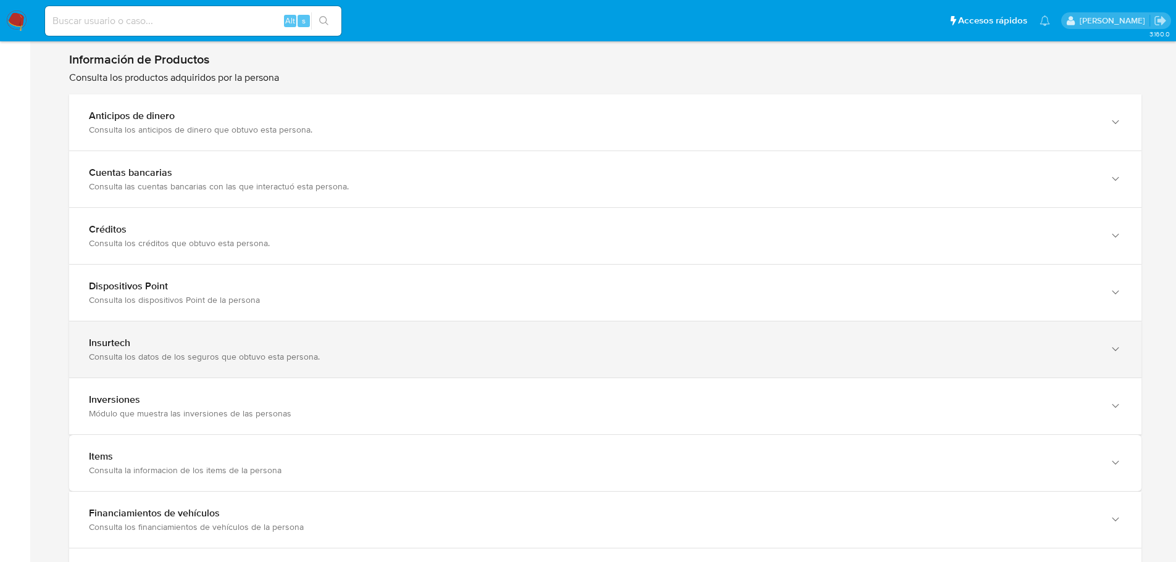
click at [280, 326] on div "Insurtech Consulta los datos de los seguros que obtuvo esta persona." at bounding box center [605, 350] width 1072 height 56
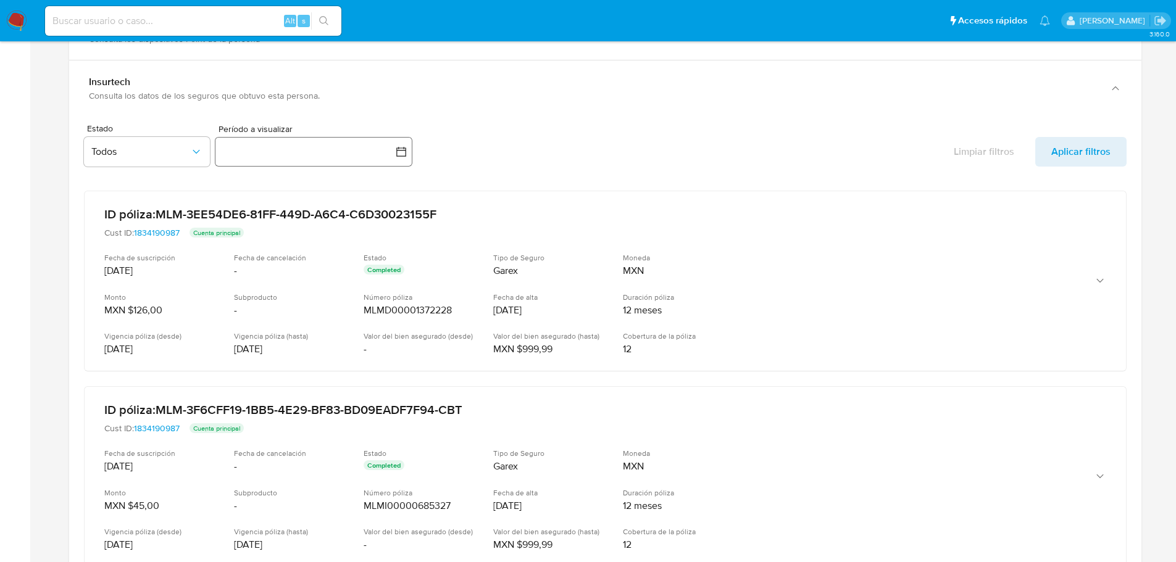
scroll to position [2576, 0]
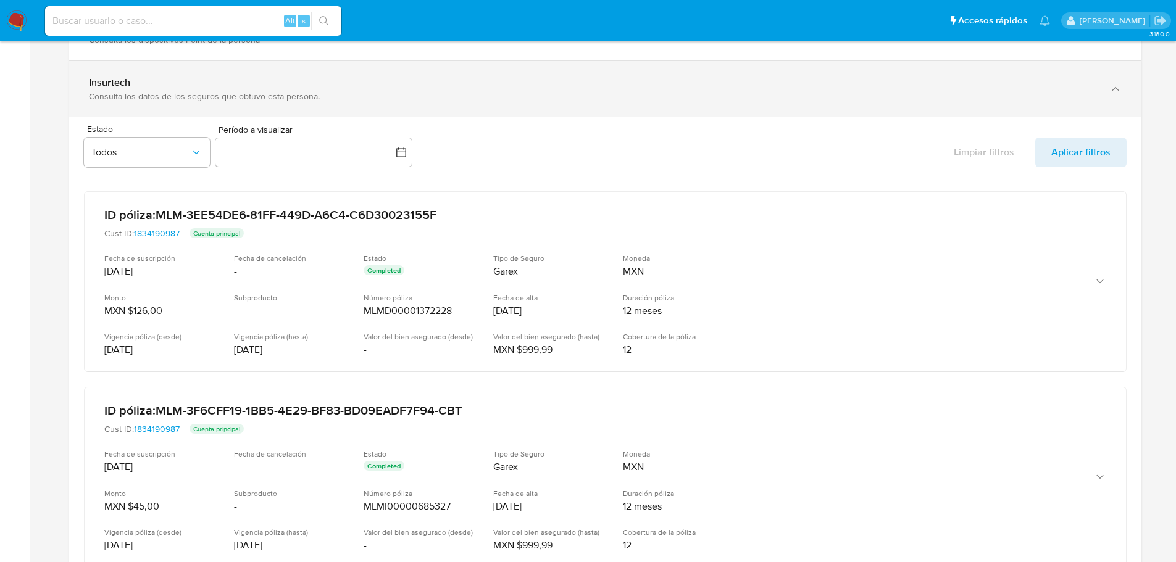
click at [273, 112] on div "Insurtech Consulta los datos de los seguros que obtuvo esta persona." at bounding box center [605, 89] width 1072 height 56
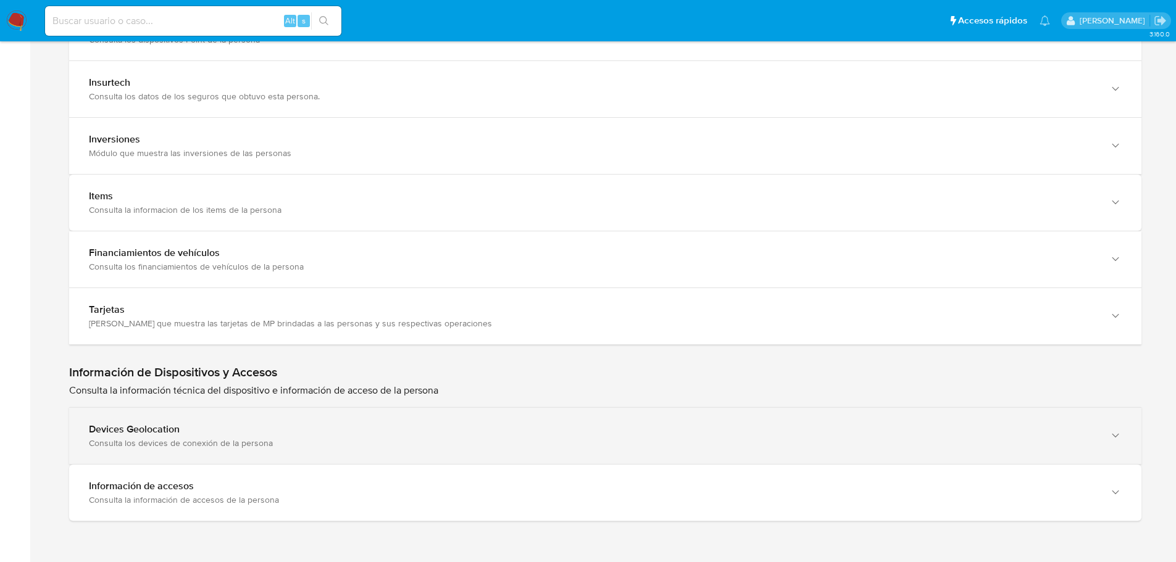
click at [392, 433] on div "Devices Geolocation" at bounding box center [593, 429] width 1008 height 12
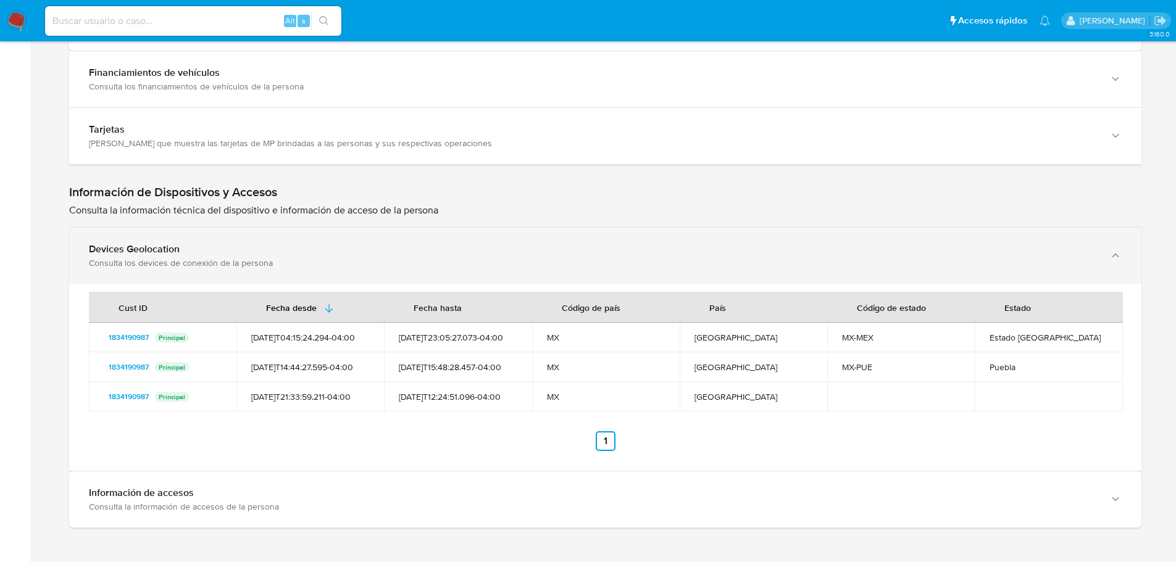
scroll to position [2757, 0]
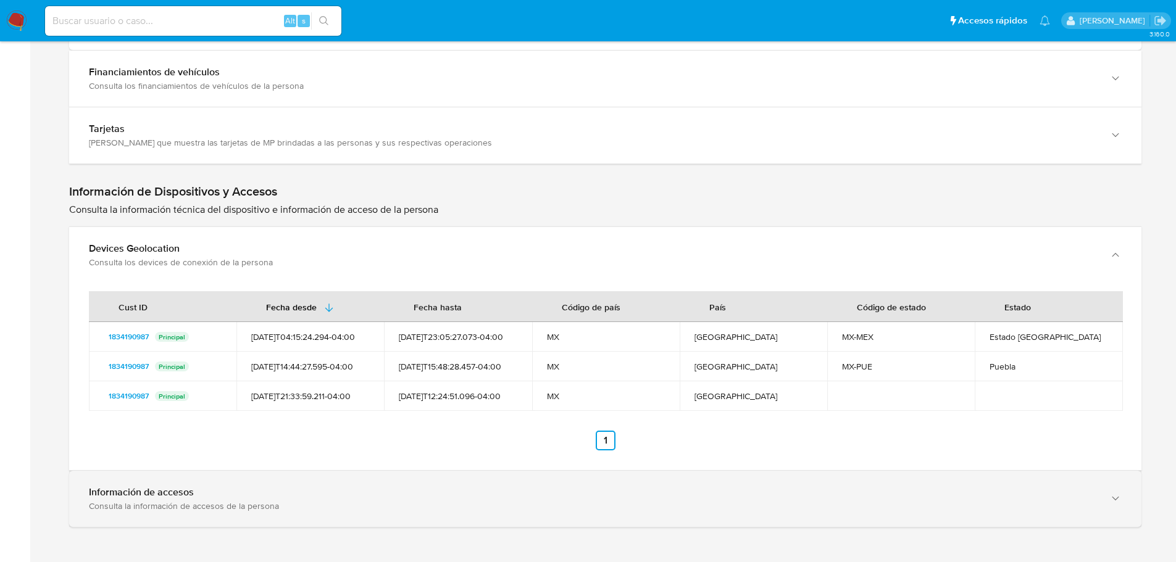
click at [323, 486] on div "Información de accesos" at bounding box center [593, 492] width 1008 height 12
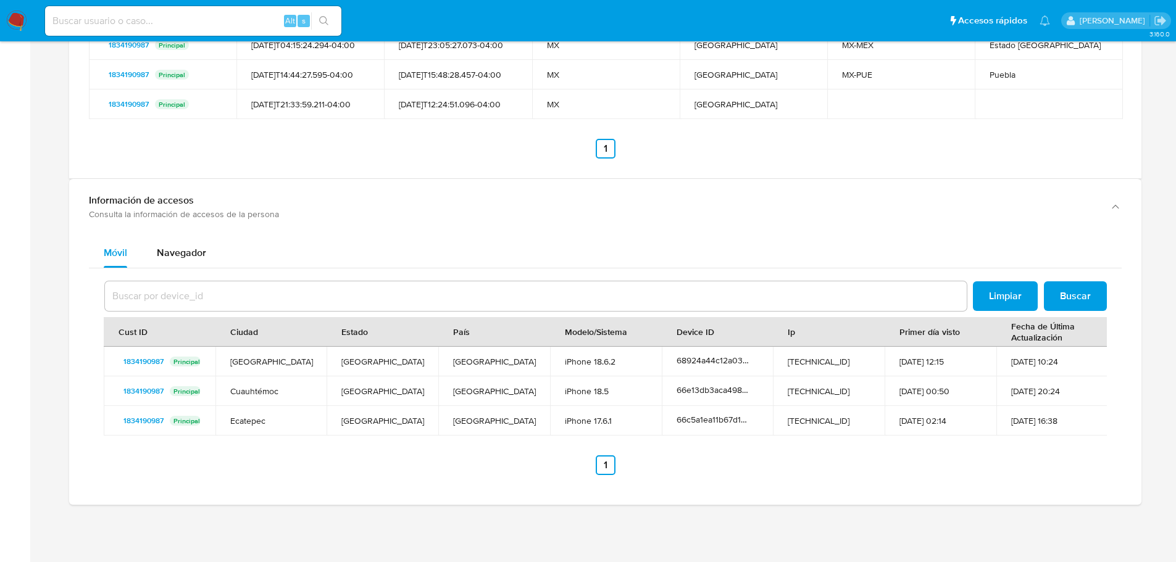
scroll to position [3050, 0]
click at [190, 255] on span "Navegador" at bounding box center [181, 252] width 49 height 14
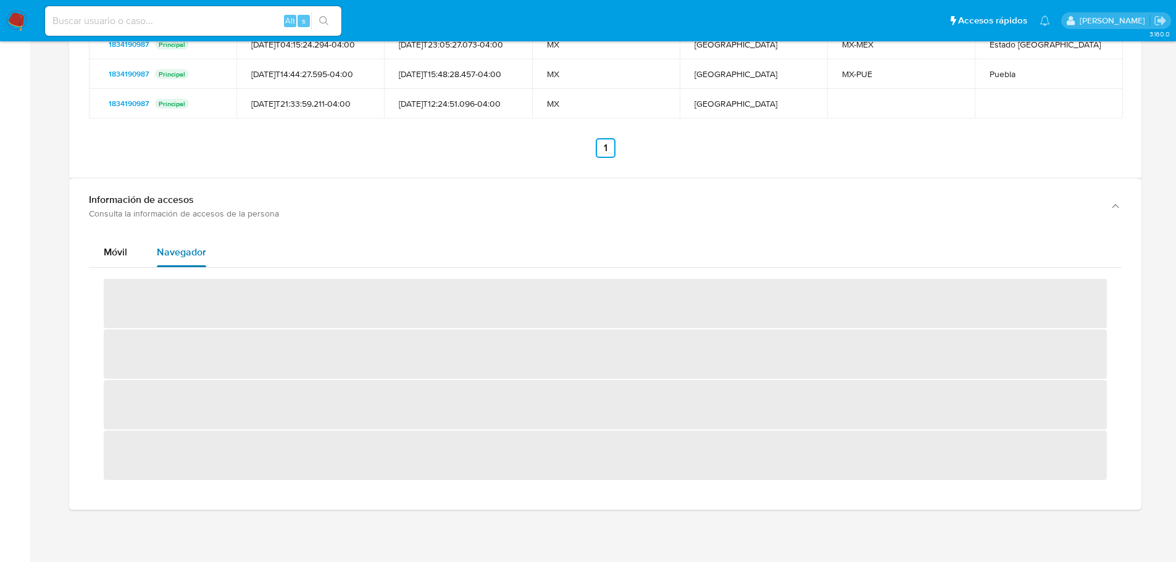
scroll to position [3045, 0]
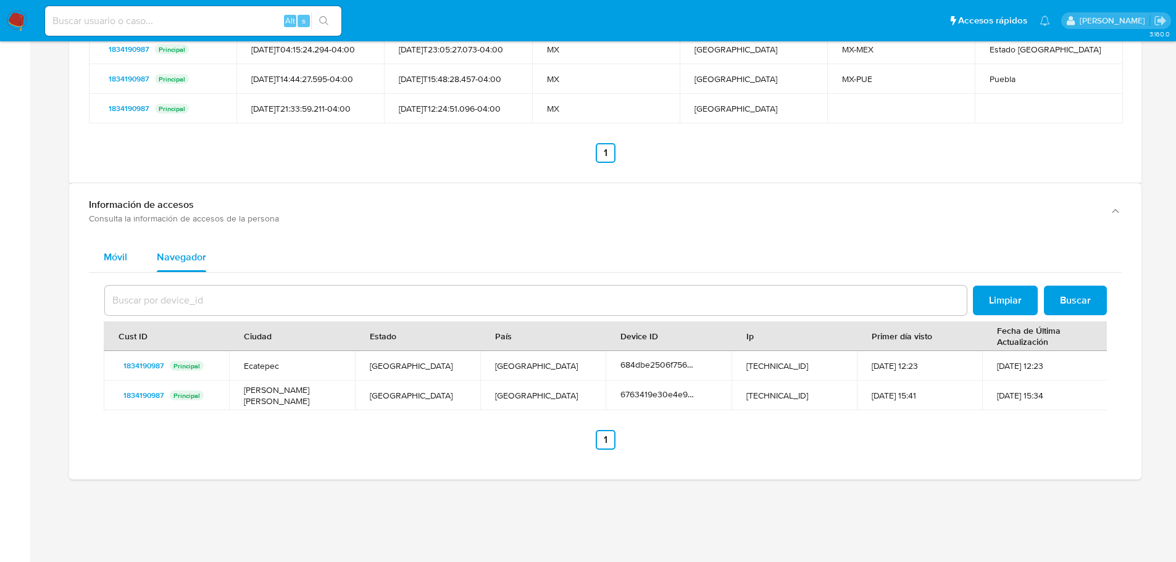
click at [129, 256] on button "Móvil" at bounding box center [115, 258] width 53 height 30
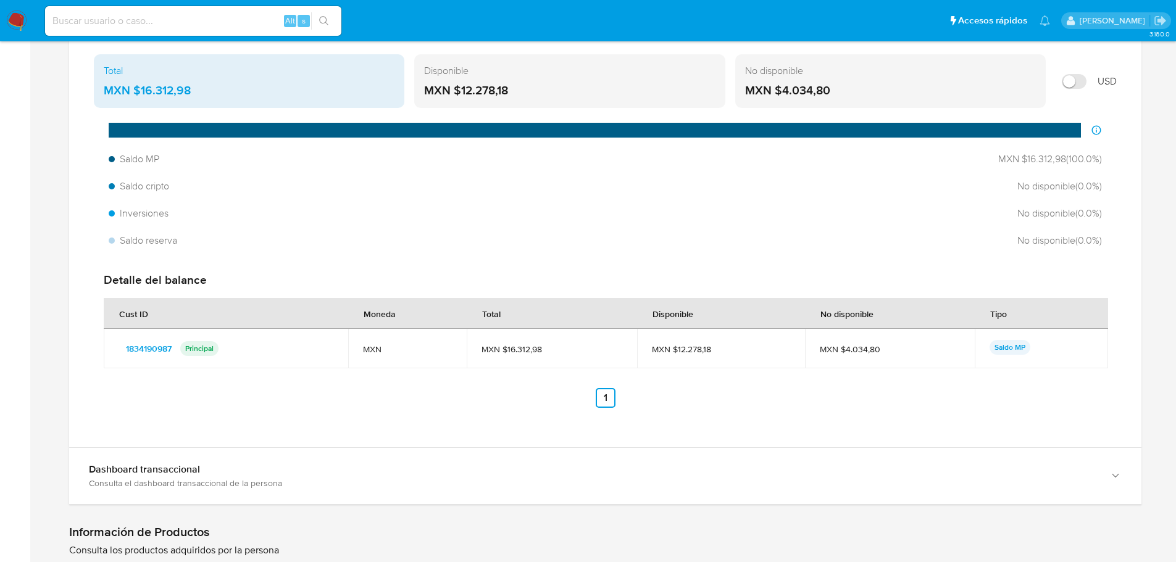
scroll to position [1833, 0]
